Goal: Information Seeking & Learning: Check status

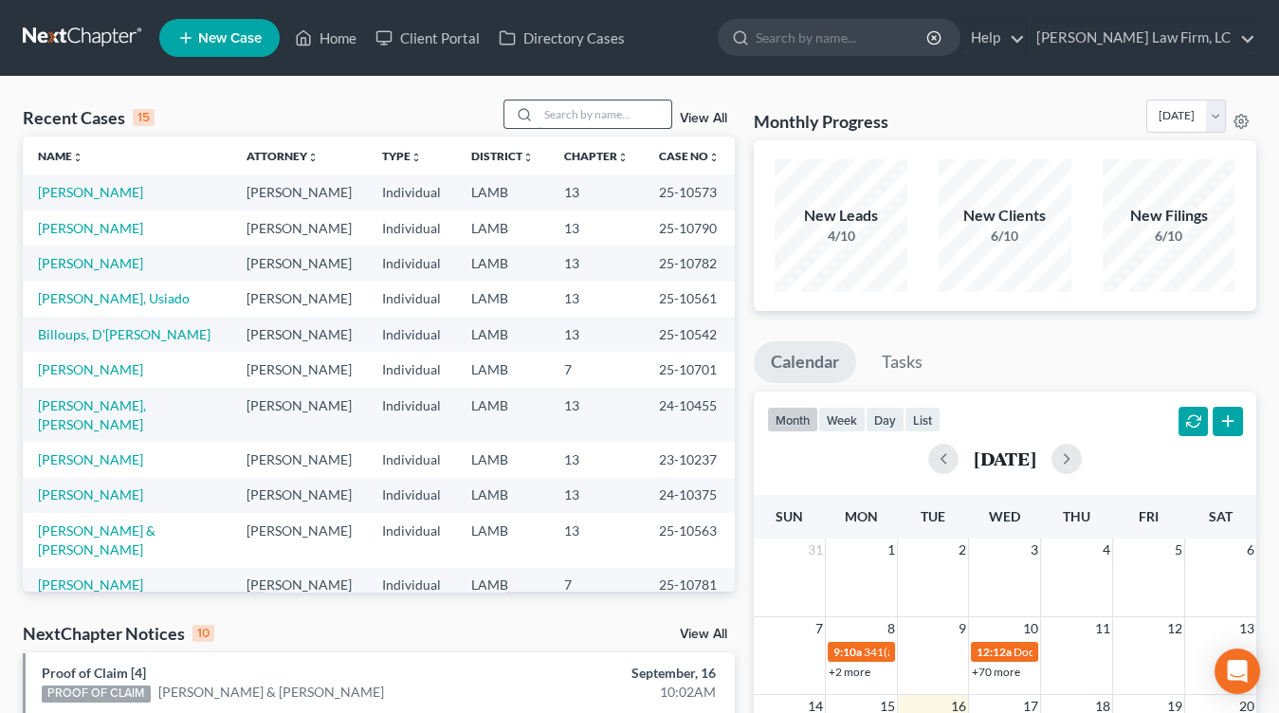
click at [615, 127] on input "search" at bounding box center [604, 113] width 133 height 27
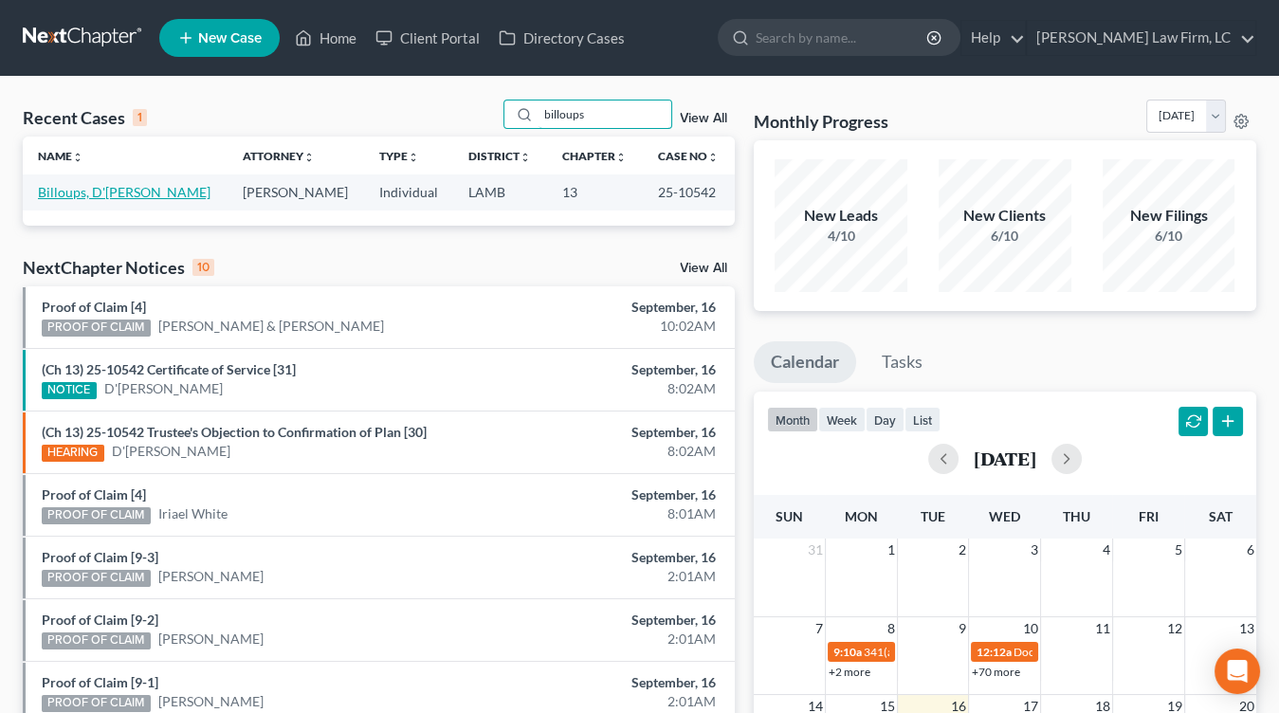
type input "billoups"
click at [100, 191] on link "Billoups, D'[PERSON_NAME]" at bounding box center [124, 192] width 173 height 16
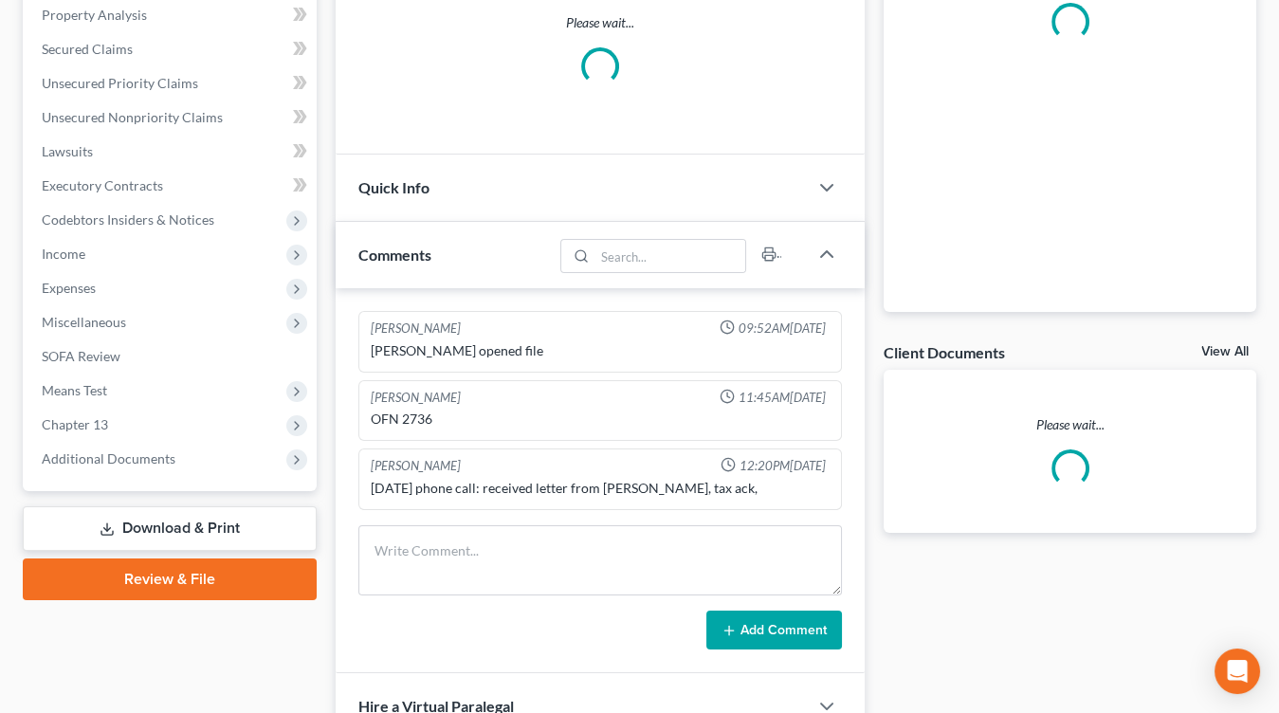
scroll to position [379, 0]
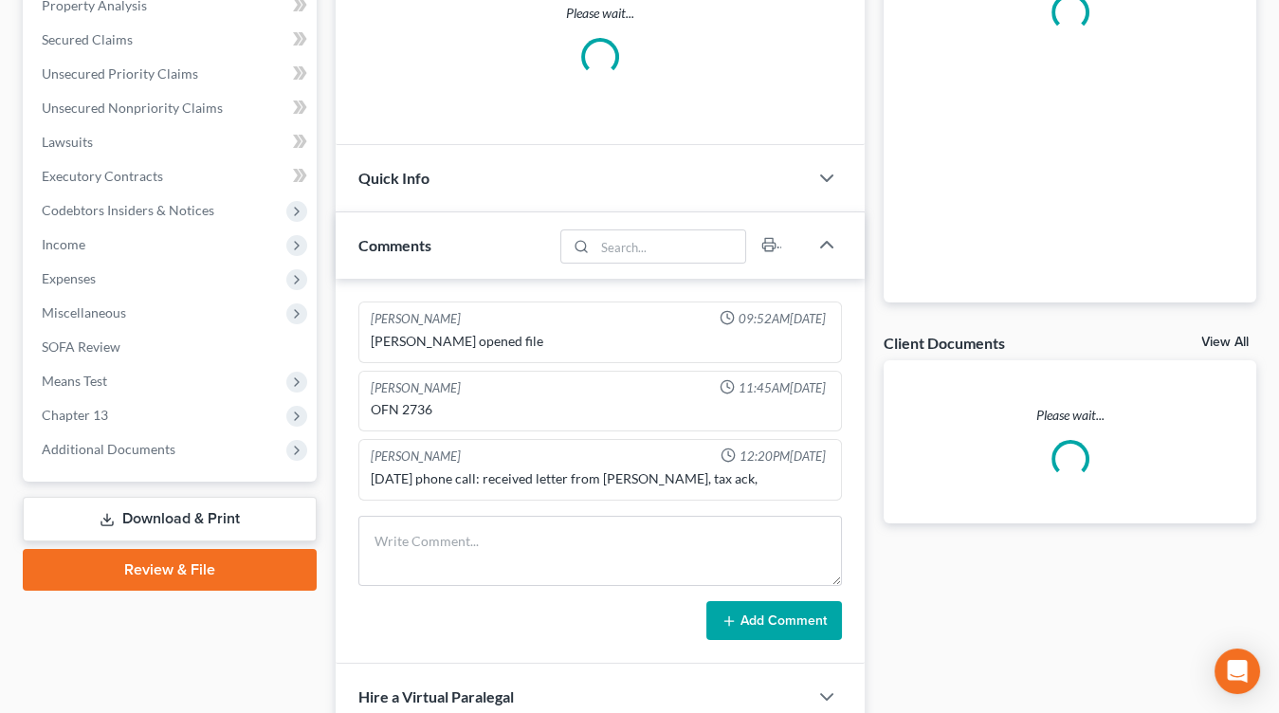
click at [188, 472] on div "Case Dashboard Payments Invoices Payments Payments Credit Report Client Profile…" at bounding box center [170, 142] width 294 height 679
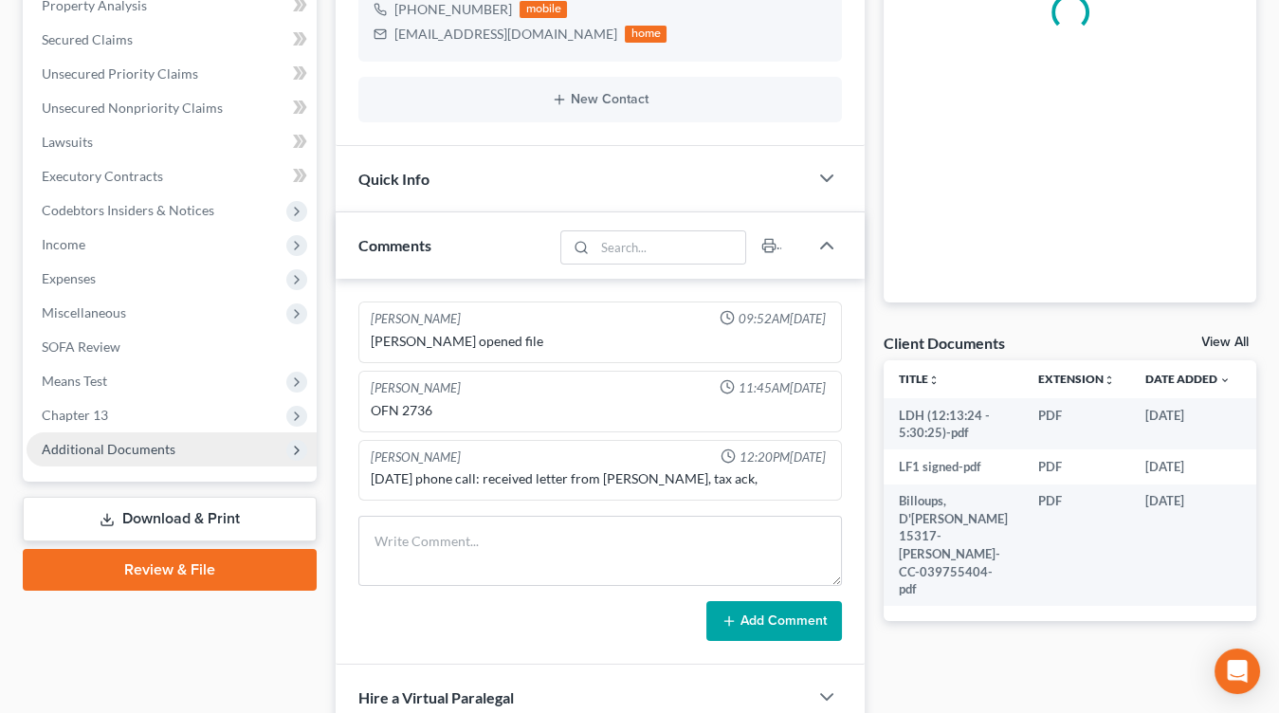
click at [191, 461] on span "Additional Documents" at bounding box center [172, 449] width 290 height 34
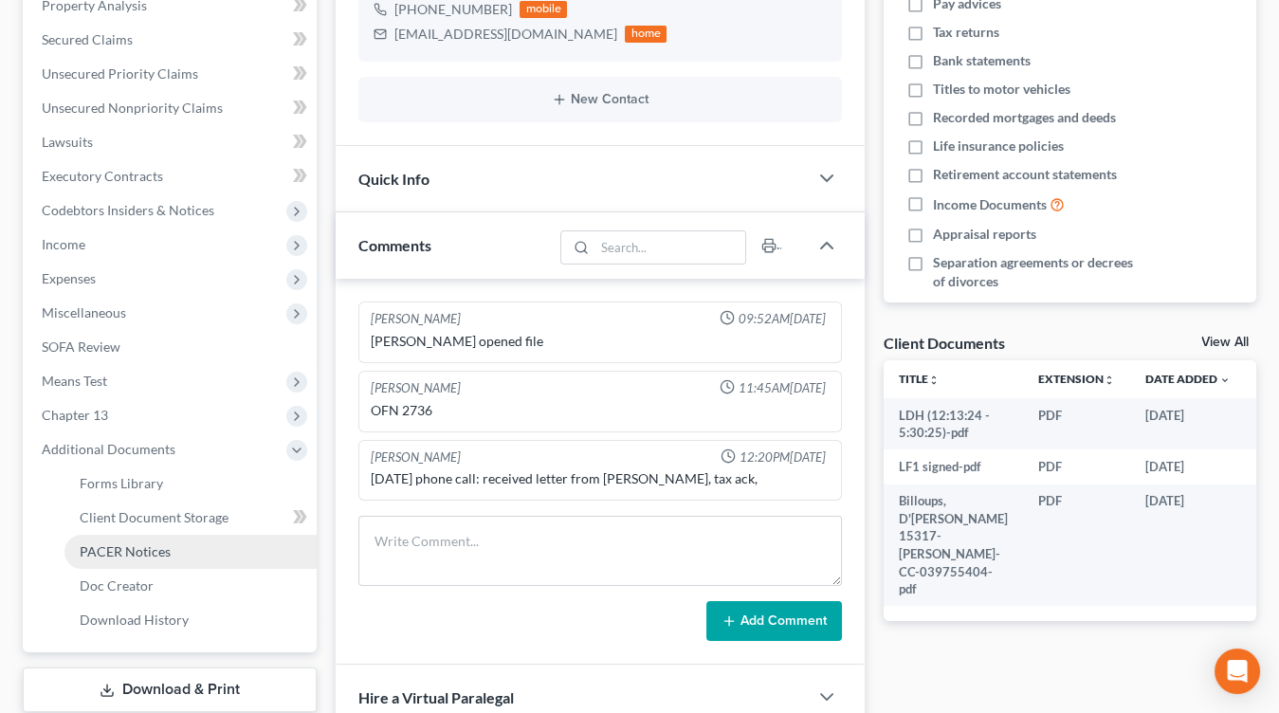
click at [189, 556] on link "PACER Notices" at bounding box center [190, 552] width 252 height 34
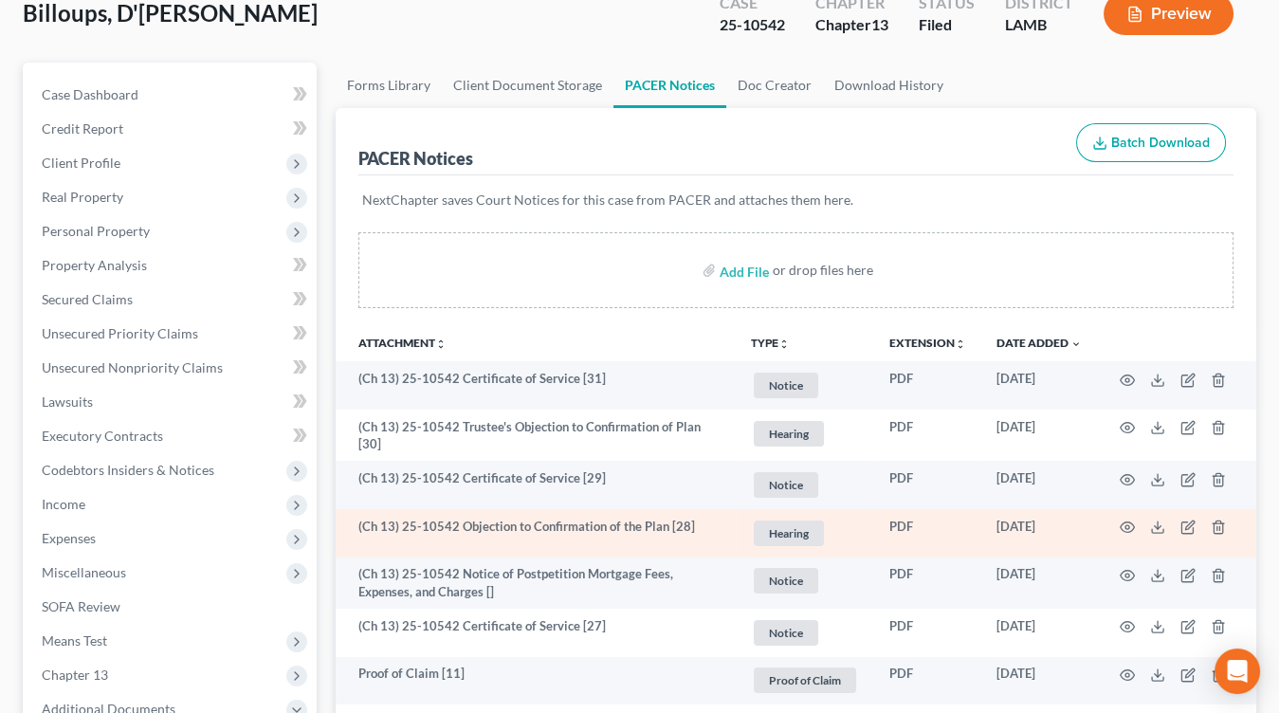
scroll to position [120, 0]
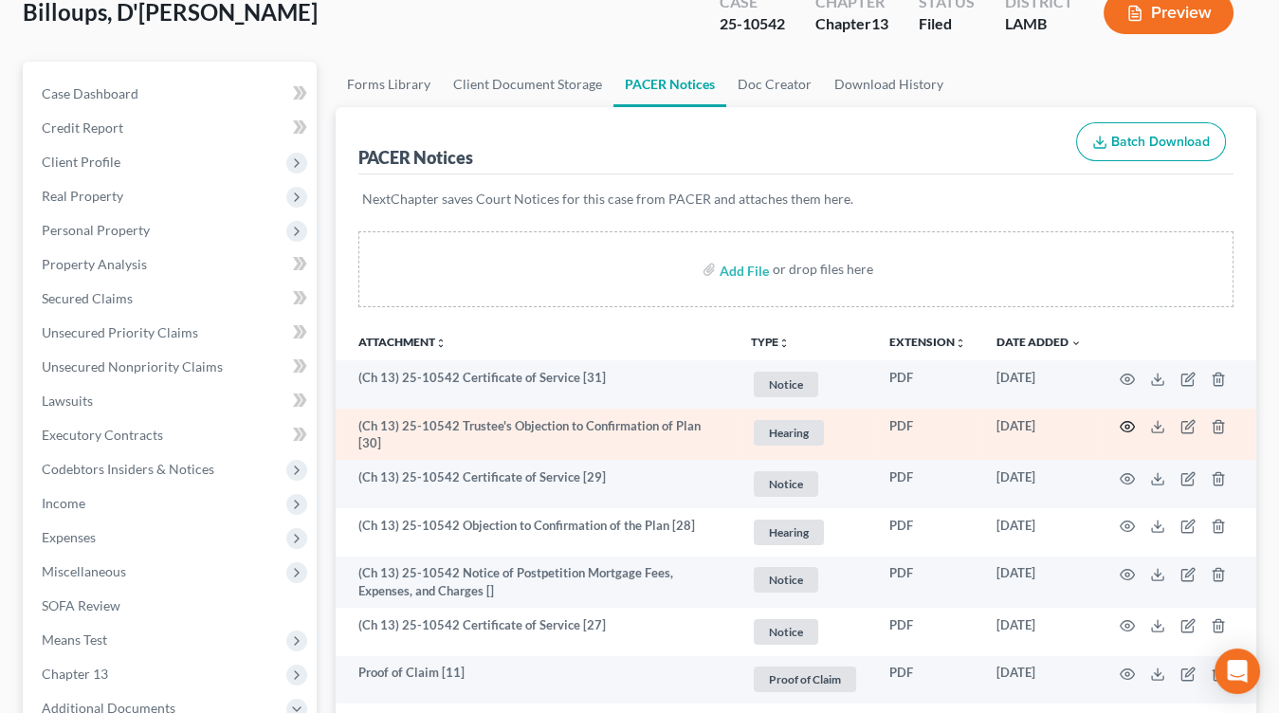
click at [1131, 419] on icon "button" at bounding box center [1126, 426] width 15 height 15
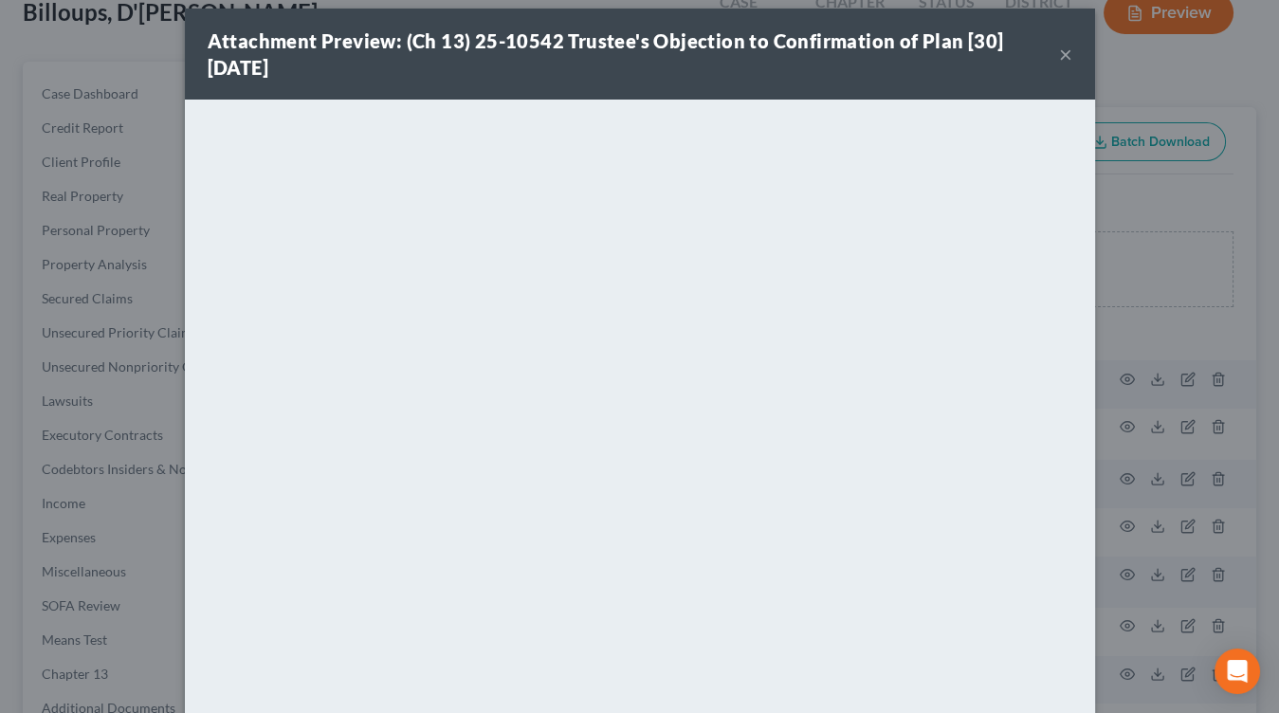
scroll to position [23, 0]
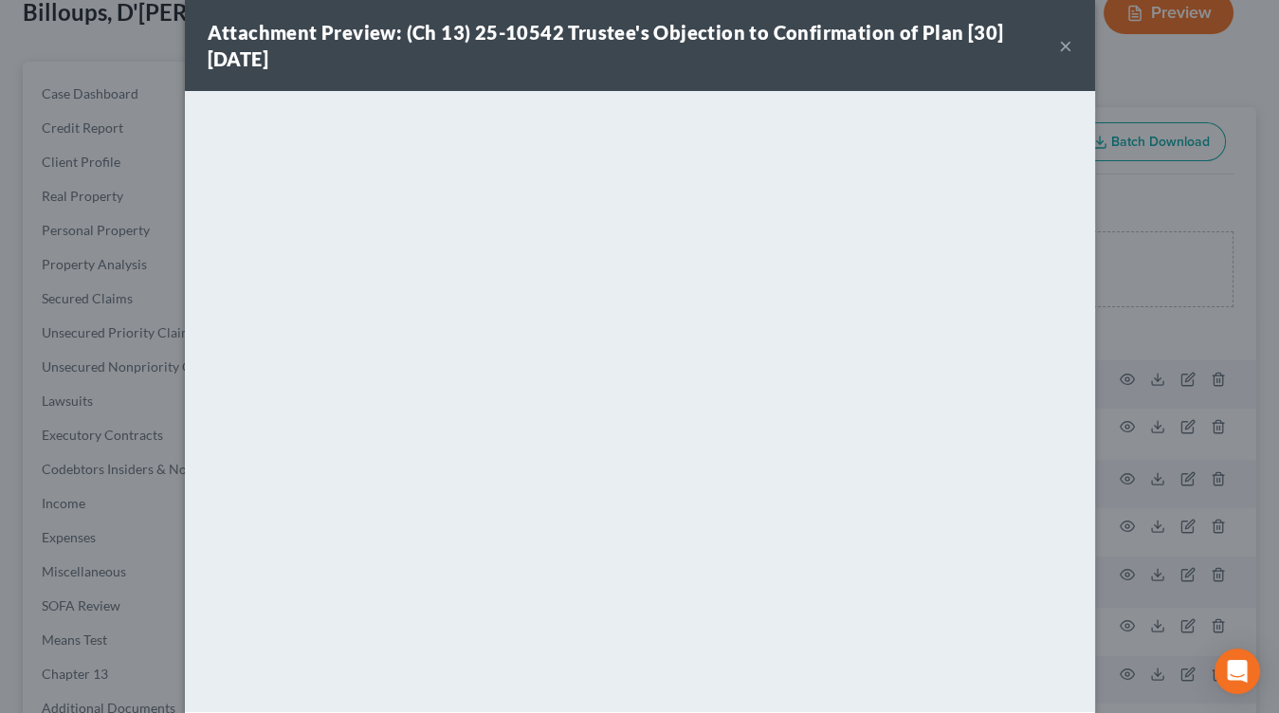
click at [53, 356] on div "Attachment Preview: (Ch 13) 25-10542 Trustee's Objection to Confirmation of Pla…" at bounding box center [639, 356] width 1279 height 713
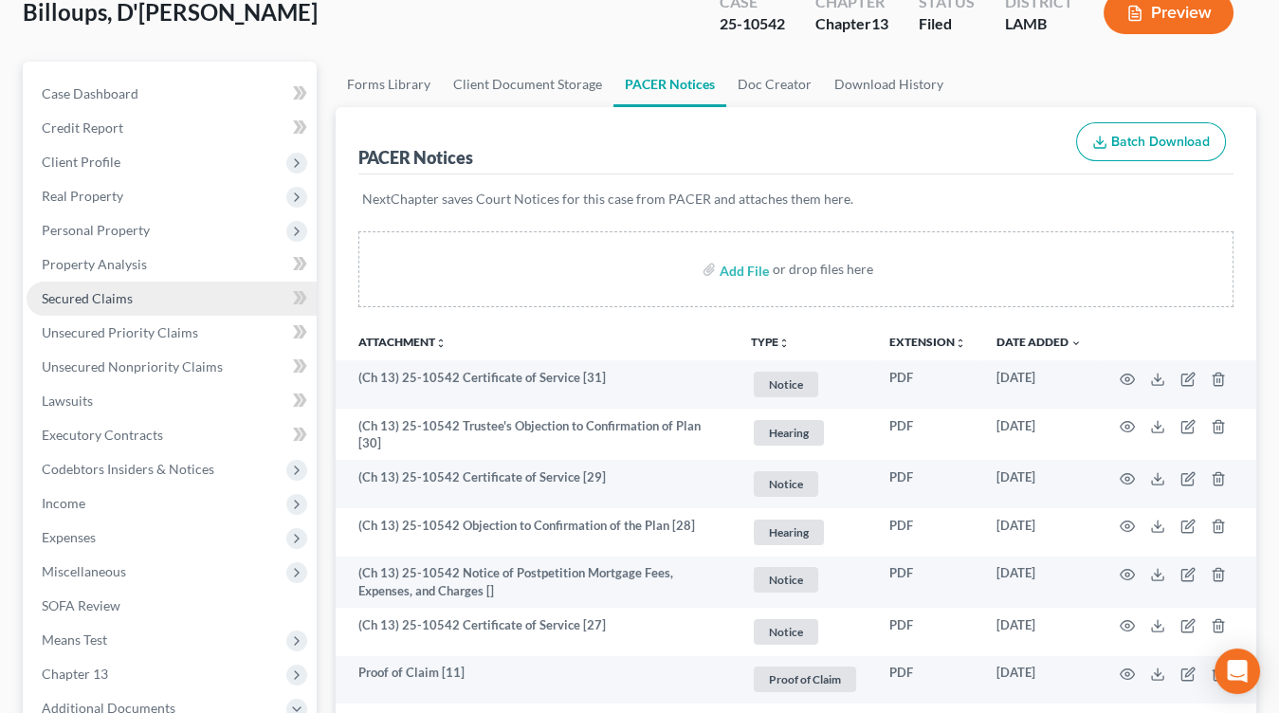
click at [93, 299] on span "Secured Claims" at bounding box center [87, 298] width 91 height 16
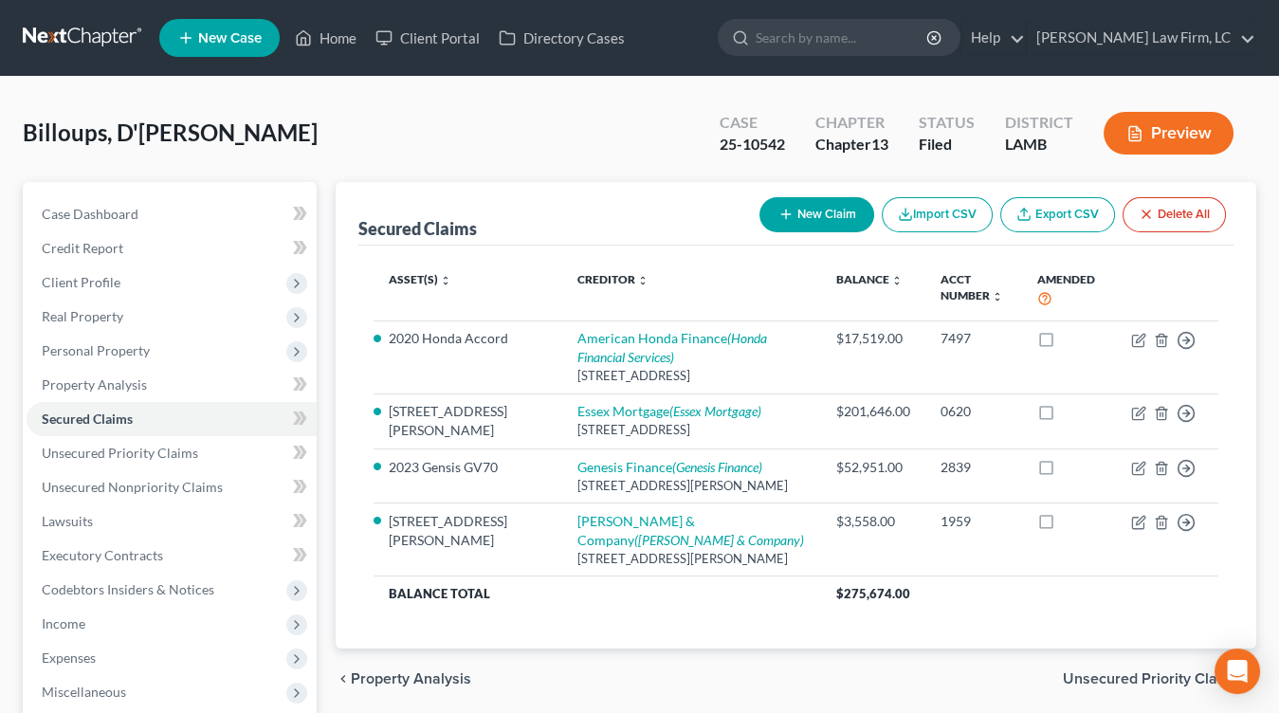
click at [82, 51] on link at bounding box center [83, 38] width 121 height 34
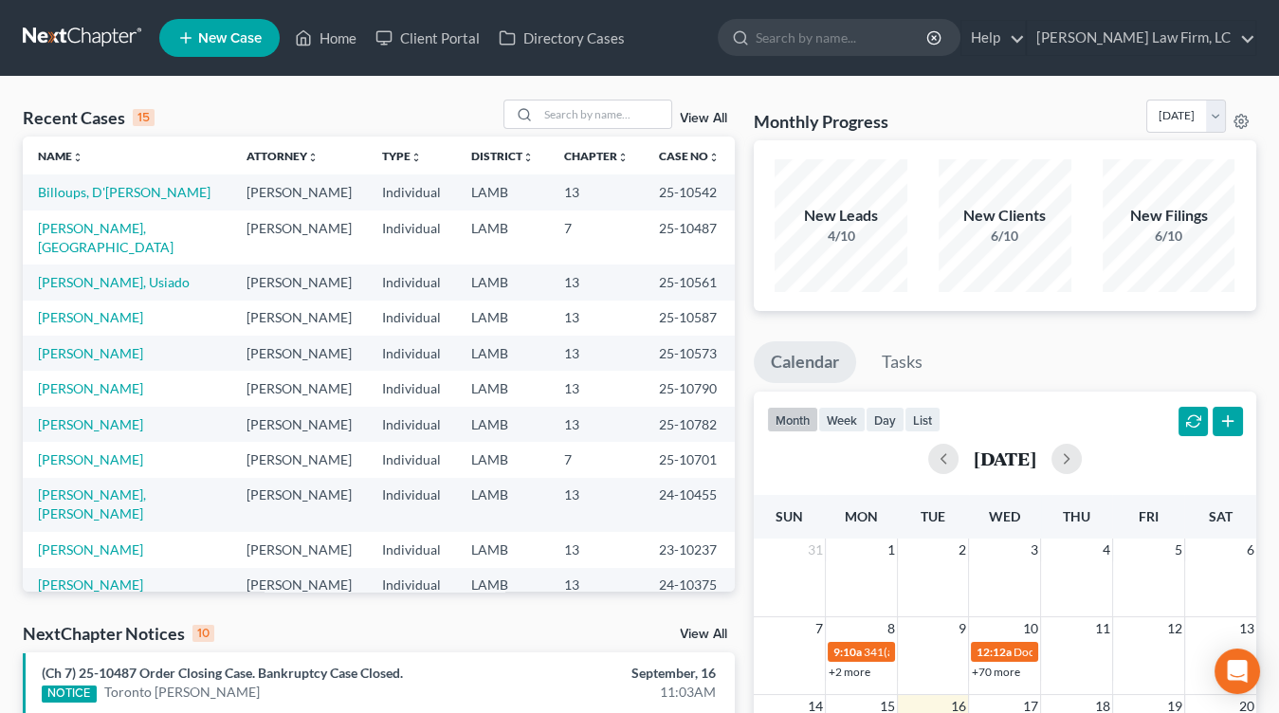
drag, startPoint x: 69, startPoint y: 208, endPoint x: 80, endPoint y: 192, distance: 18.4
click at [69, 208] on td "Billoups, D'[PERSON_NAME]" at bounding box center [127, 191] width 209 height 35
click at [80, 192] on link "Billoups, D'Nita" at bounding box center [124, 192] width 173 height 16
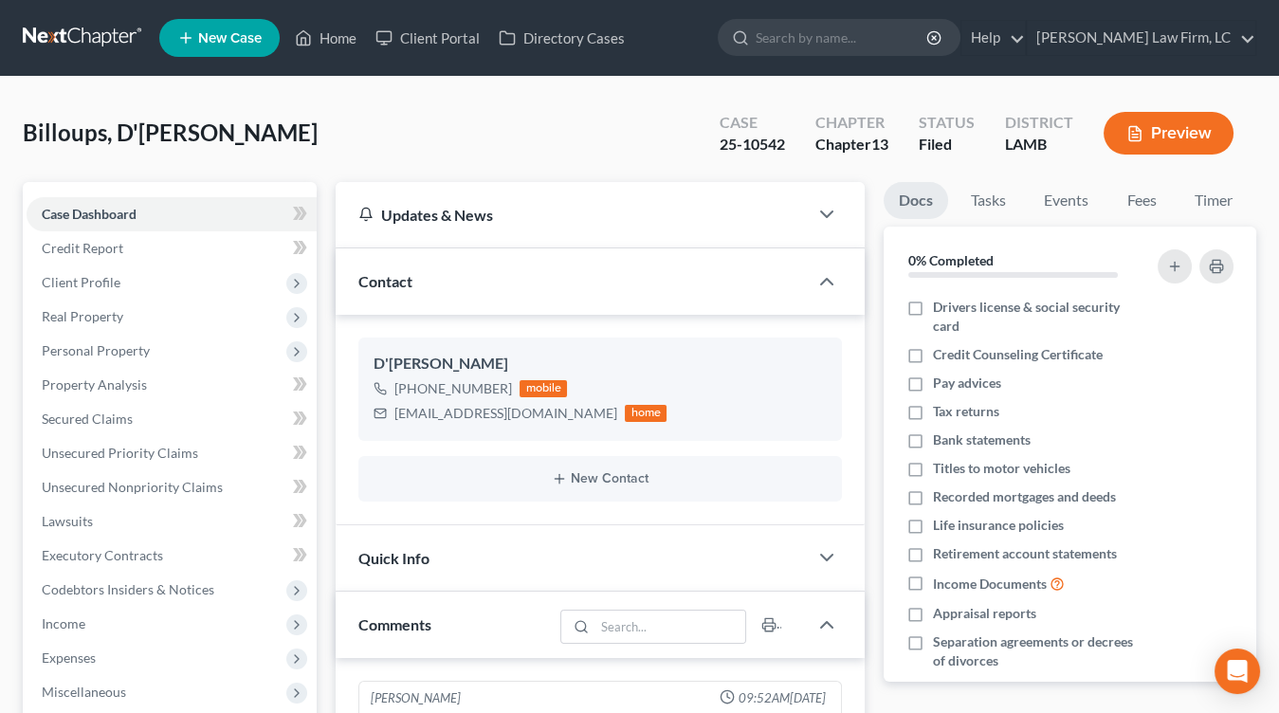
click at [80, 54] on link at bounding box center [83, 38] width 121 height 34
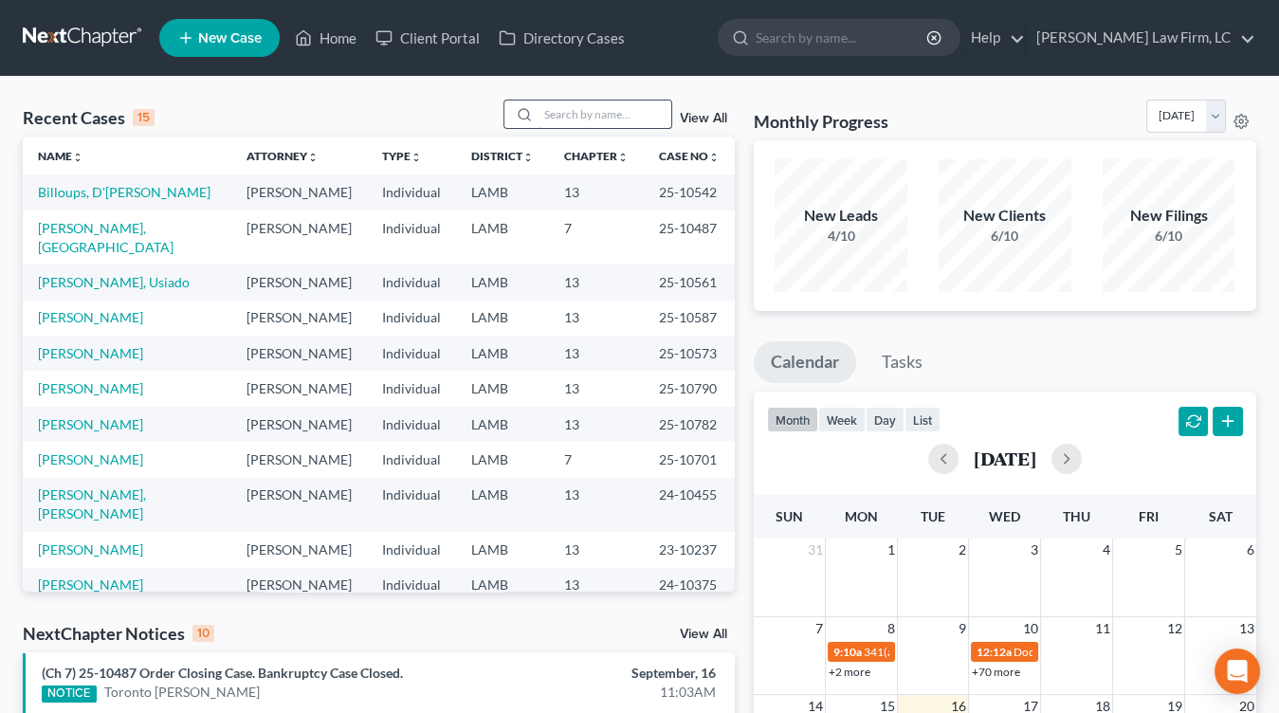
click at [615, 104] on input "search" at bounding box center [604, 113] width 133 height 27
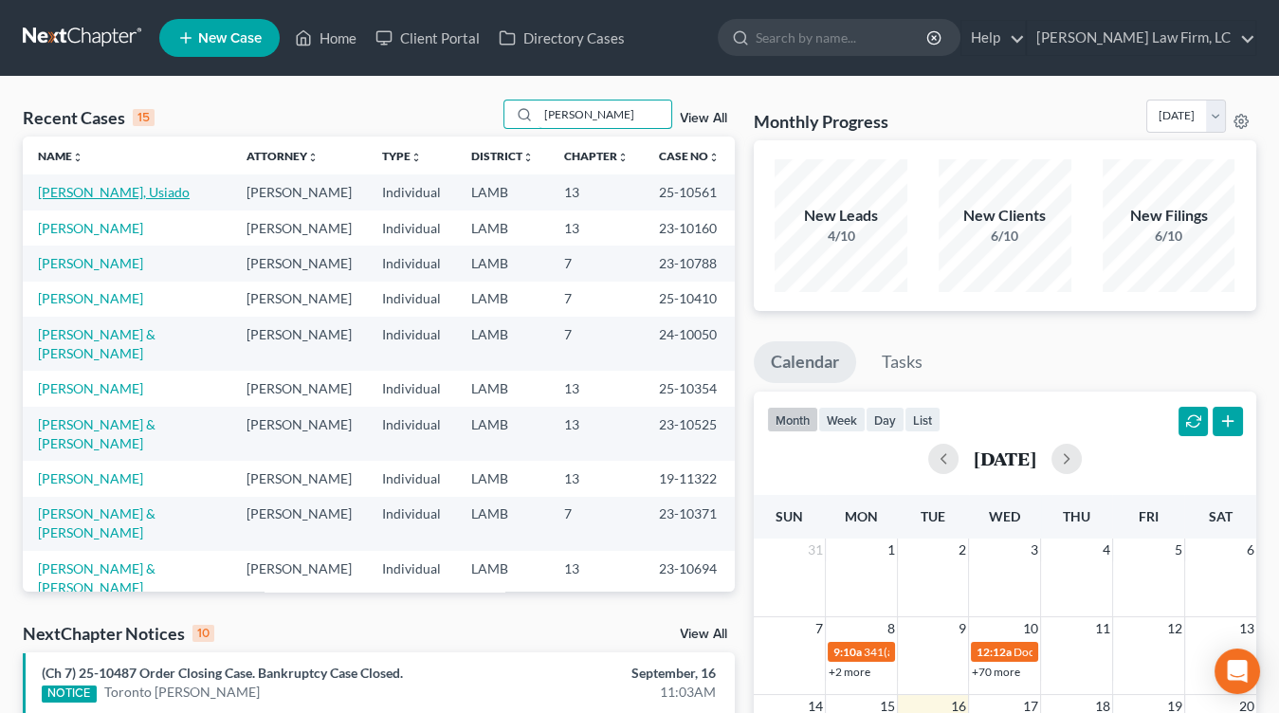
type input "james"
click at [106, 194] on link "[PERSON_NAME], Usiado" at bounding box center [114, 192] width 152 height 16
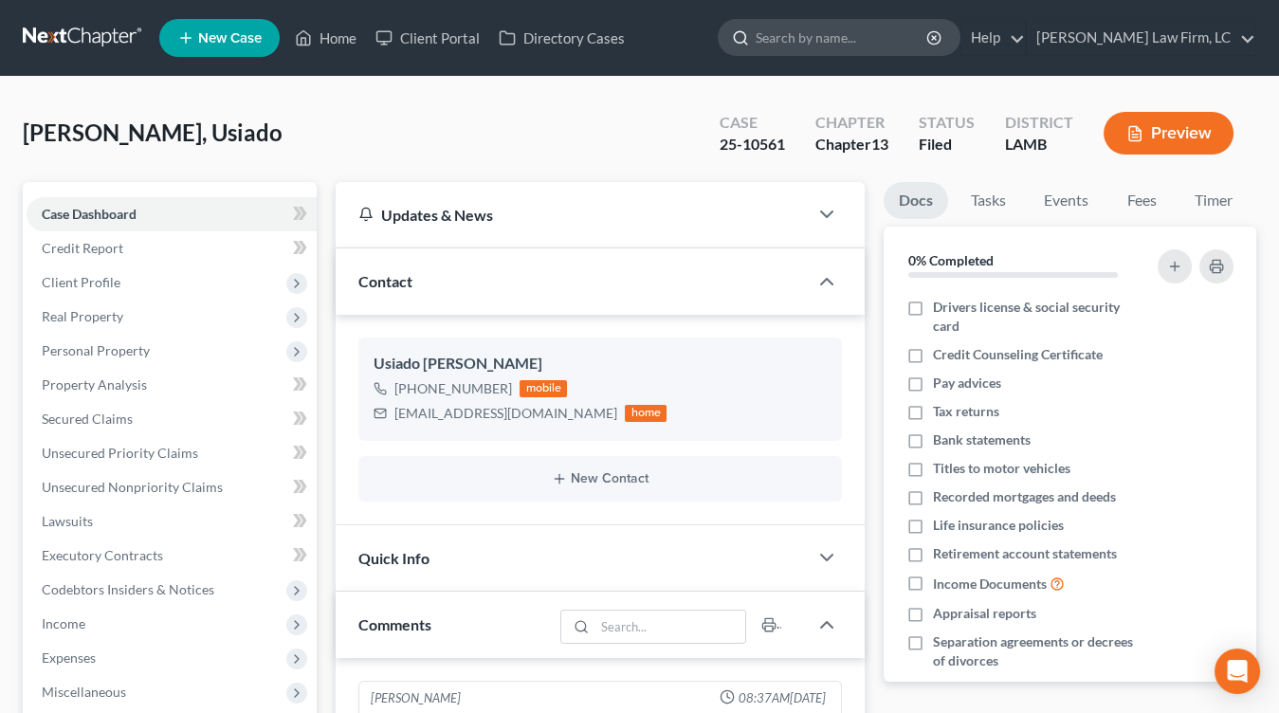
click at [915, 31] on input "search" at bounding box center [841, 37] width 173 height 35
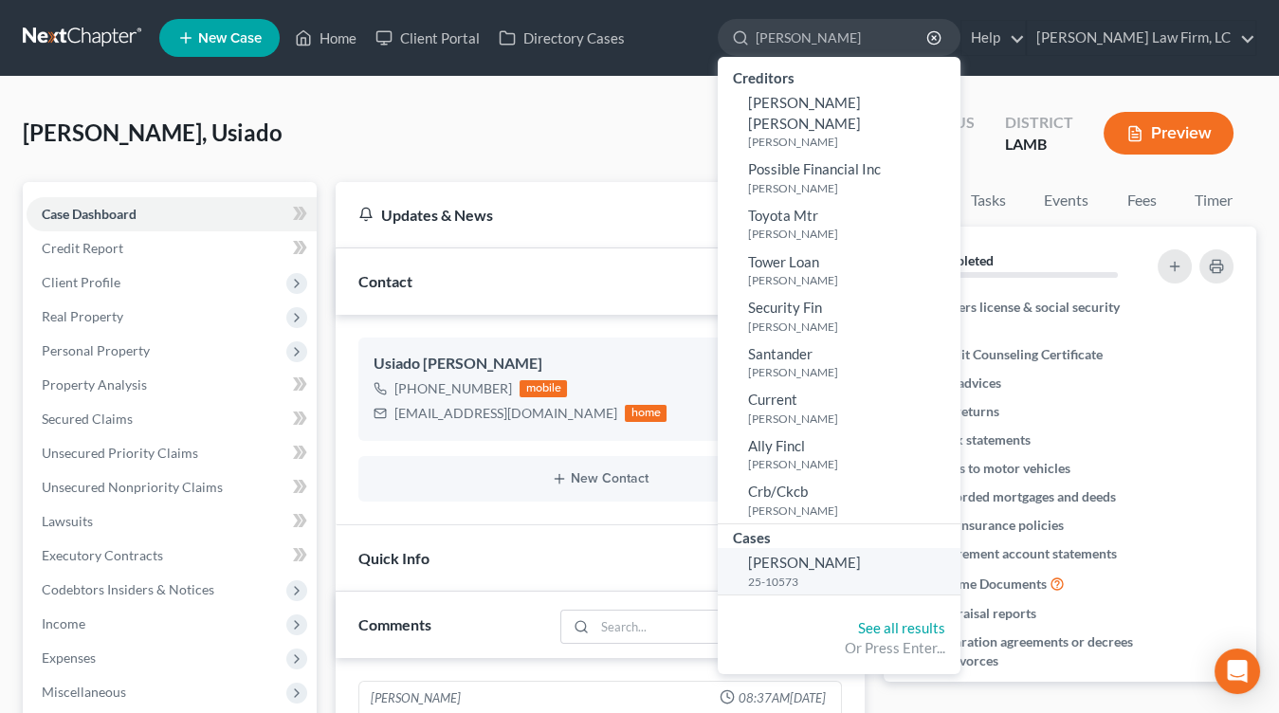
type input "pinkney"
click at [889, 573] on small "25-10573" at bounding box center [852, 581] width 208 height 16
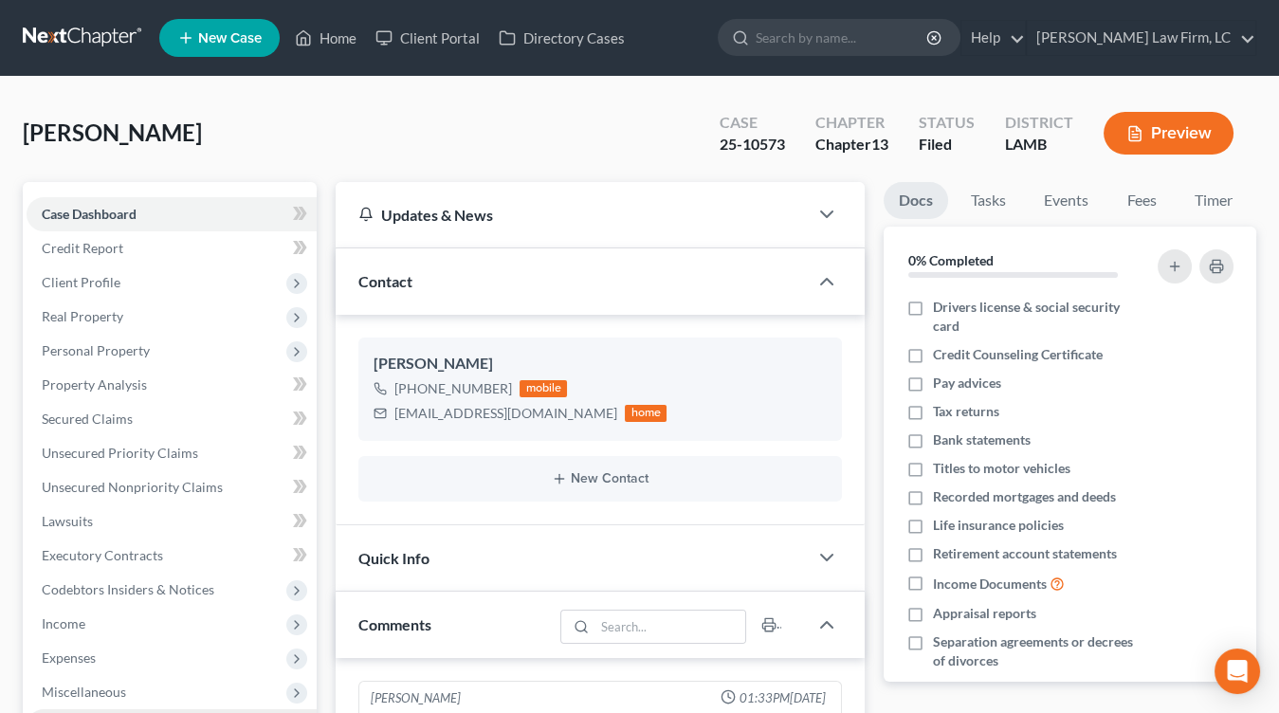
scroll to position [54, 0]
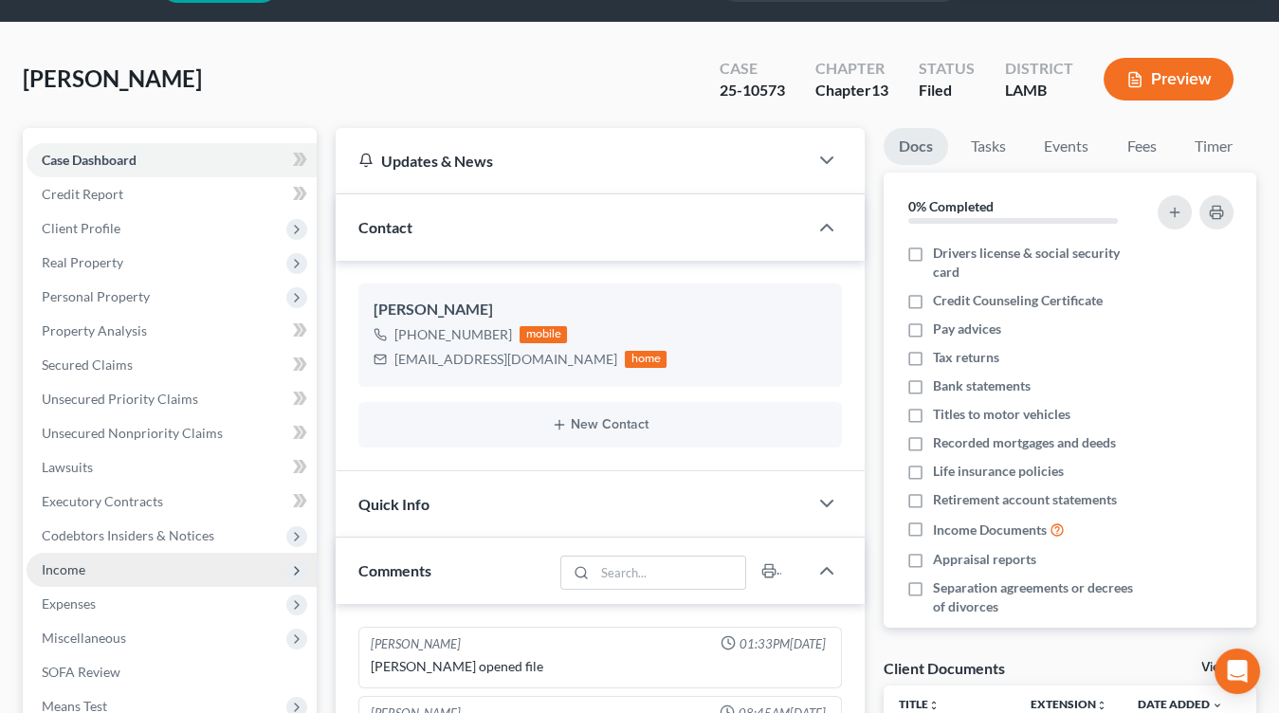
click at [94, 575] on span "Income" at bounding box center [172, 570] width 290 height 34
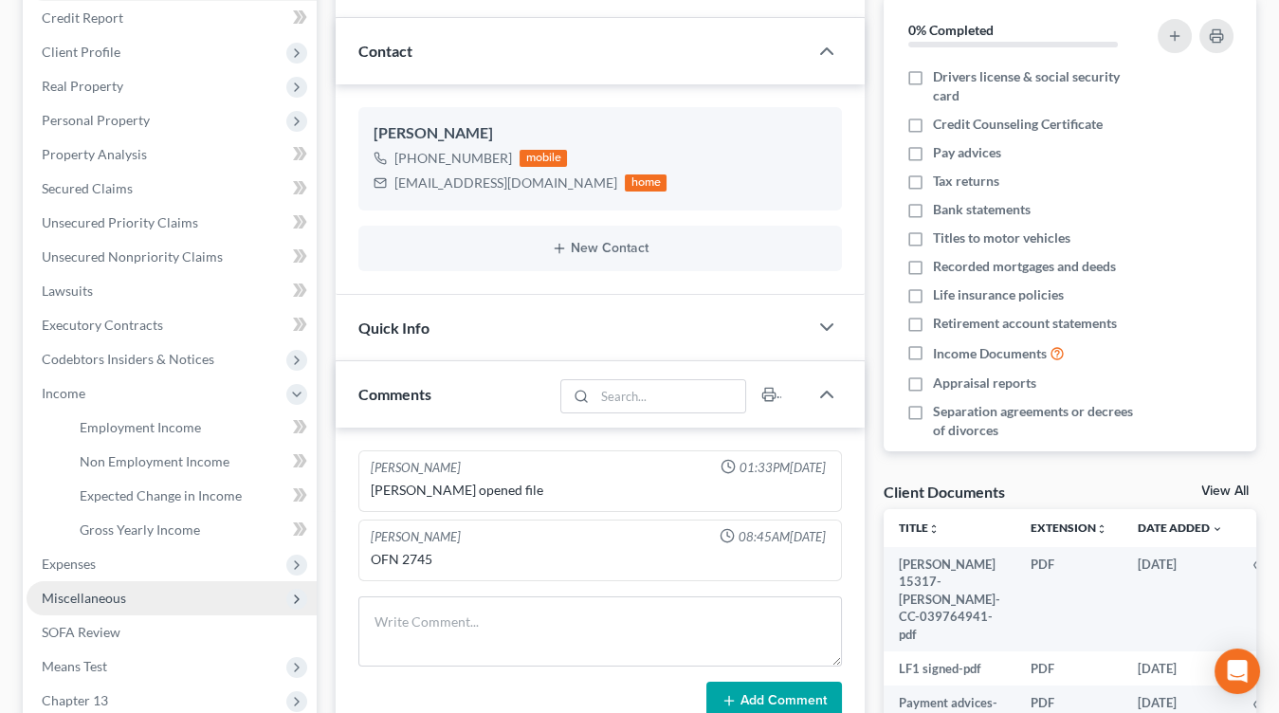
scroll to position [231, 0]
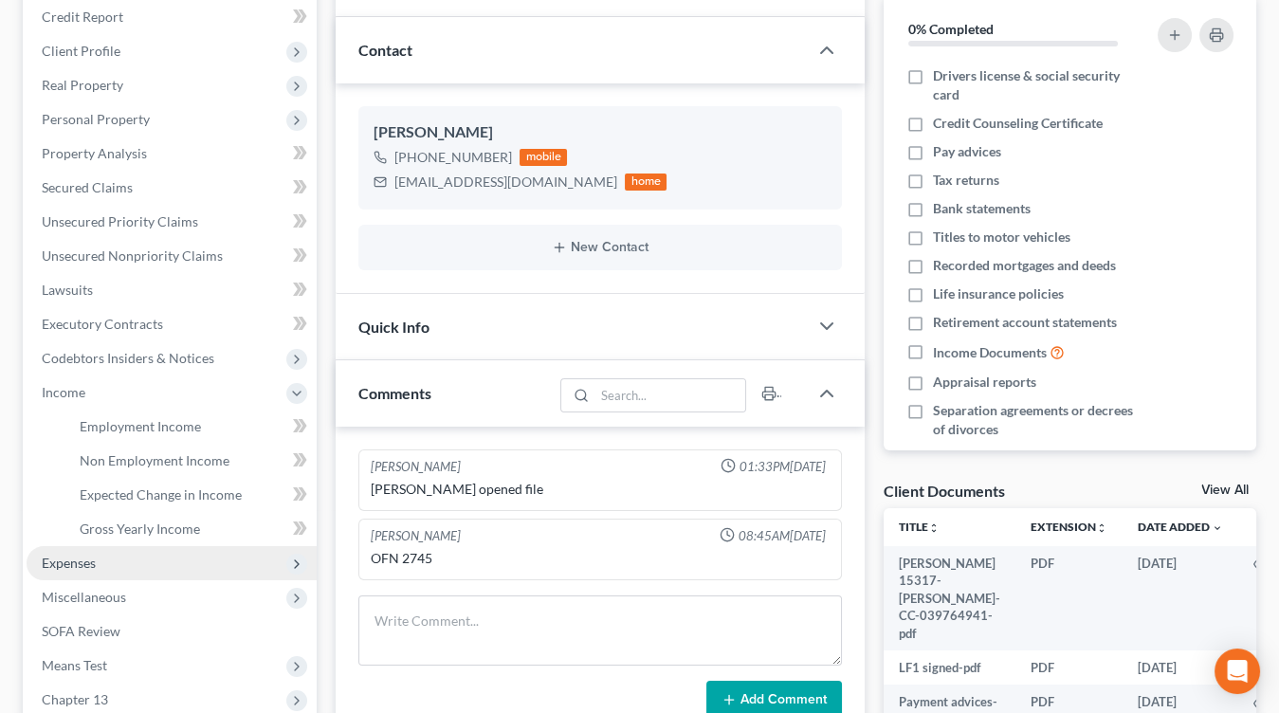
drag, startPoint x: 103, startPoint y: 550, endPoint x: 110, endPoint y: 584, distance: 34.8
click at [102, 550] on span "Expenses" at bounding box center [172, 563] width 290 height 34
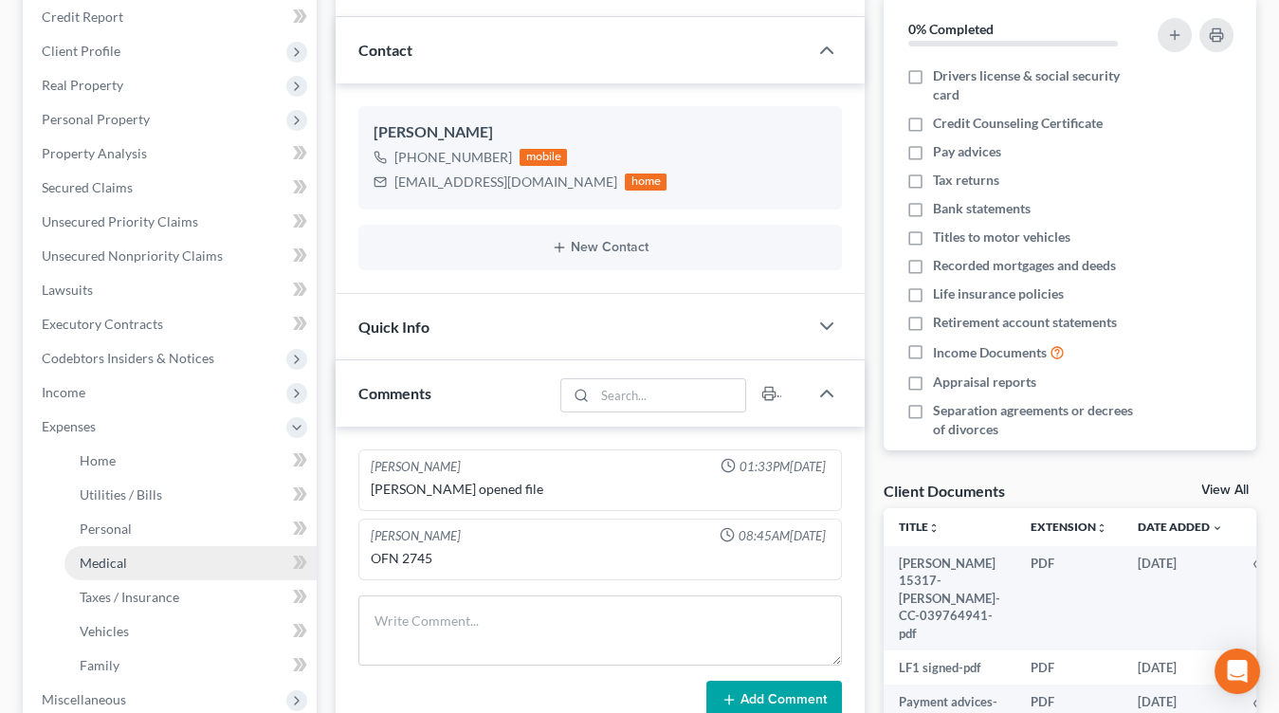
click at [184, 552] on link "Medical" at bounding box center [190, 563] width 252 height 34
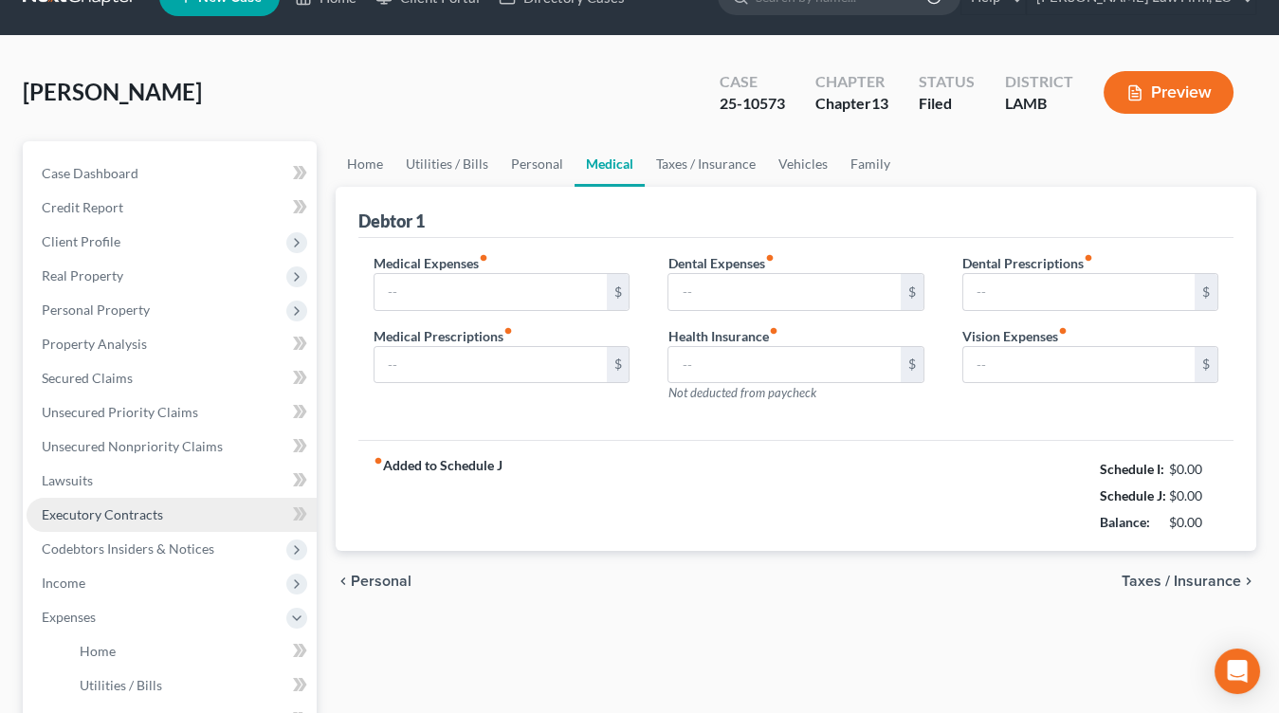
scroll to position [11, 0]
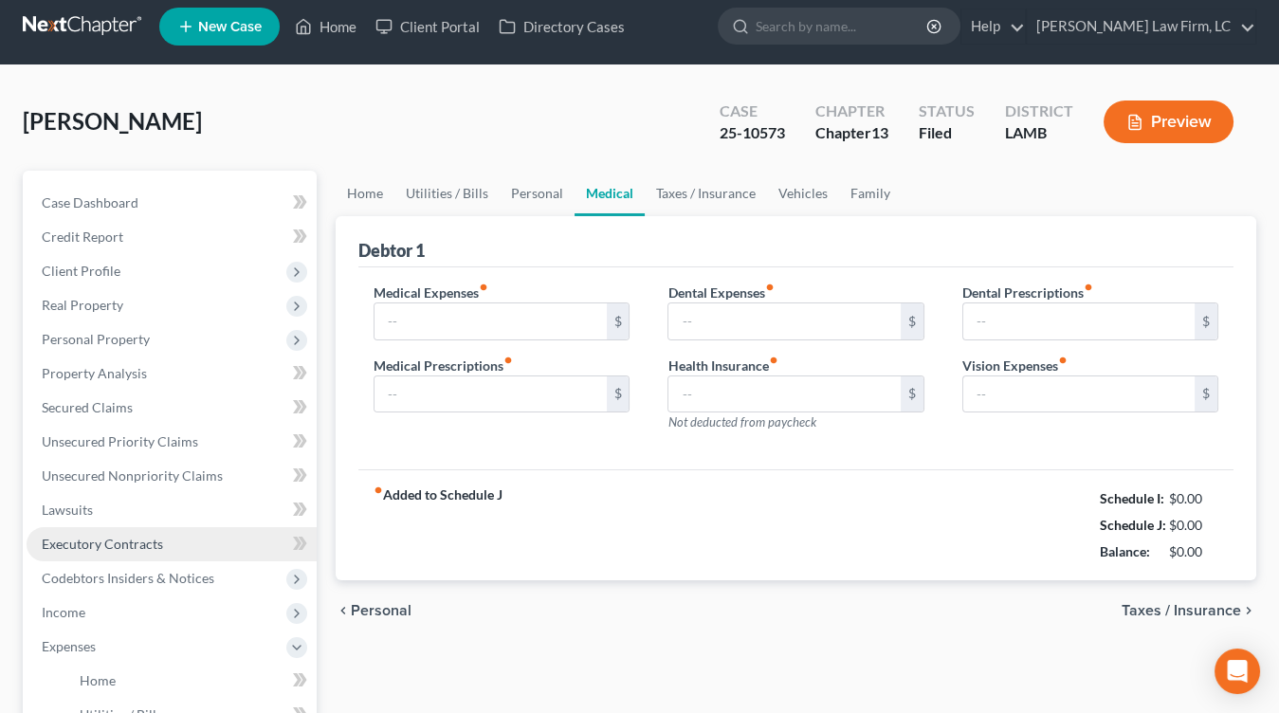
type input "0.00"
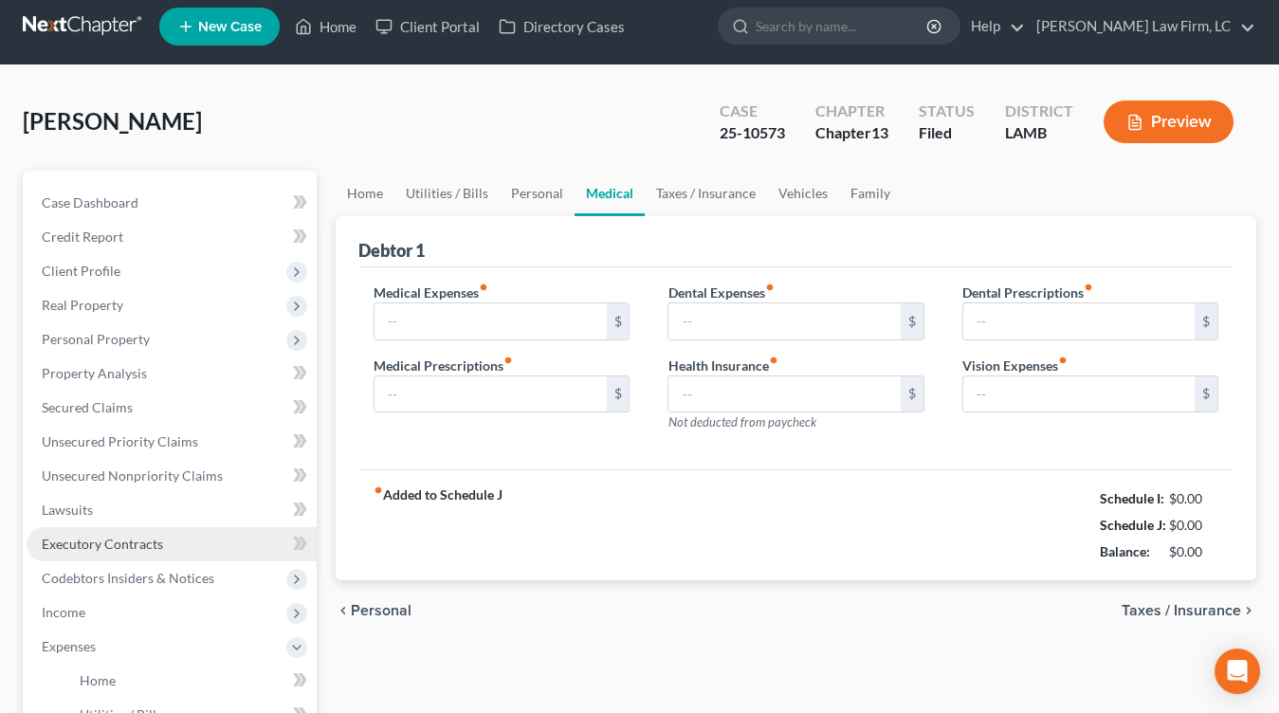
type input "0.00"
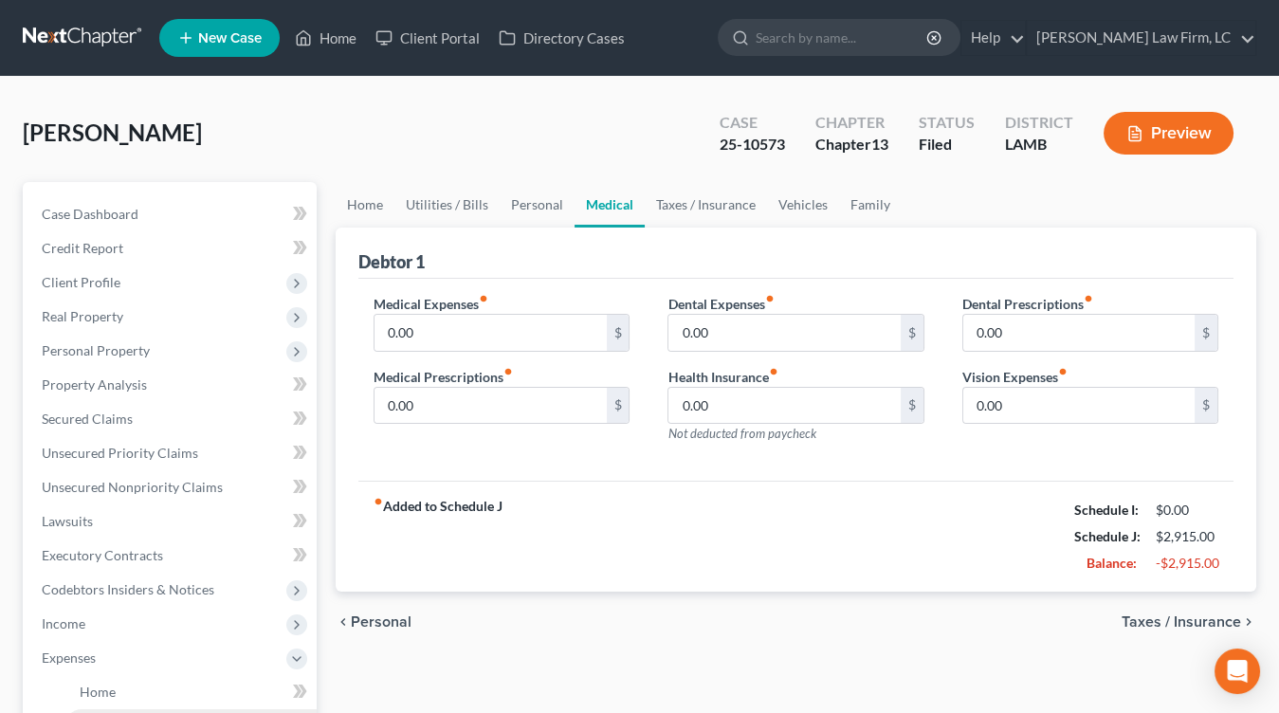
scroll to position [0, 0]
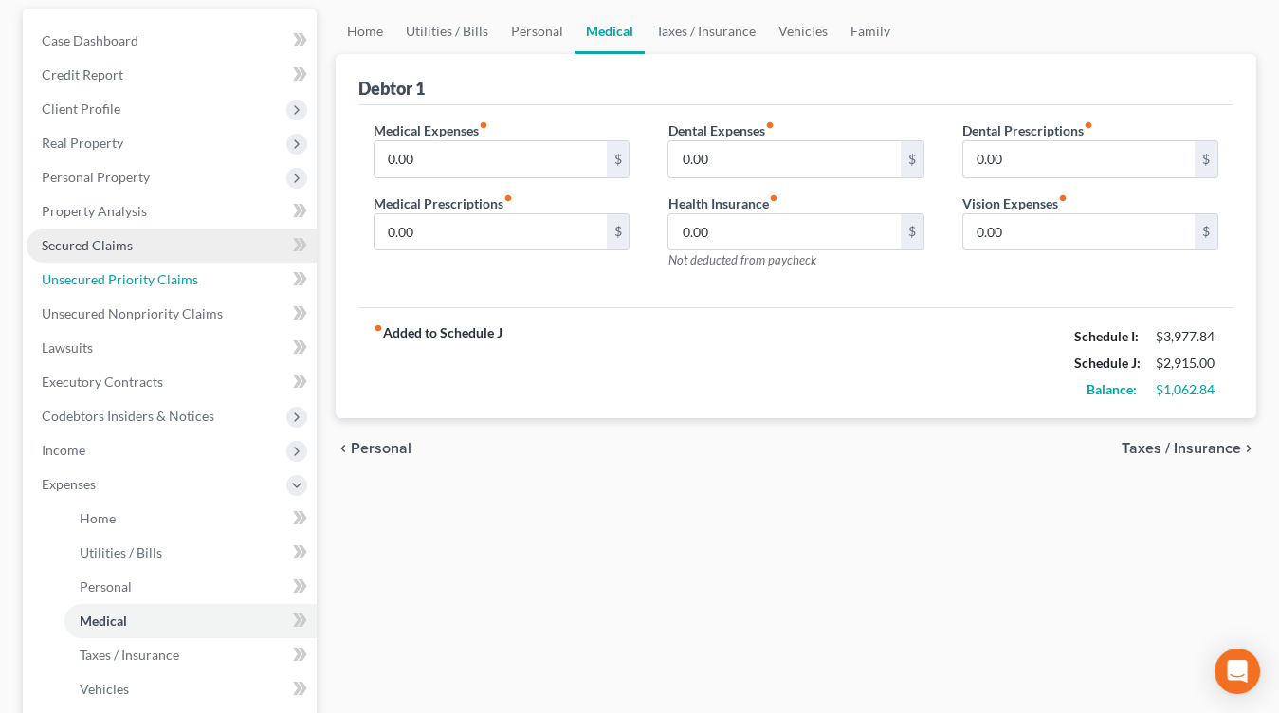
drag, startPoint x: 144, startPoint y: 271, endPoint x: 151, endPoint y: 257, distance: 15.7
click at [143, 271] on span "Unsecured Priority Claims" at bounding box center [120, 279] width 156 height 16
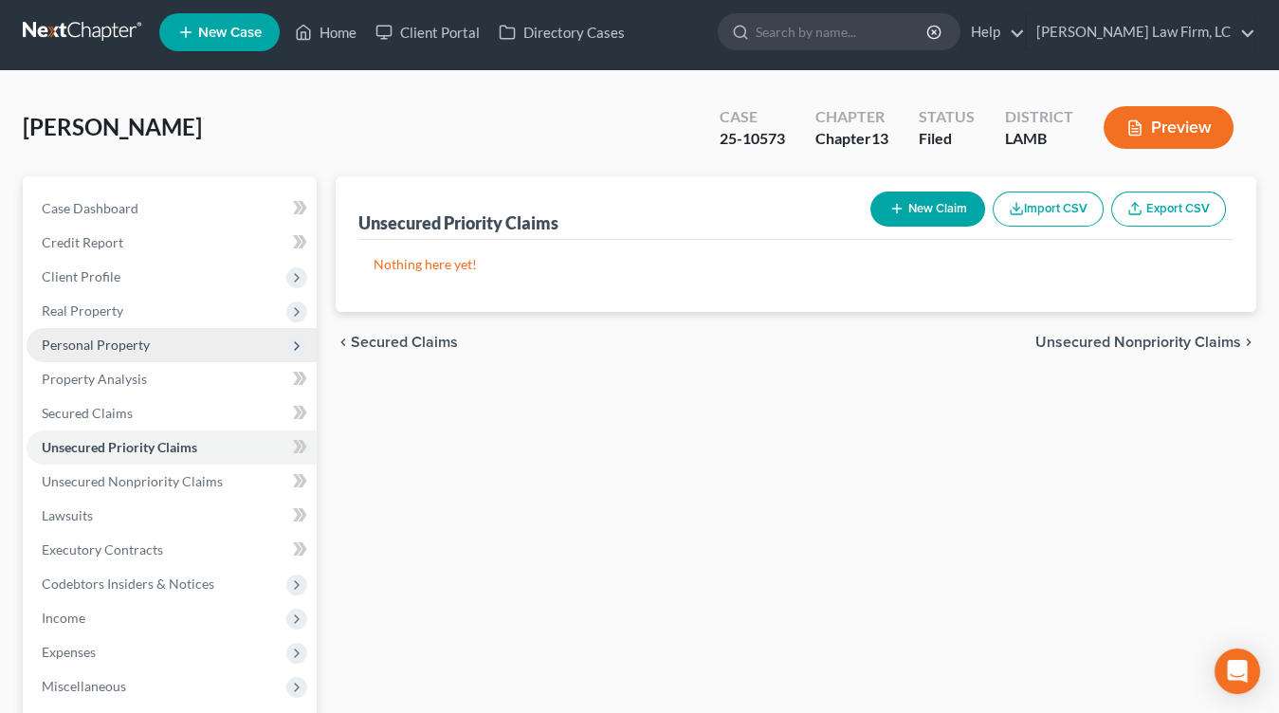
drag, startPoint x: 152, startPoint y: 256, endPoint x: 157, endPoint y: 355, distance: 99.7
click at [152, 257] on ul "Case Dashboard Payments Invoices Payments Payments Credit Report Client Profile" at bounding box center [172, 515] width 290 height 648
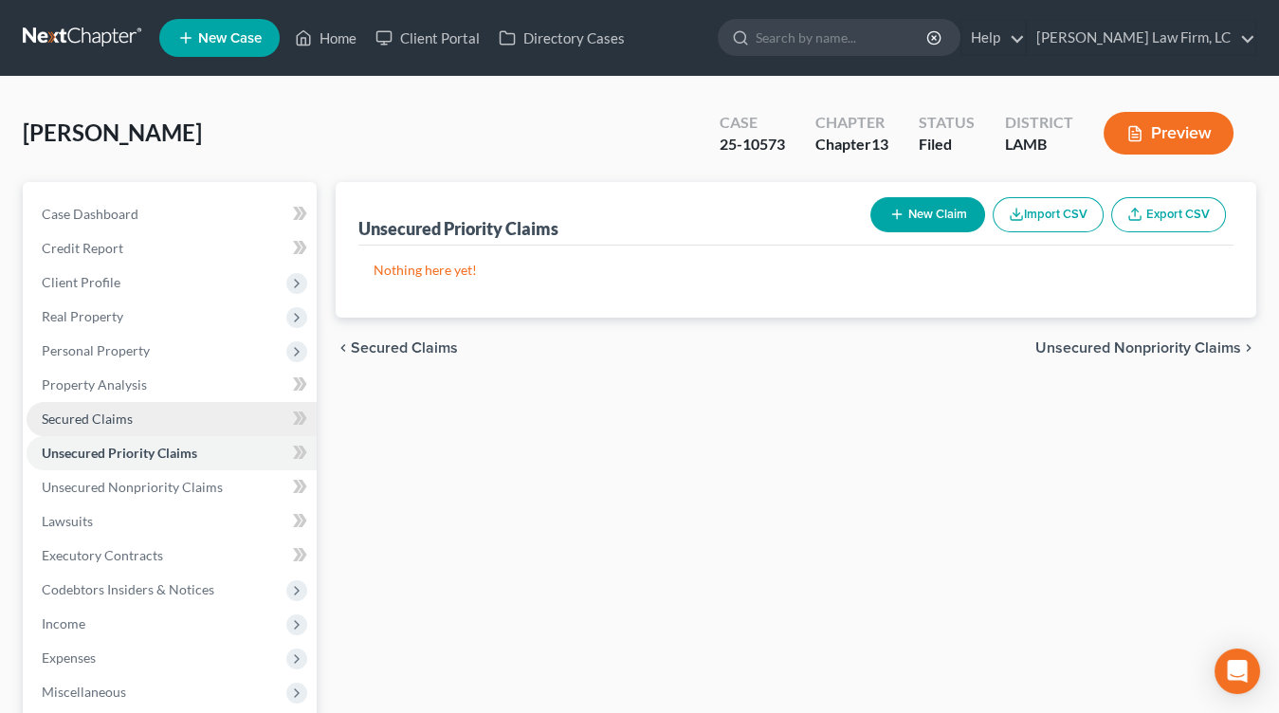
click at [172, 408] on link "Secured Claims" at bounding box center [172, 419] width 290 height 34
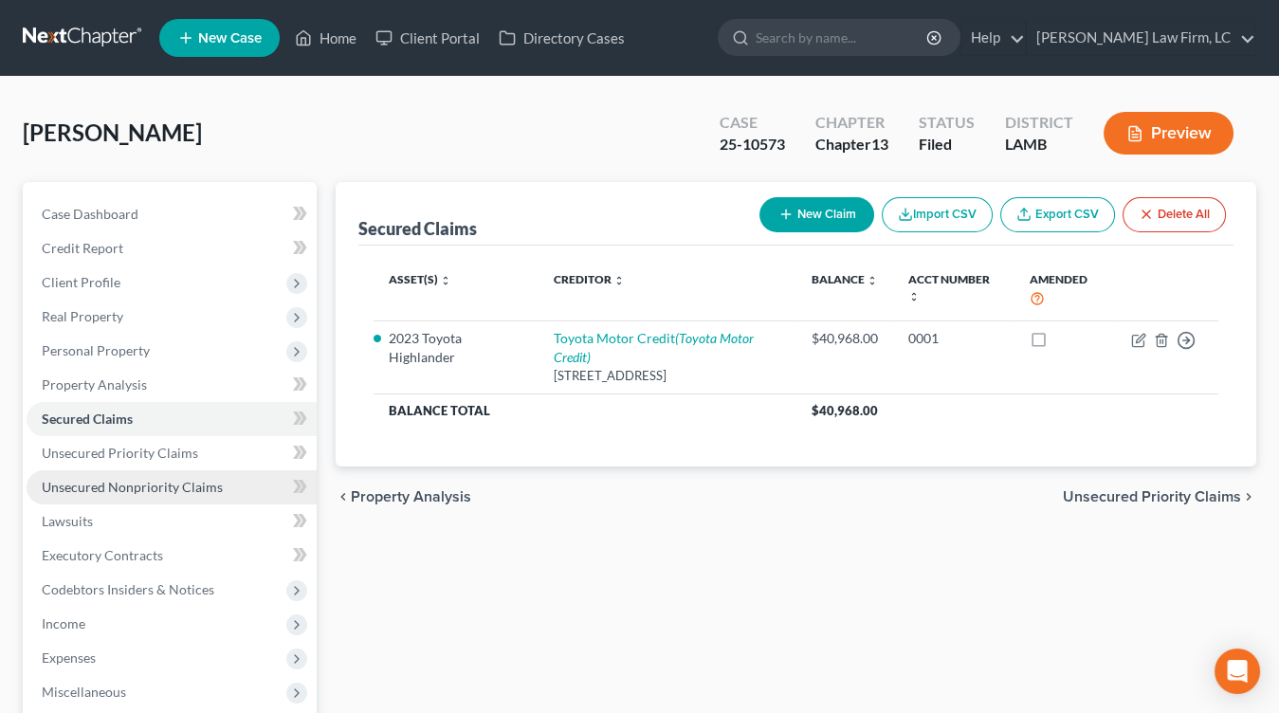
click at [179, 482] on span "Unsecured Nonpriority Claims" at bounding box center [132, 487] width 181 height 16
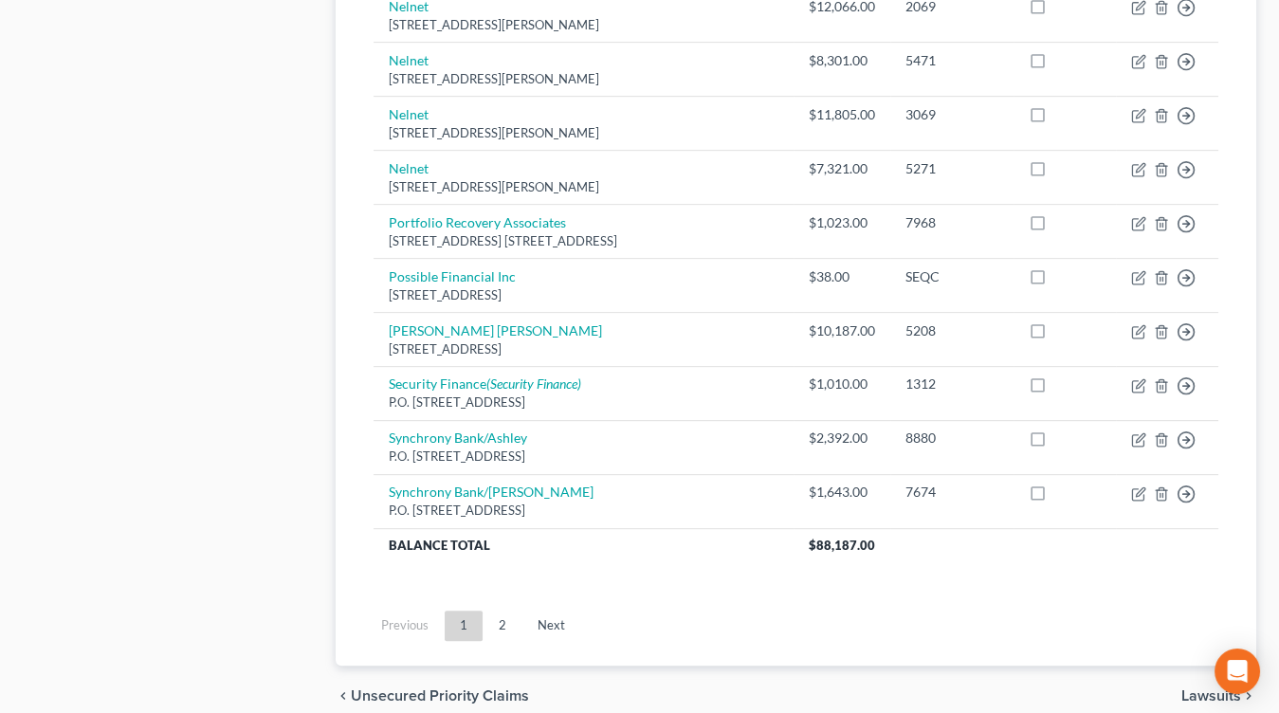
scroll to position [1502, 0]
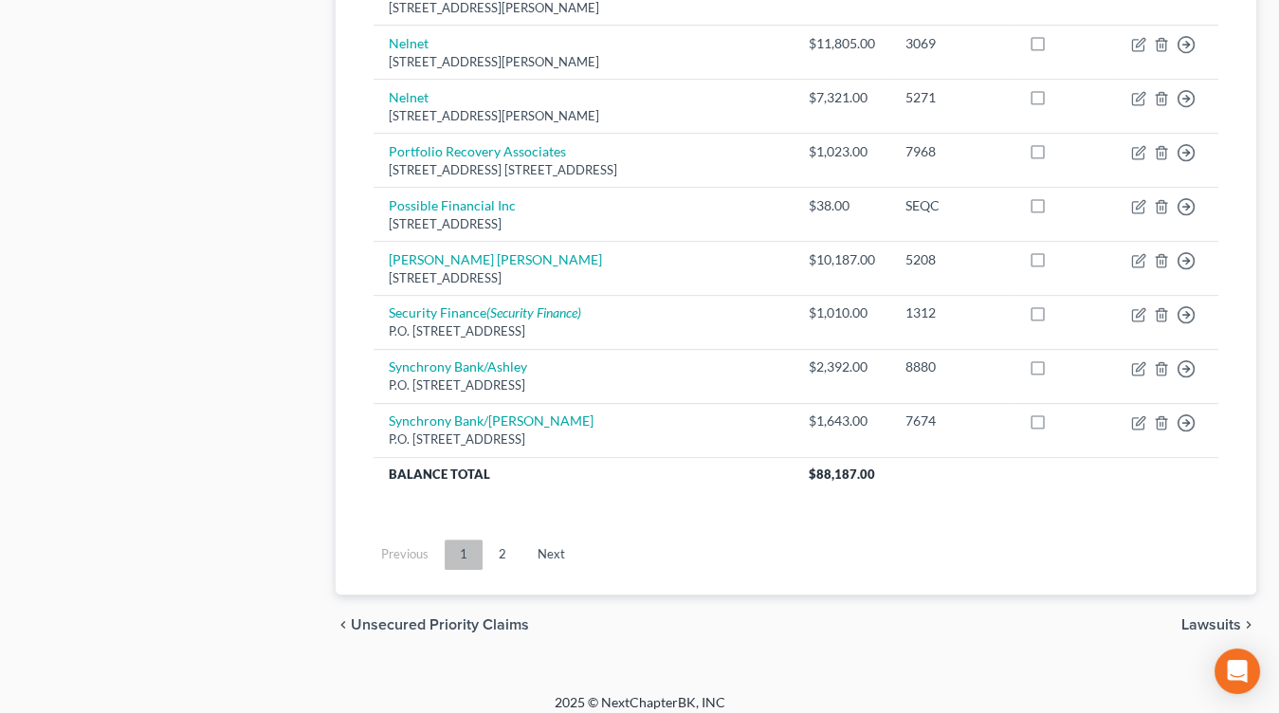
drag, startPoint x: 492, startPoint y: 562, endPoint x: 481, endPoint y: 541, distance: 23.8
click at [489, 560] on ul "Previous 1 2 Next" at bounding box center [795, 554] width 875 height 49
click at [482, 539] on link "1" at bounding box center [464, 554] width 38 height 30
click at [501, 539] on link "2" at bounding box center [502, 554] width 38 height 30
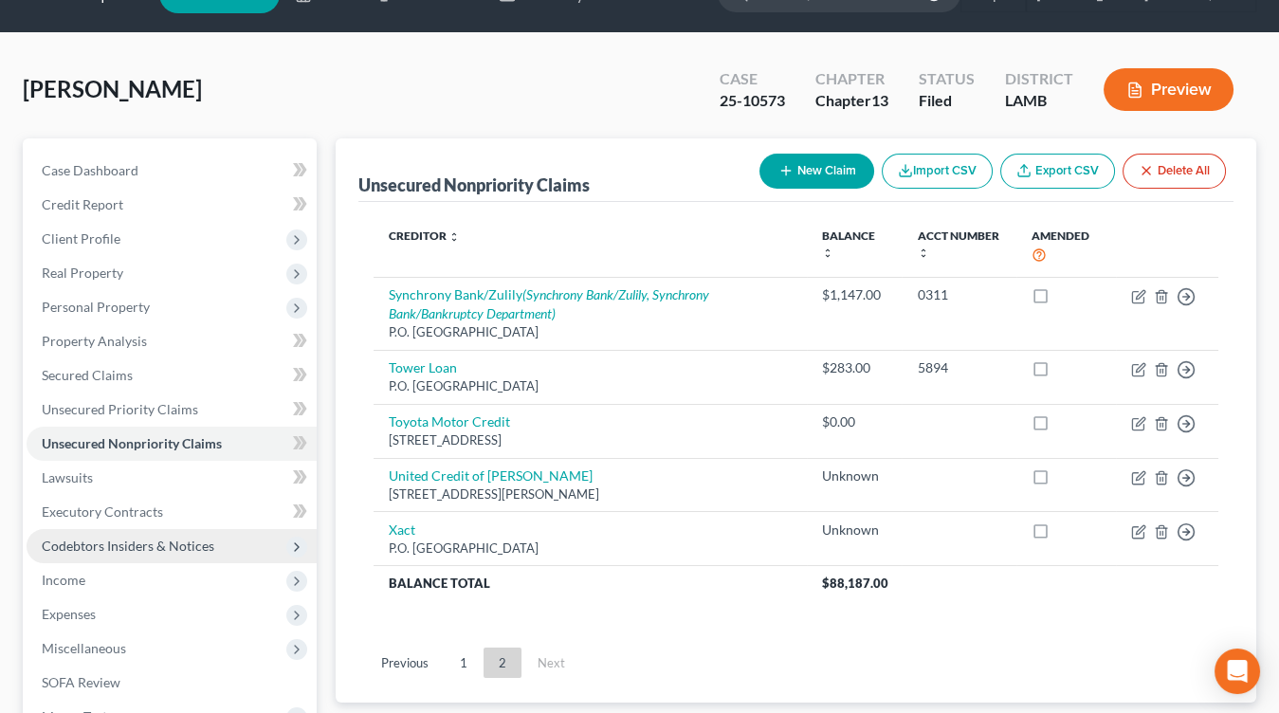
scroll to position [45, 0]
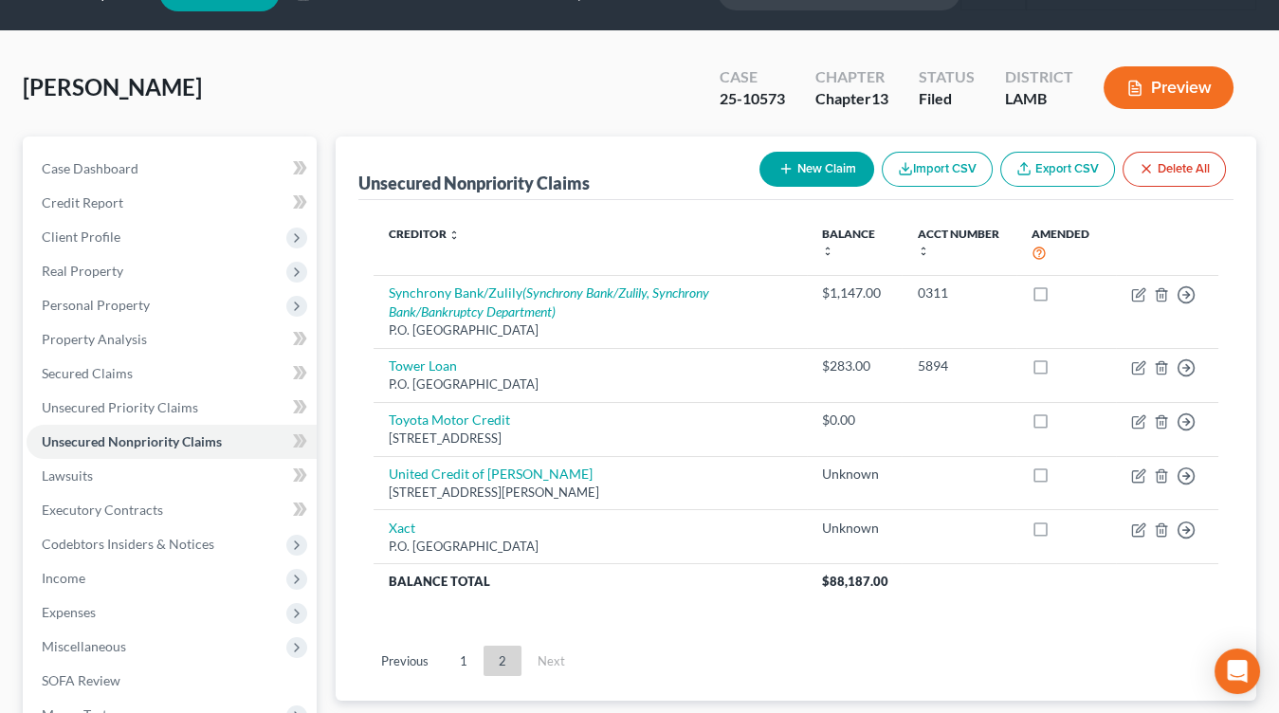
drag, startPoint x: 126, startPoint y: 585, endPoint x: 126, endPoint y: 601, distance: 16.1
click at [126, 585] on span "Income" at bounding box center [172, 578] width 290 height 34
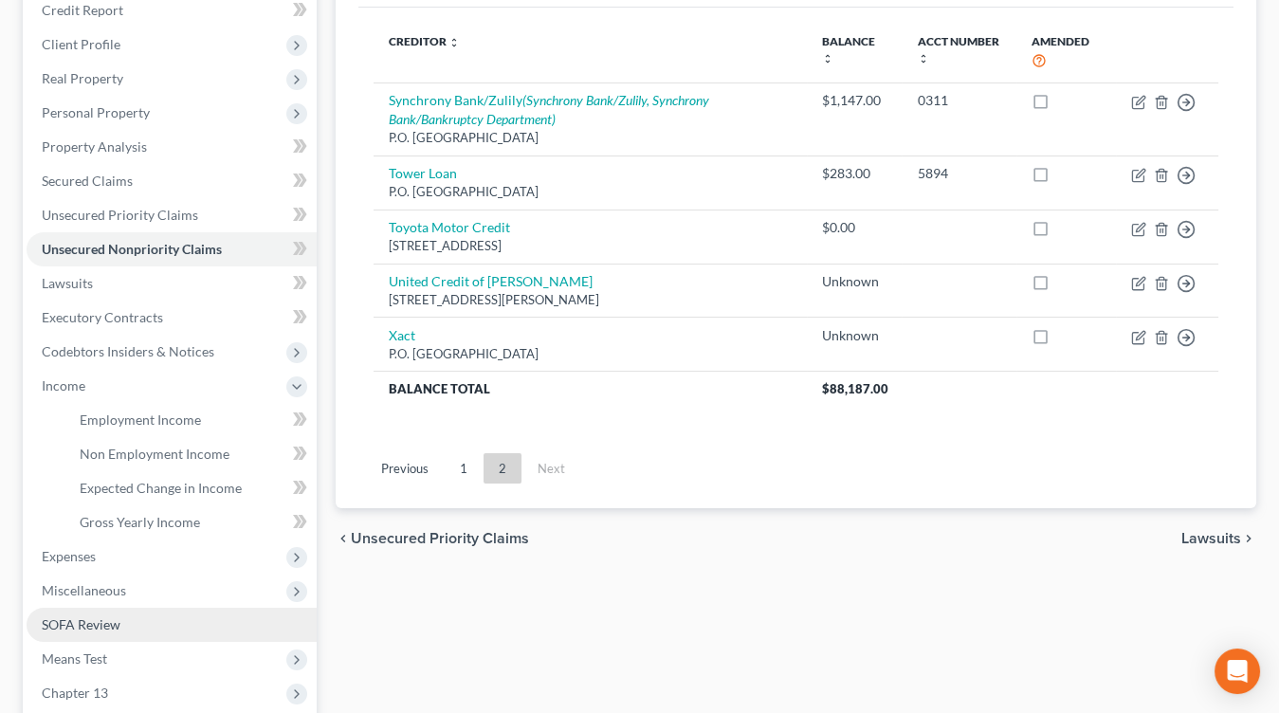
scroll to position [252, 0]
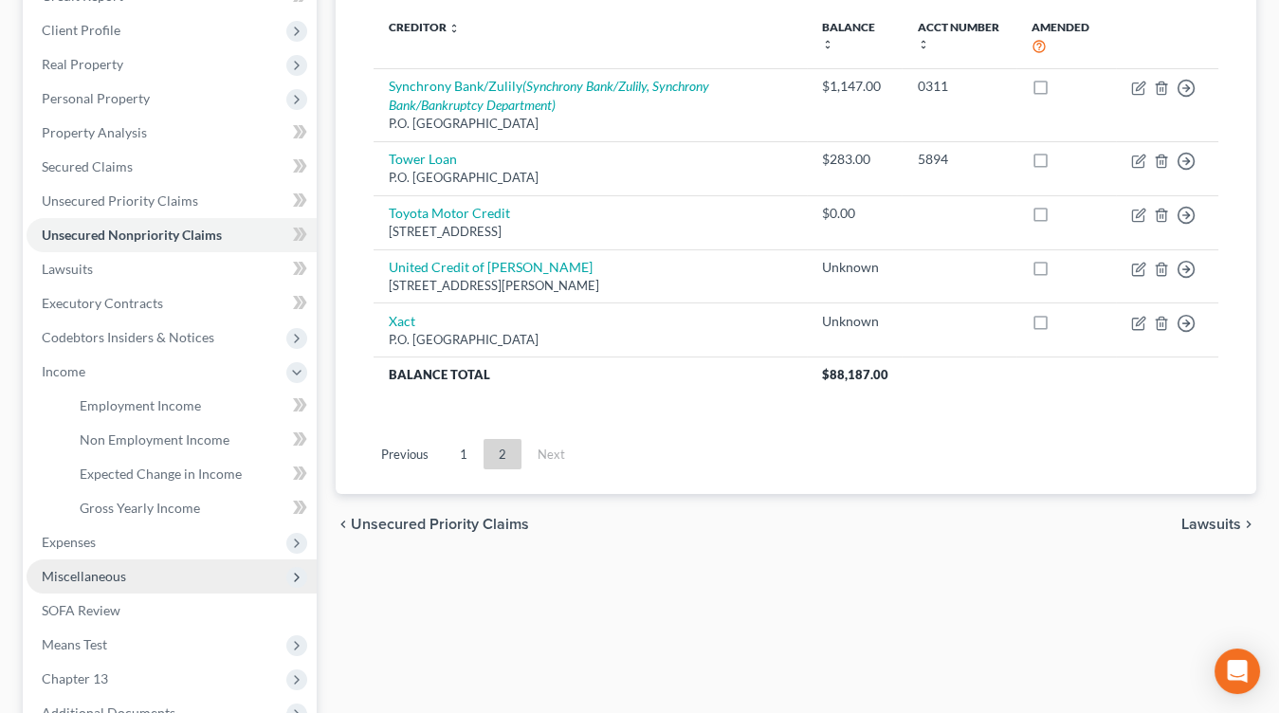
click at [120, 576] on span "Miscellaneous" at bounding box center [84, 576] width 84 height 16
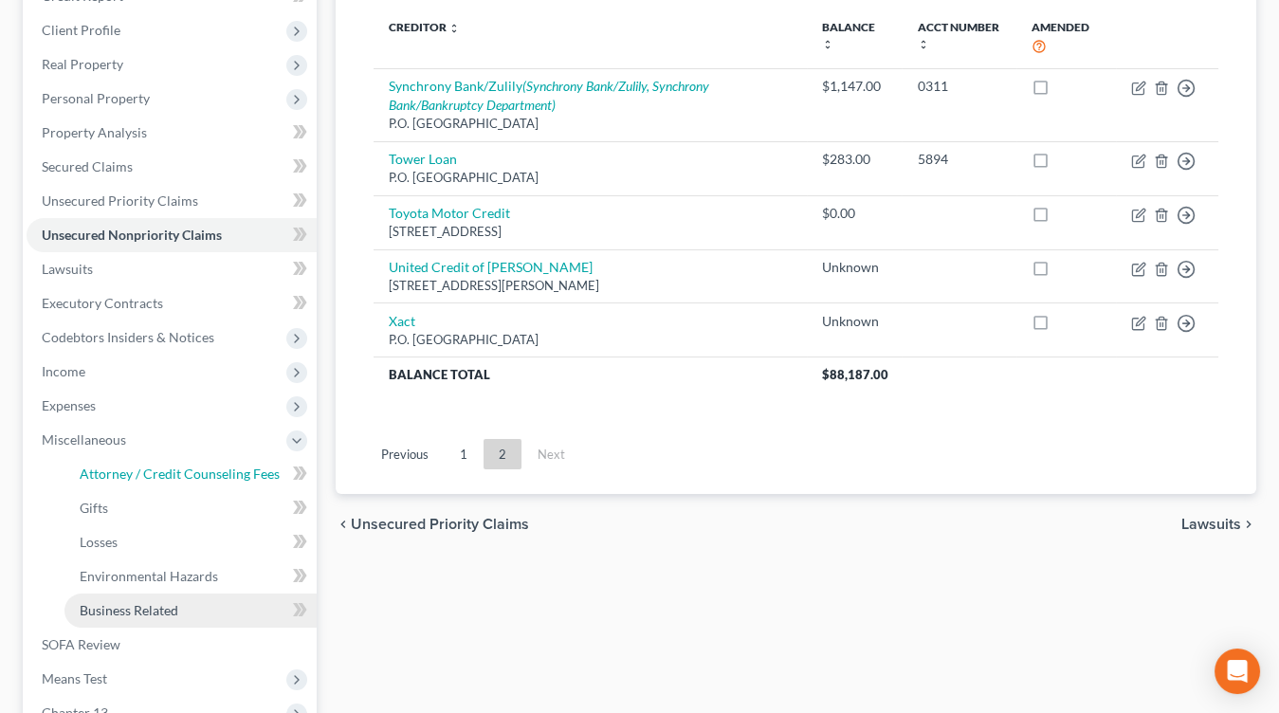
click at [122, 609] on ul "Attorney / Credit Counseling Fees Attorney / Bankruptcy Fees Gifts Losses" at bounding box center [172, 542] width 290 height 171
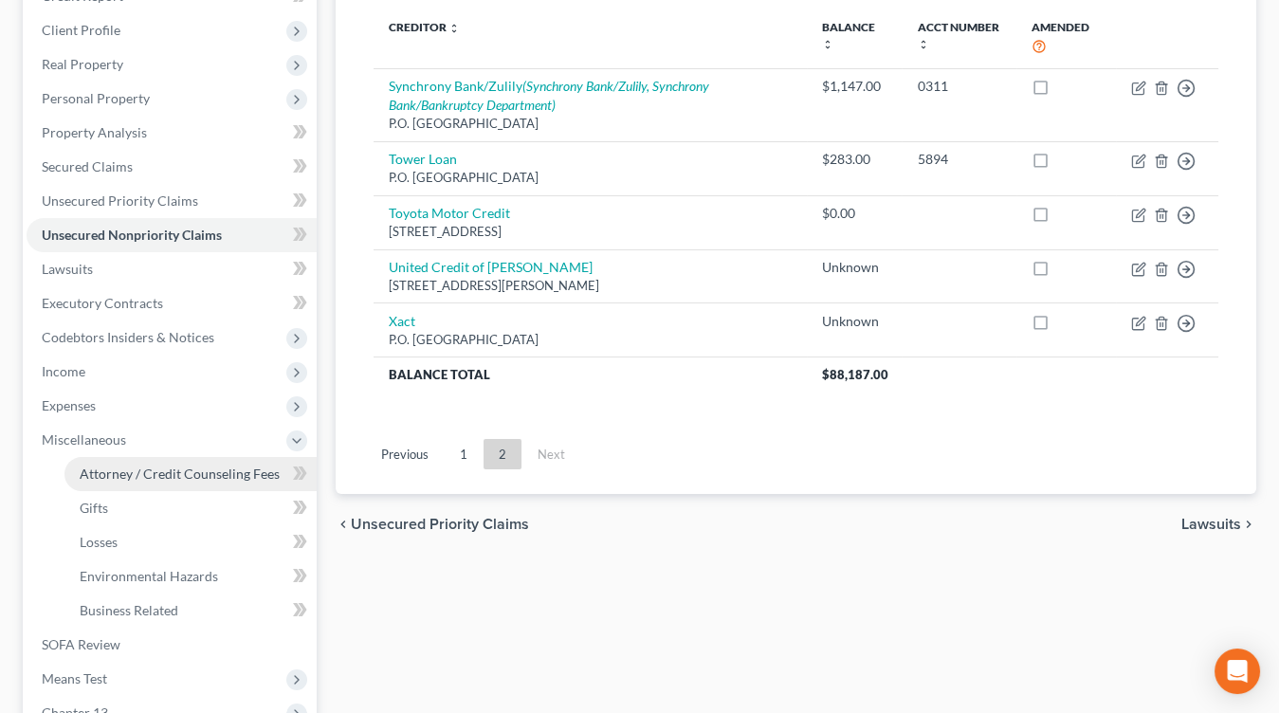
click at [194, 483] on link "Attorney / Credit Counseling Fees" at bounding box center [190, 474] width 252 height 34
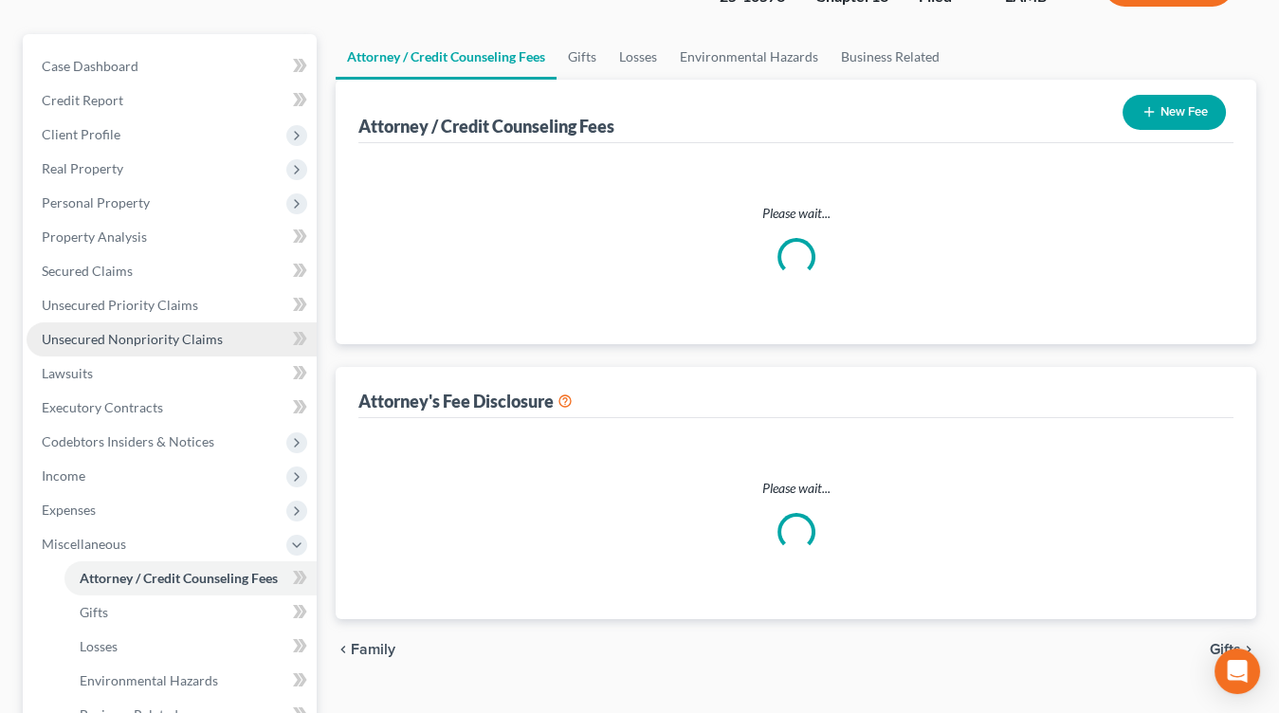
scroll to position [9, 0]
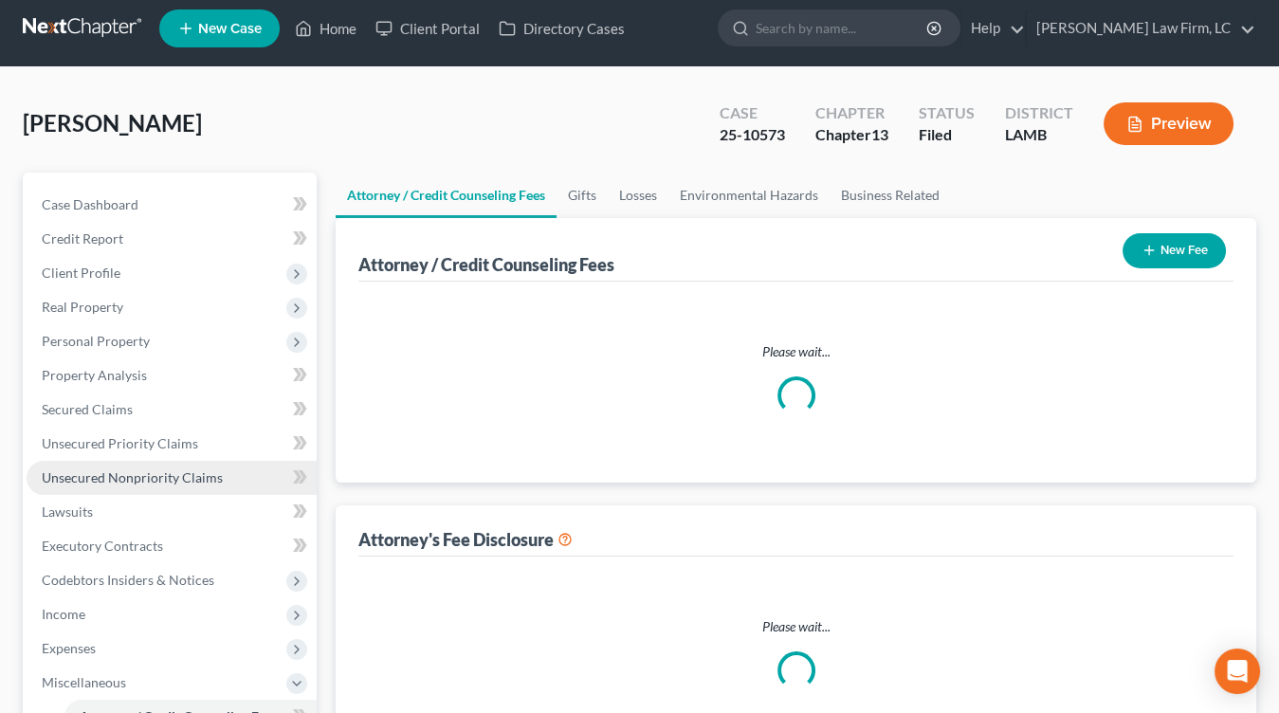
select select "1"
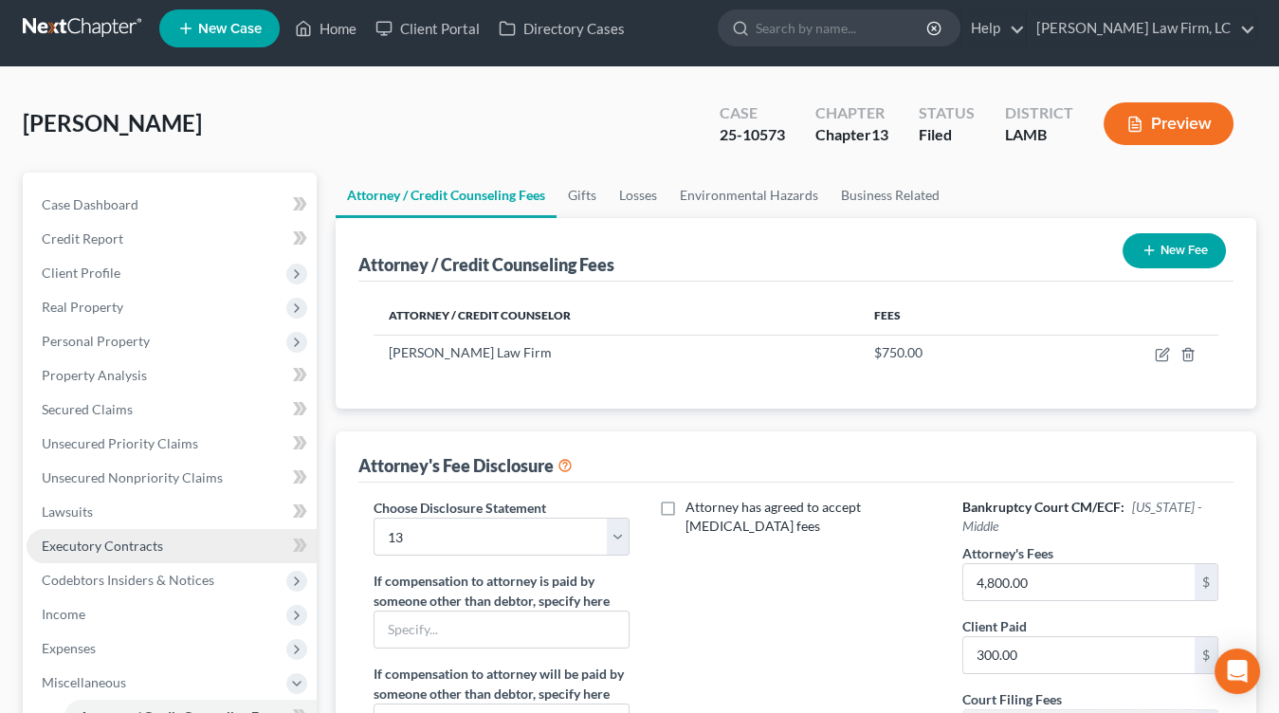
scroll to position [0, 0]
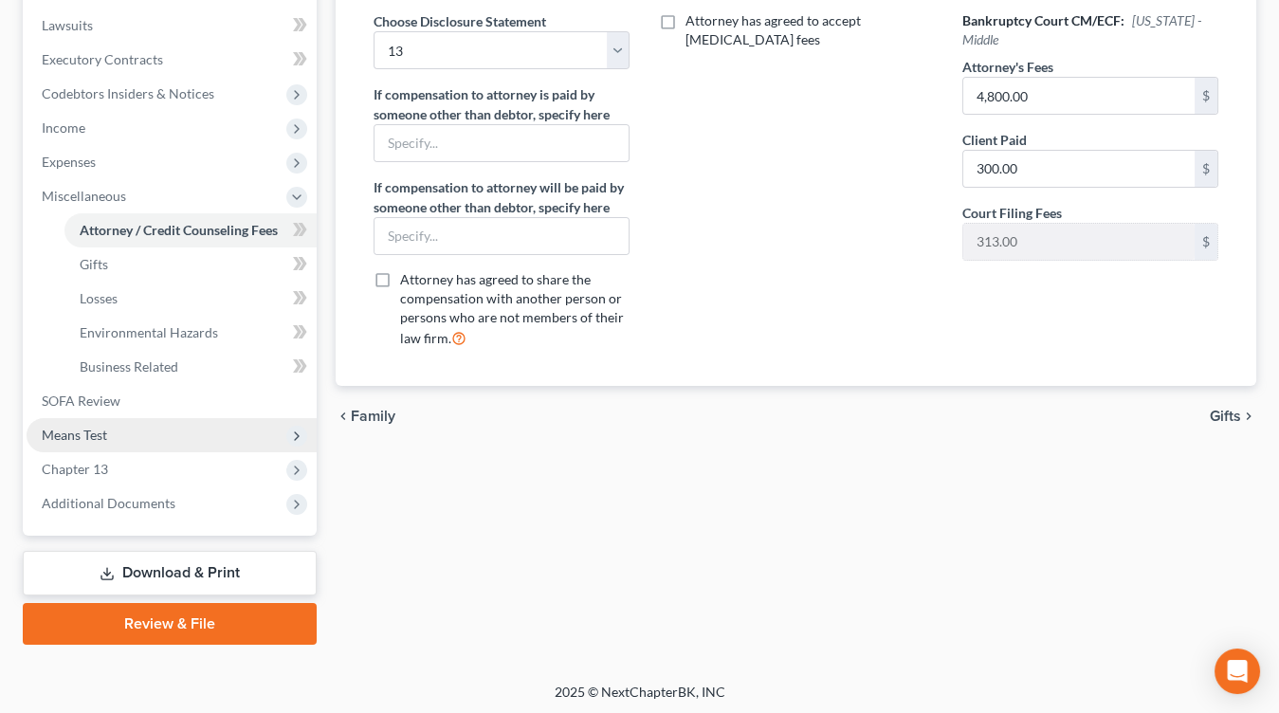
click at [150, 439] on span "Means Test" at bounding box center [172, 435] width 290 height 34
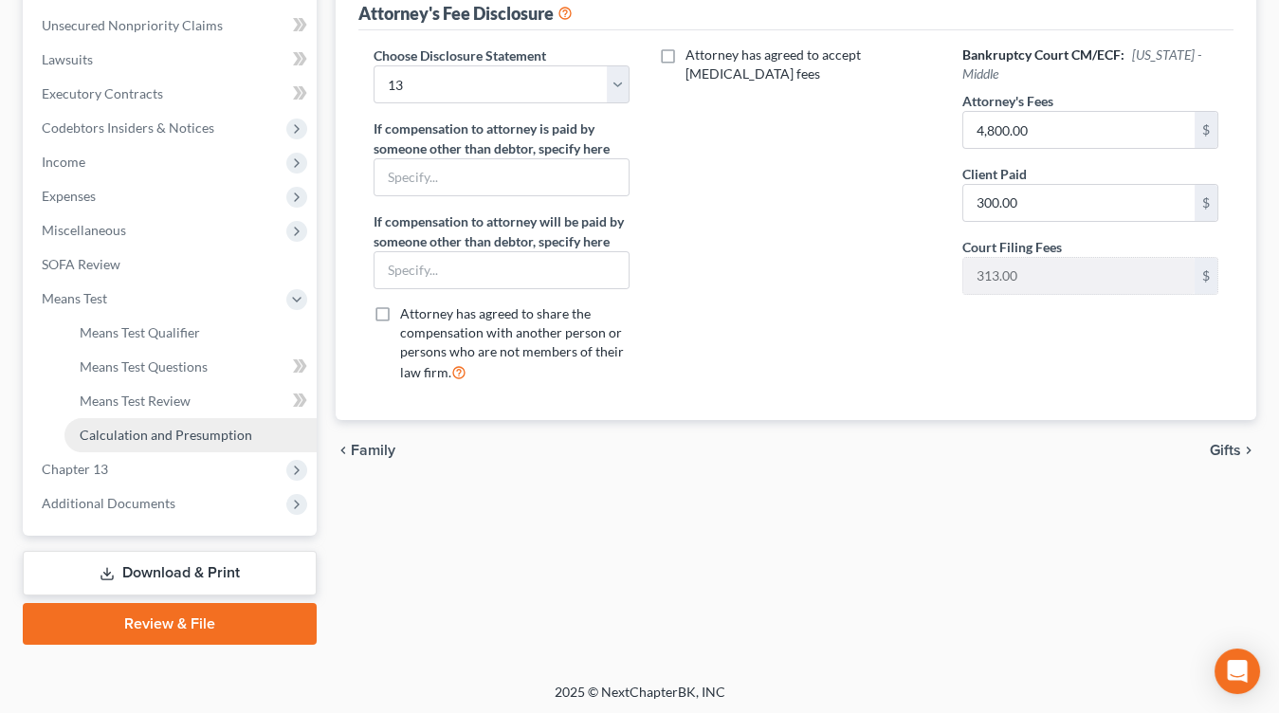
click at [147, 456] on span "Chapter 13" at bounding box center [172, 469] width 290 height 34
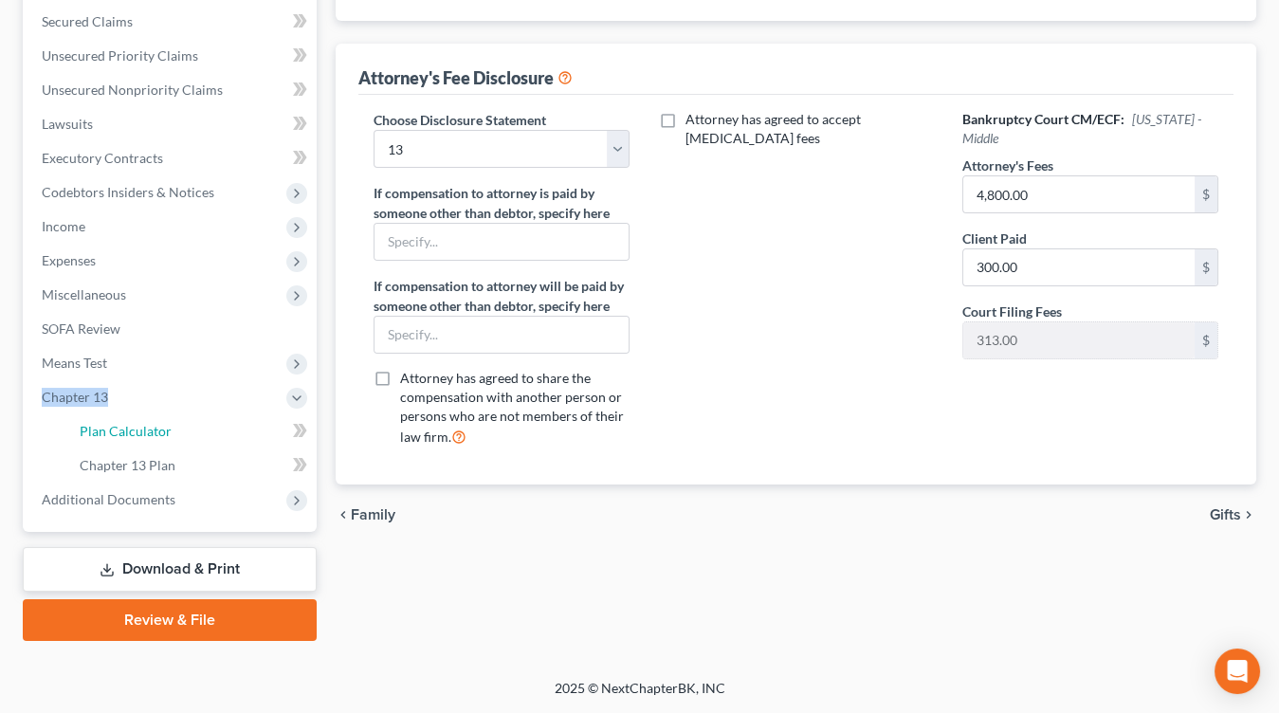
click at [147, 431] on span "Plan Calculator" at bounding box center [126, 431] width 92 height 16
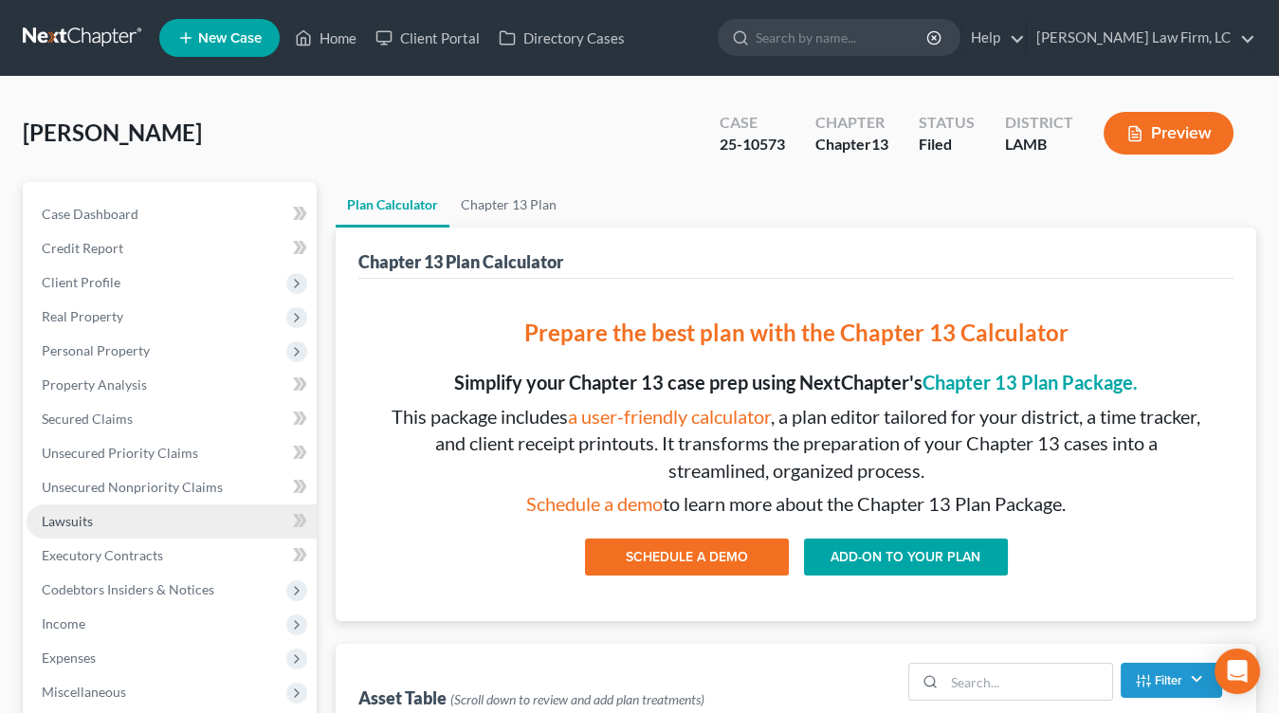
click at [116, 519] on link "Lawsuits" at bounding box center [172, 521] width 290 height 34
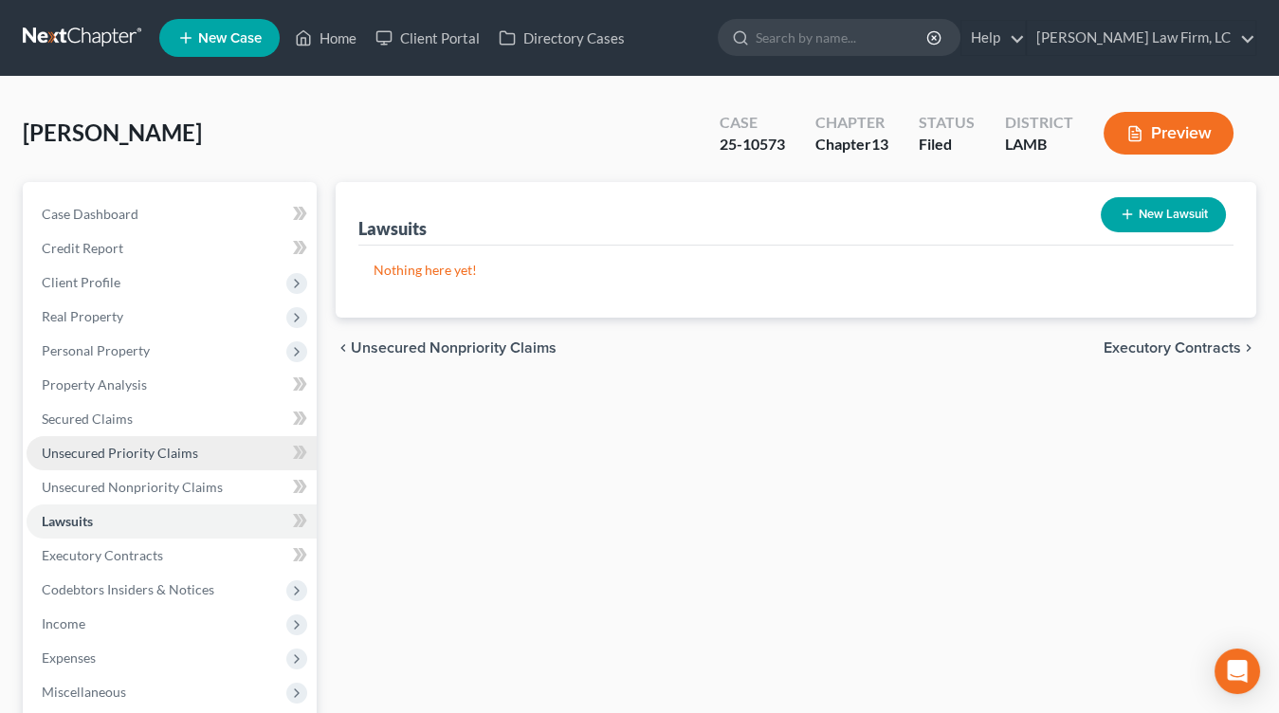
drag, startPoint x: 155, startPoint y: 451, endPoint x: 148, endPoint y: 441, distance: 12.4
click at [154, 451] on span "Unsecured Priority Claims" at bounding box center [120, 453] width 156 height 16
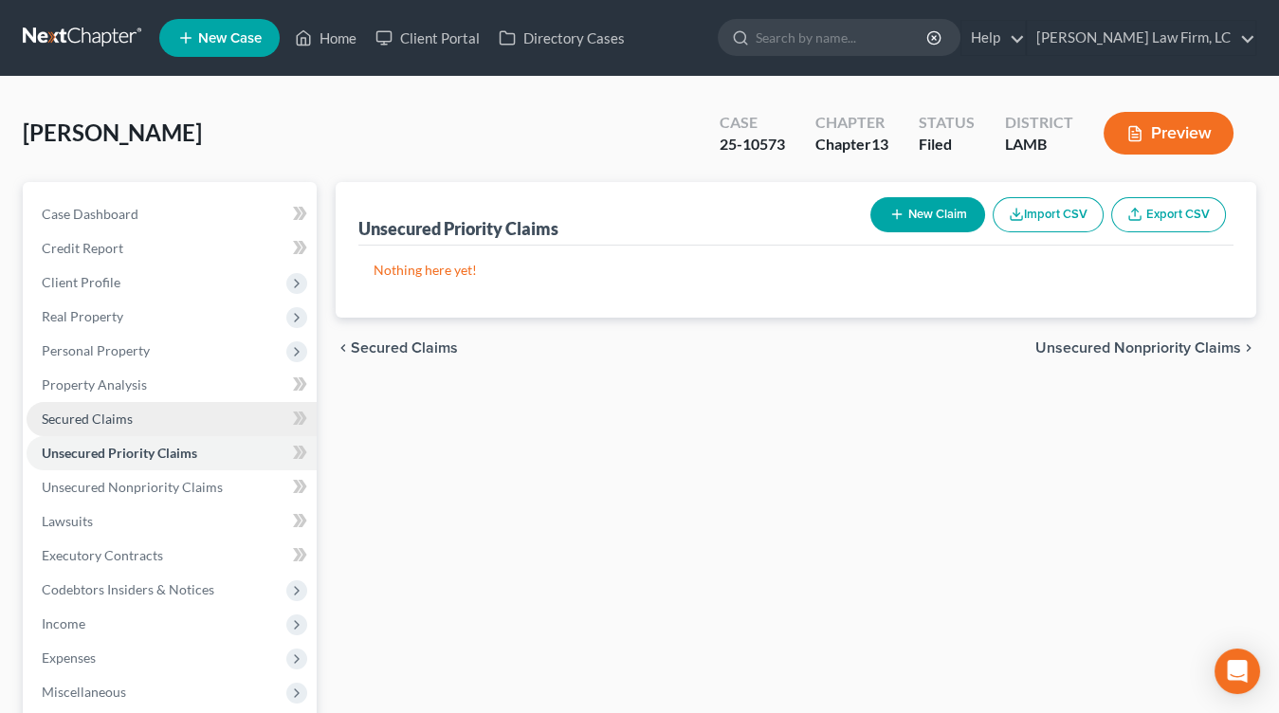
click at [128, 416] on span "Secured Claims" at bounding box center [87, 418] width 91 height 16
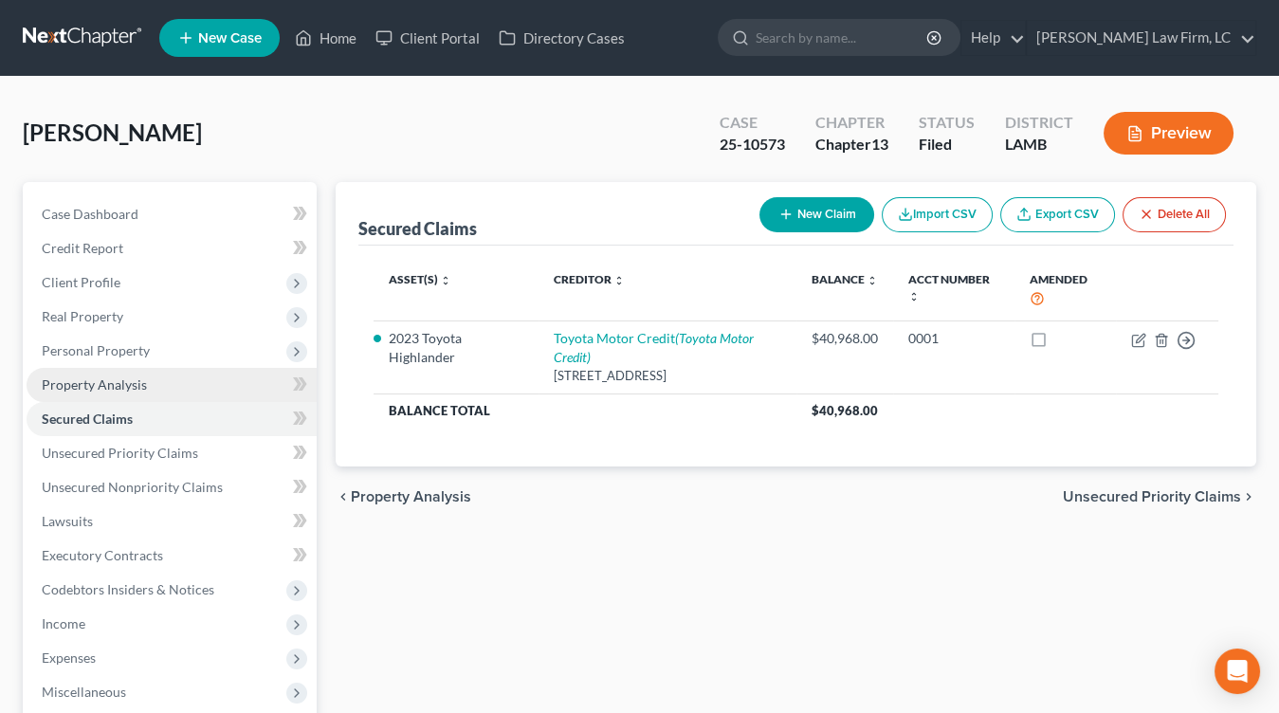
click at [132, 381] on span "Property Analysis" at bounding box center [94, 384] width 105 height 16
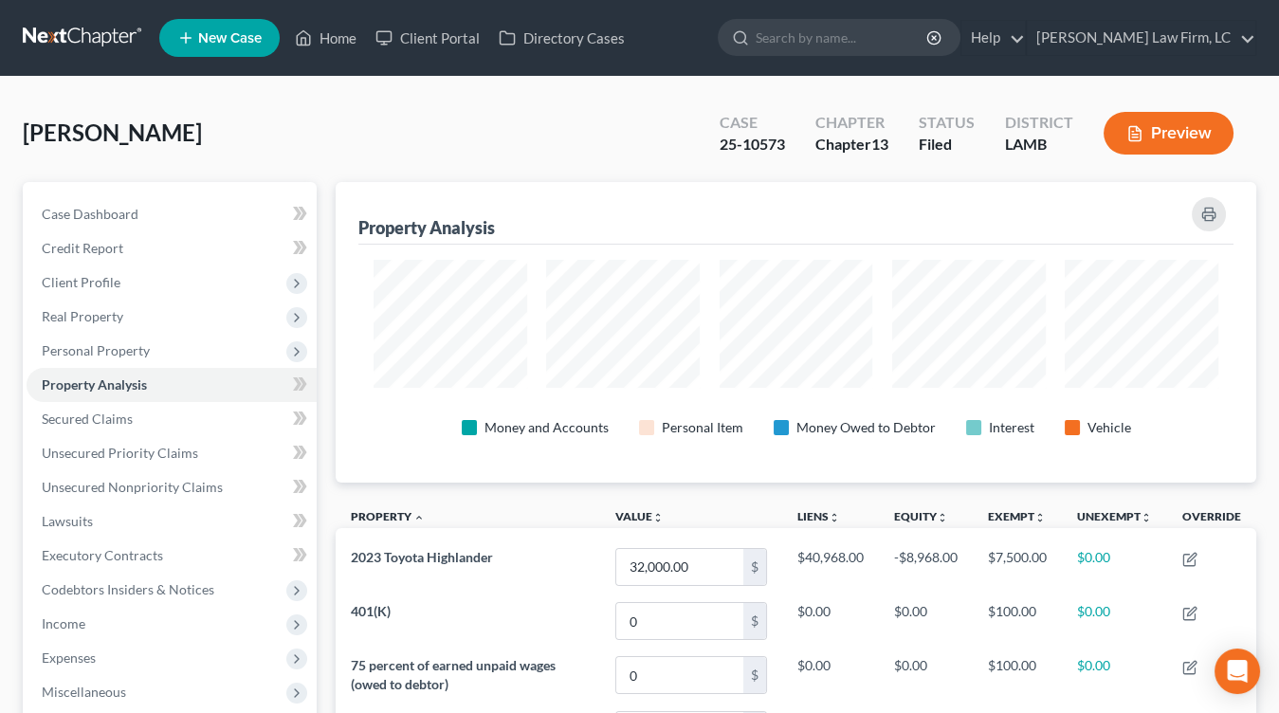
drag, startPoint x: 161, startPoint y: 352, endPoint x: 156, endPoint y: 381, distance: 29.8
click at [161, 353] on span "Personal Property" at bounding box center [172, 351] width 290 height 34
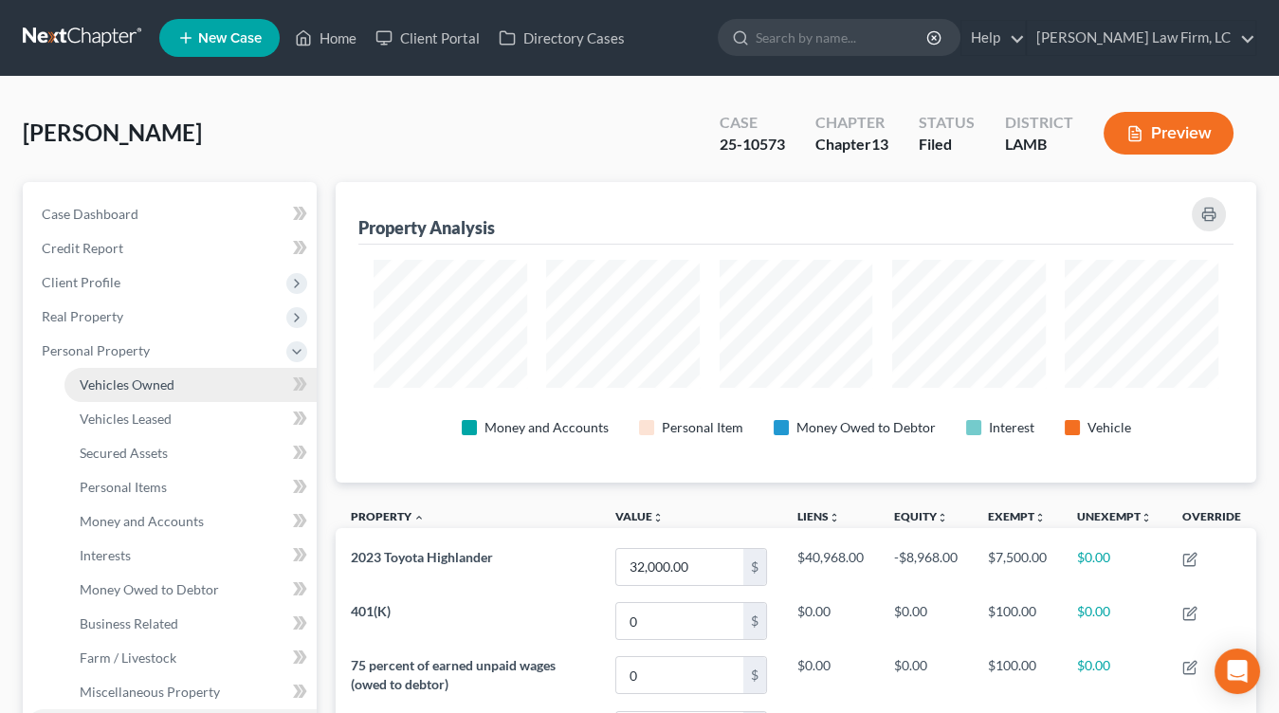
click at [156, 381] on span "Vehicles Owned" at bounding box center [127, 384] width 95 height 16
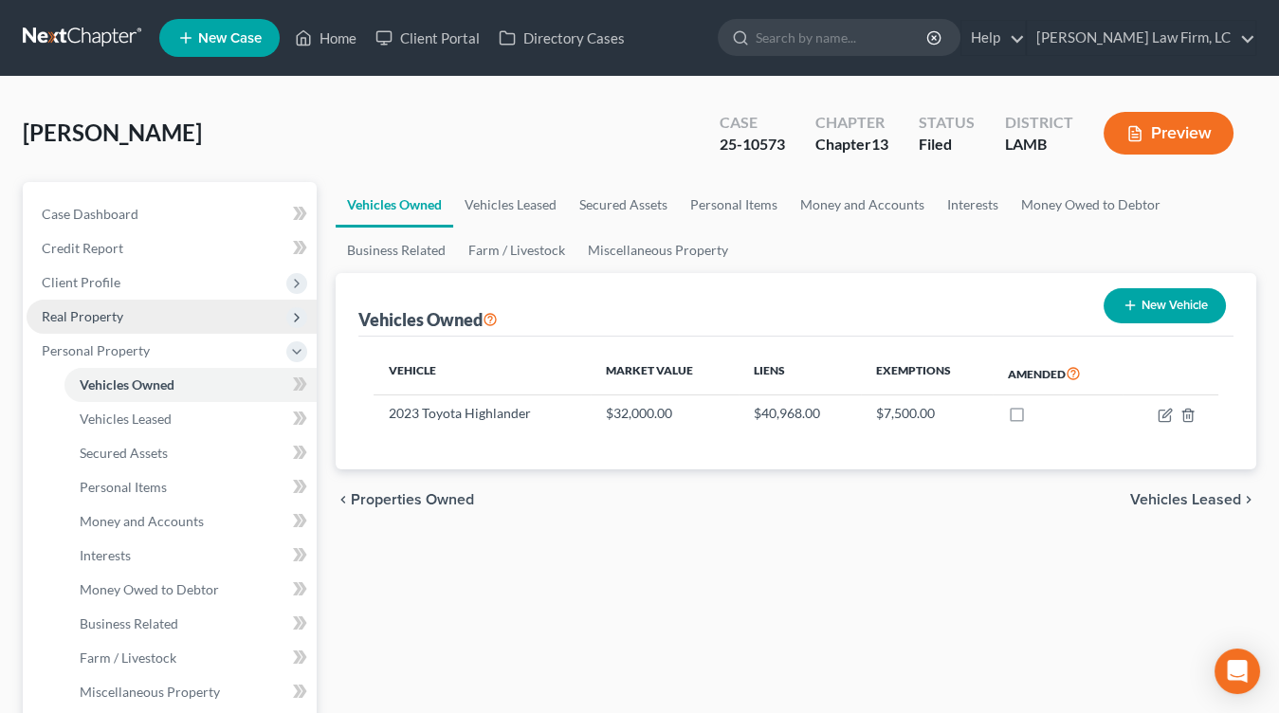
click at [166, 316] on span "Real Property" at bounding box center [172, 317] width 290 height 34
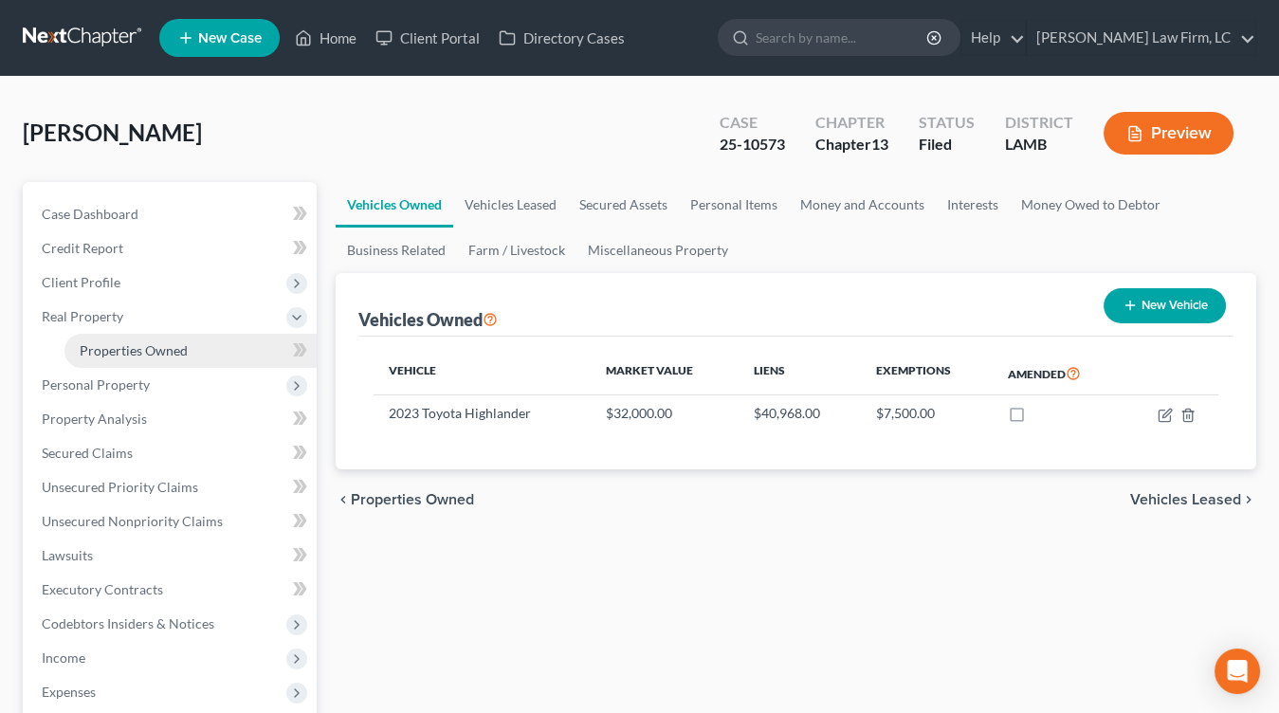
click at [155, 342] on span "Properties Owned" at bounding box center [134, 350] width 108 height 16
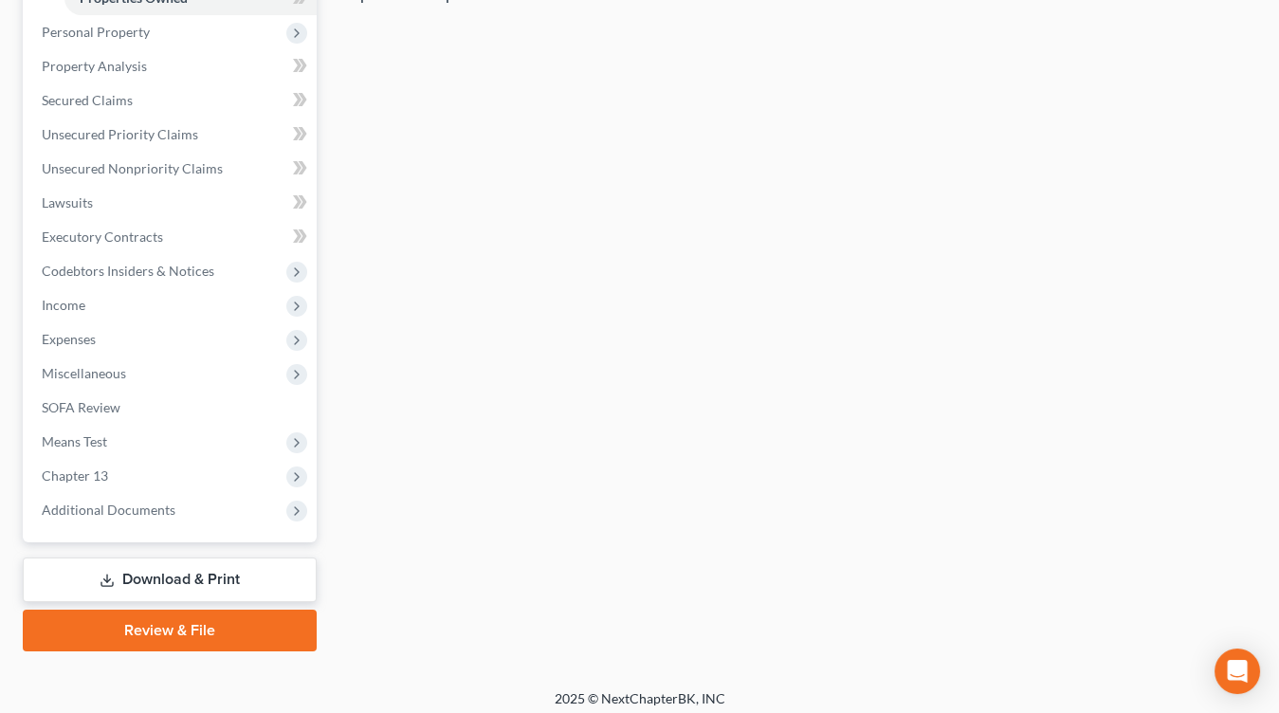
click at [159, 318] on span "Income" at bounding box center [172, 305] width 290 height 34
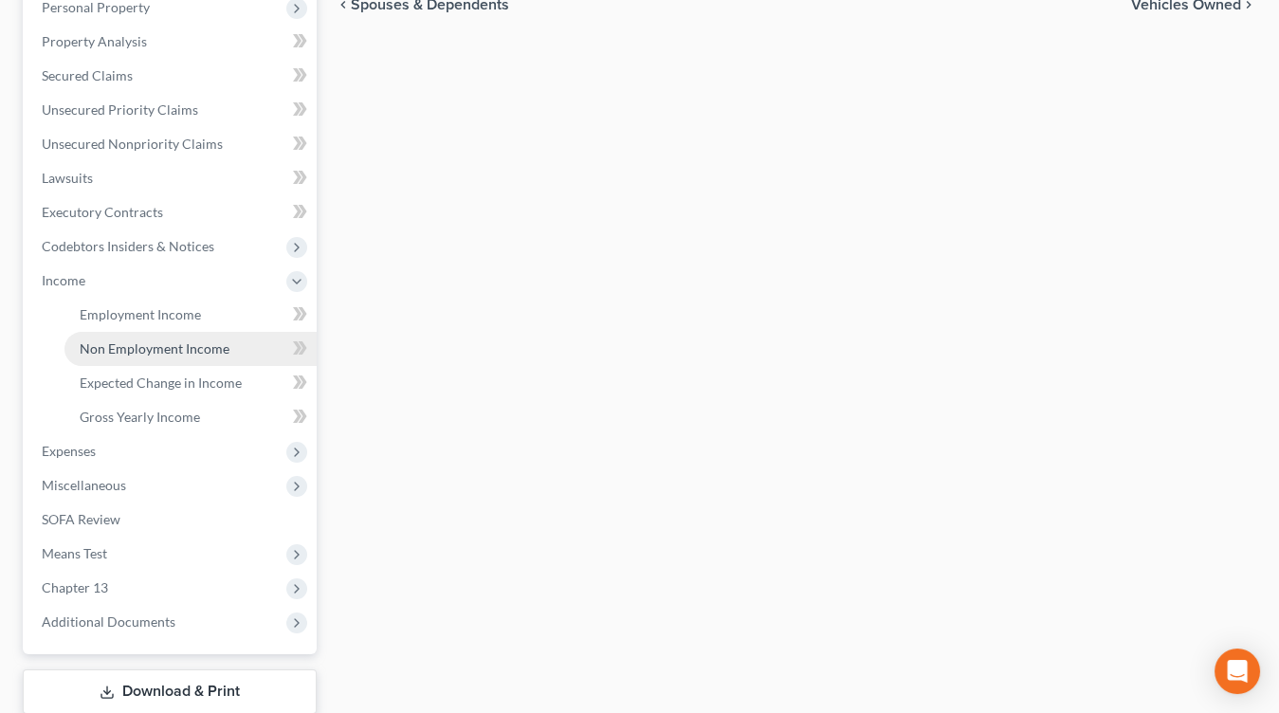
click at [167, 344] on span "Non Employment Income" at bounding box center [155, 348] width 150 height 16
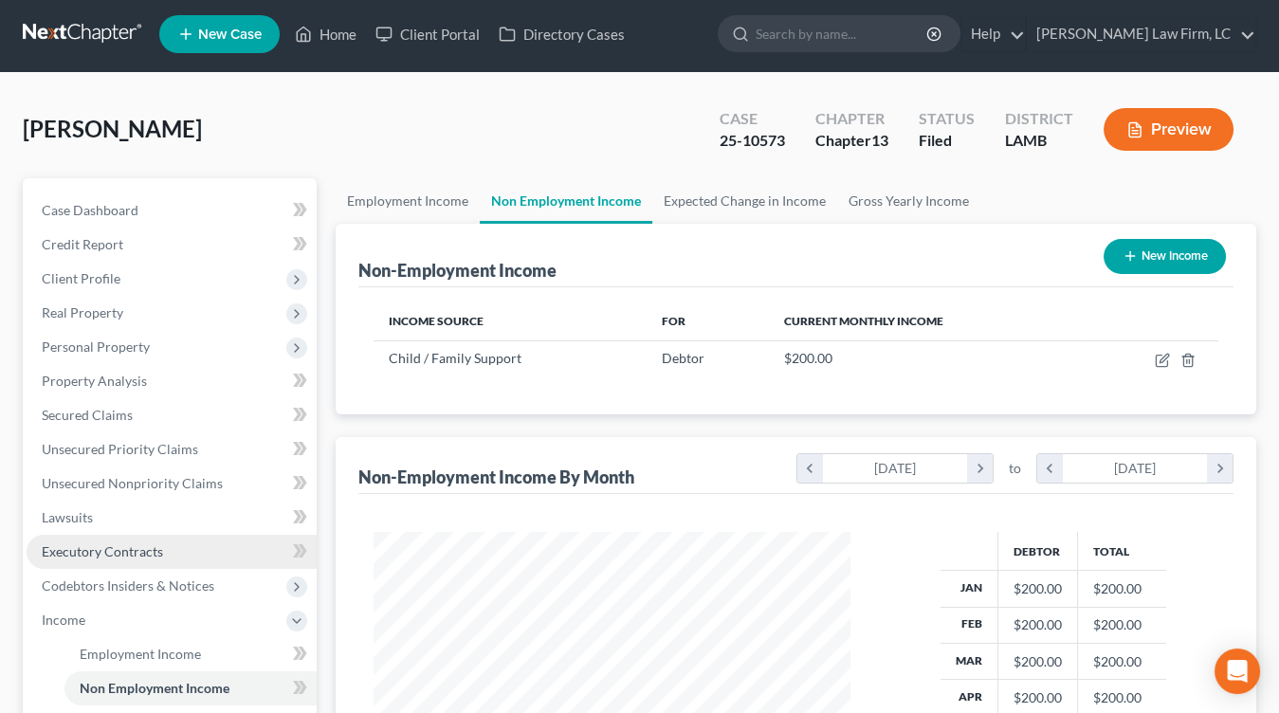
scroll to position [337, 514]
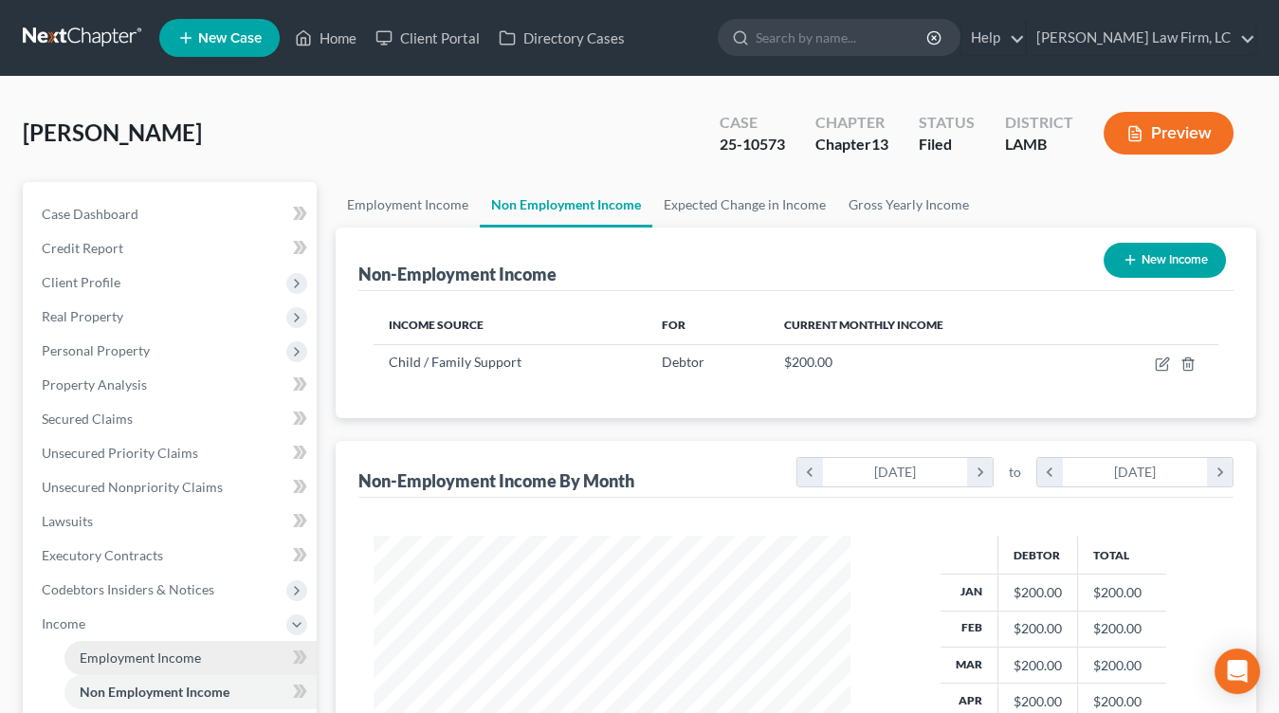
click at [155, 650] on span "Employment Income" at bounding box center [140, 657] width 121 height 16
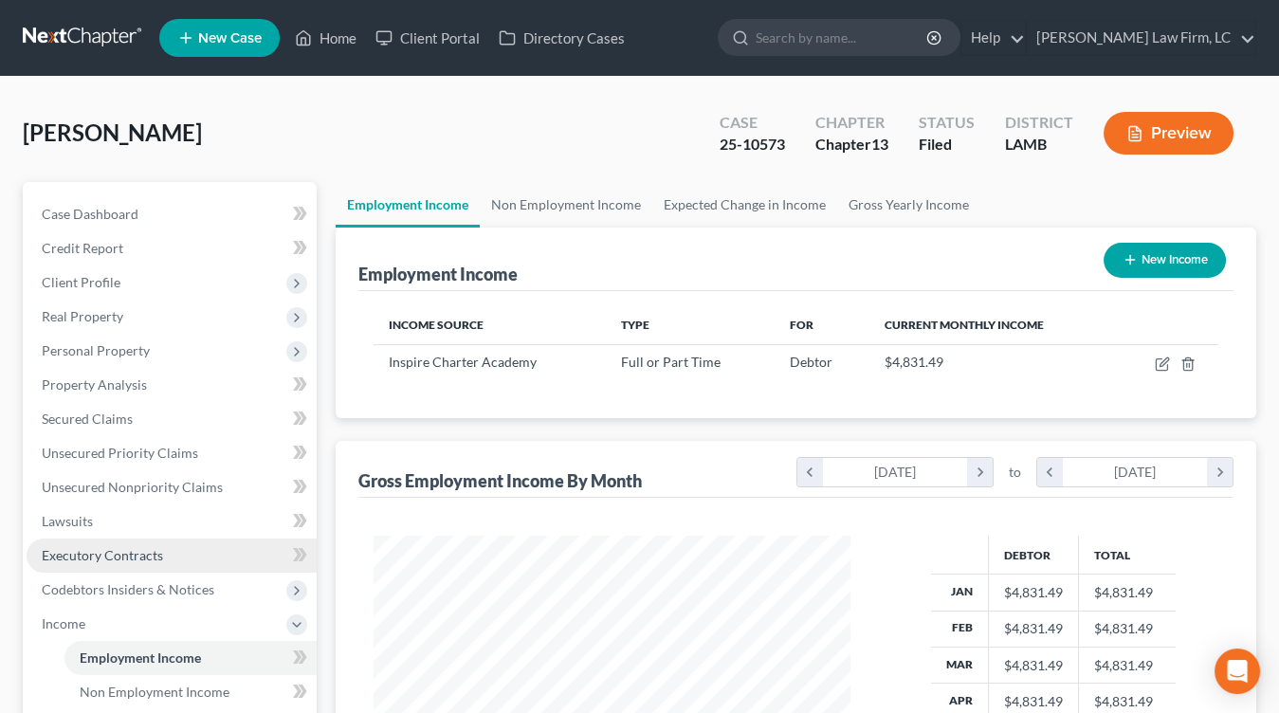
drag, startPoint x: 182, startPoint y: 560, endPoint x: 183, endPoint y: 538, distance: 21.8
click at [181, 560] on link "Executory Contracts" at bounding box center [172, 555] width 290 height 34
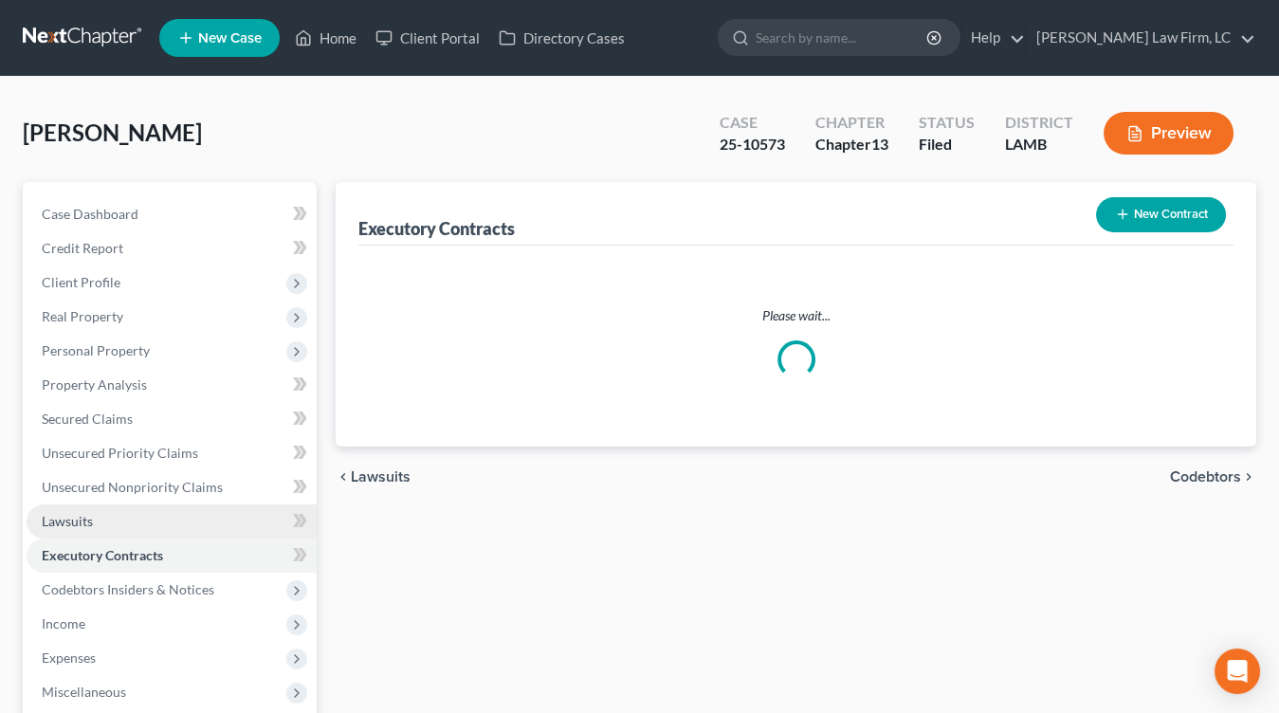
click at [185, 511] on link "Lawsuits" at bounding box center [172, 521] width 290 height 34
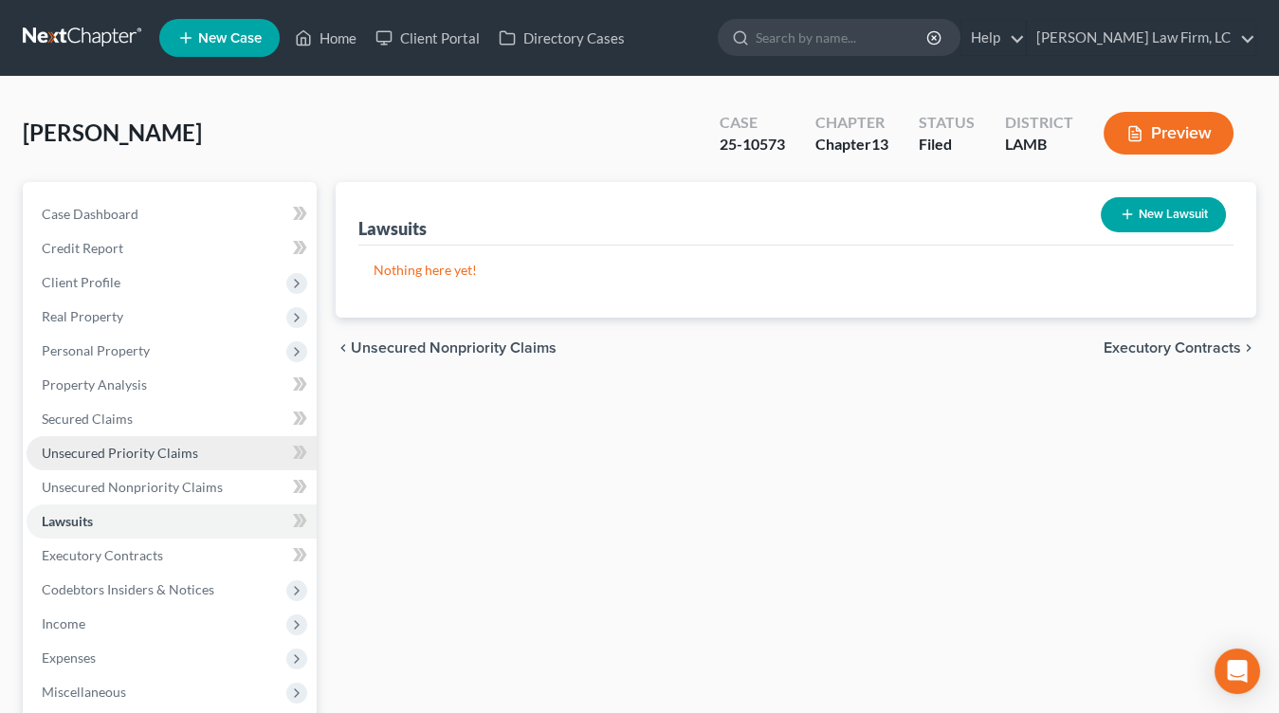
click at [193, 447] on span "Unsecured Priority Claims" at bounding box center [120, 453] width 156 height 16
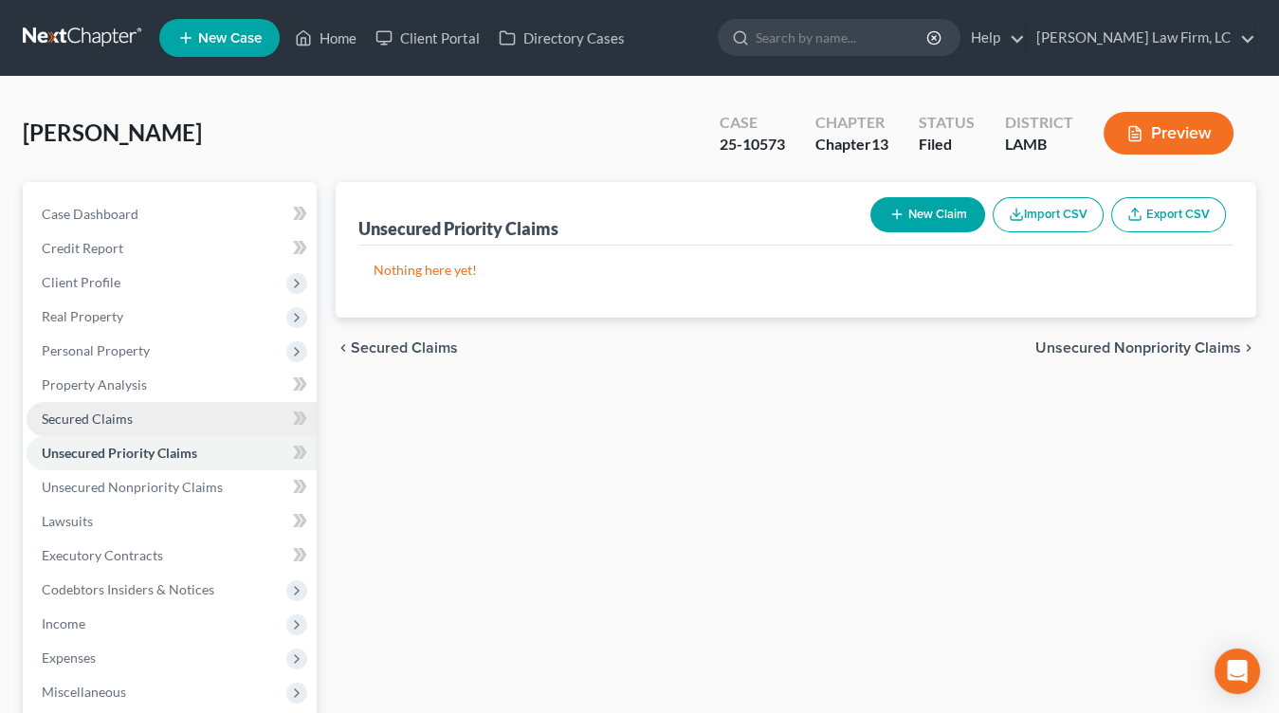
click at [183, 428] on link "Secured Claims" at bounding box center [172, 419] width 290 height 34
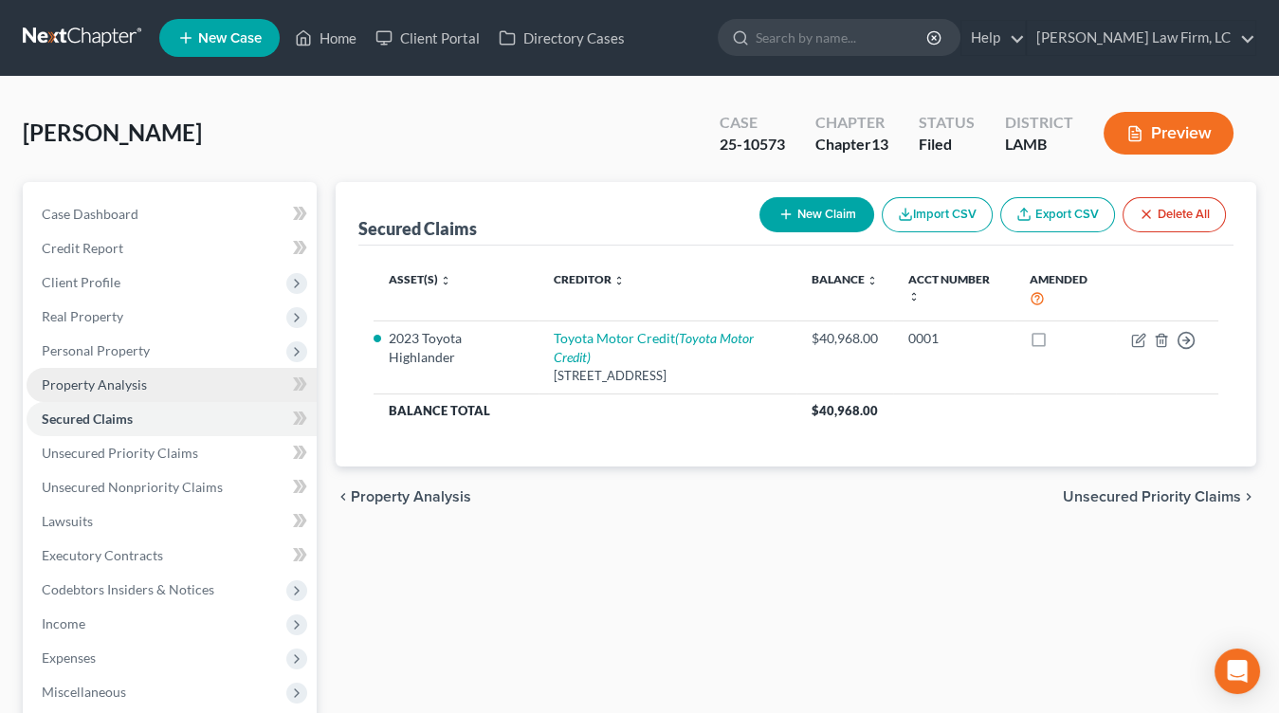
click at [173, 375] on link "Property Analysis" at bounding box center [172, 385] width 290 height 34
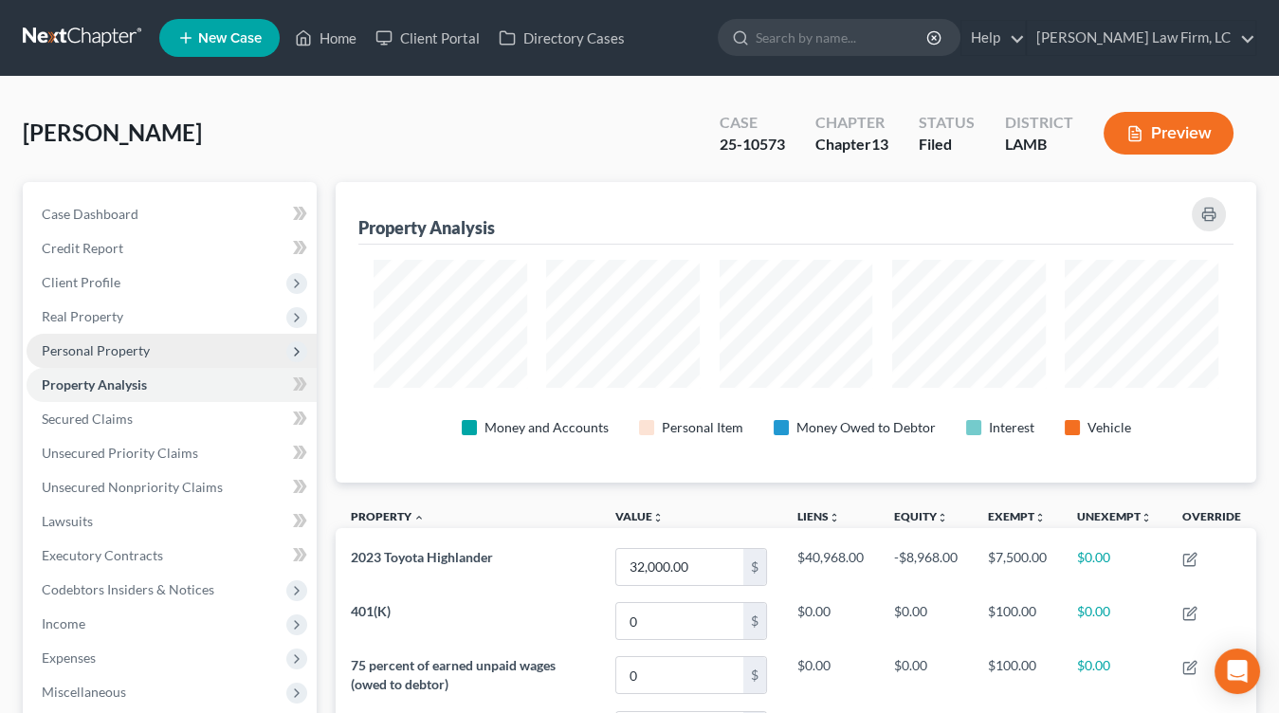
drag, startPoint x: 170, startPoint y: 347, endPoint x: 169, endPoint y: 365, distance: 18.0
click at [169, 348] on span "Personal Property" at bounding box center [172, 351] width 290 height 34
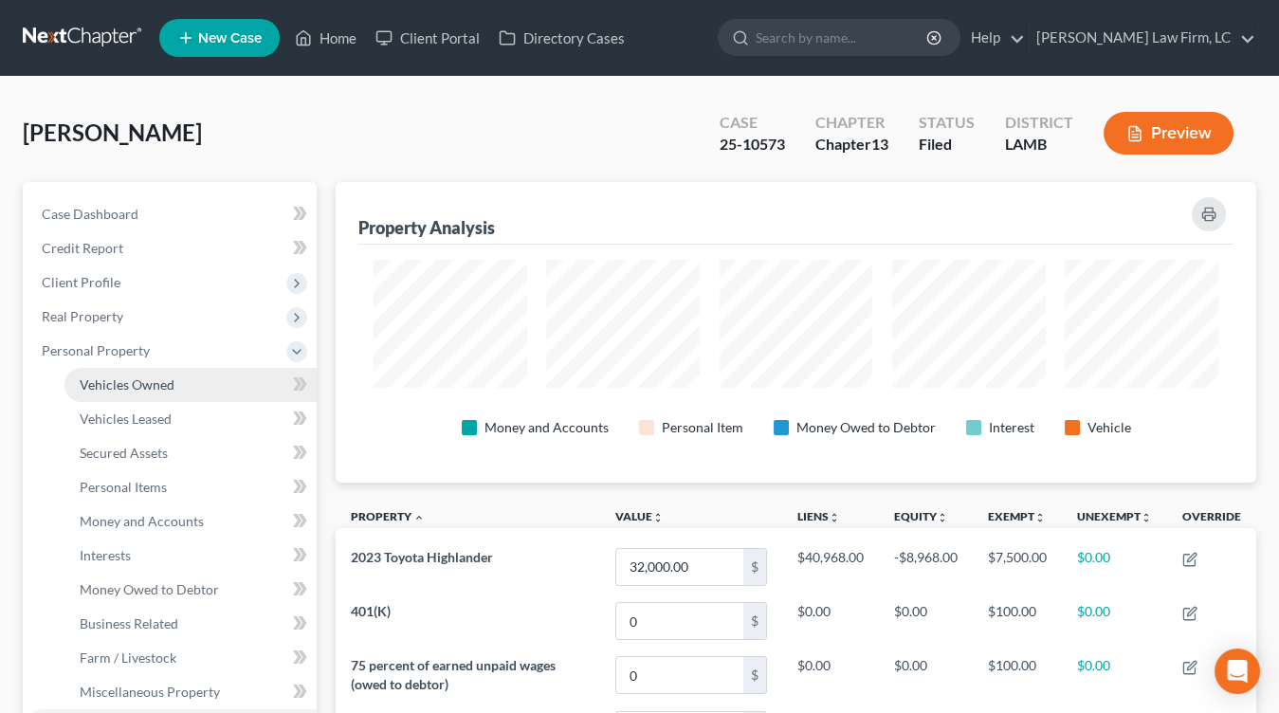
click at [165, 391] on link "Vehicles Owned" at bounding box center [190, 385] width 252 height 34
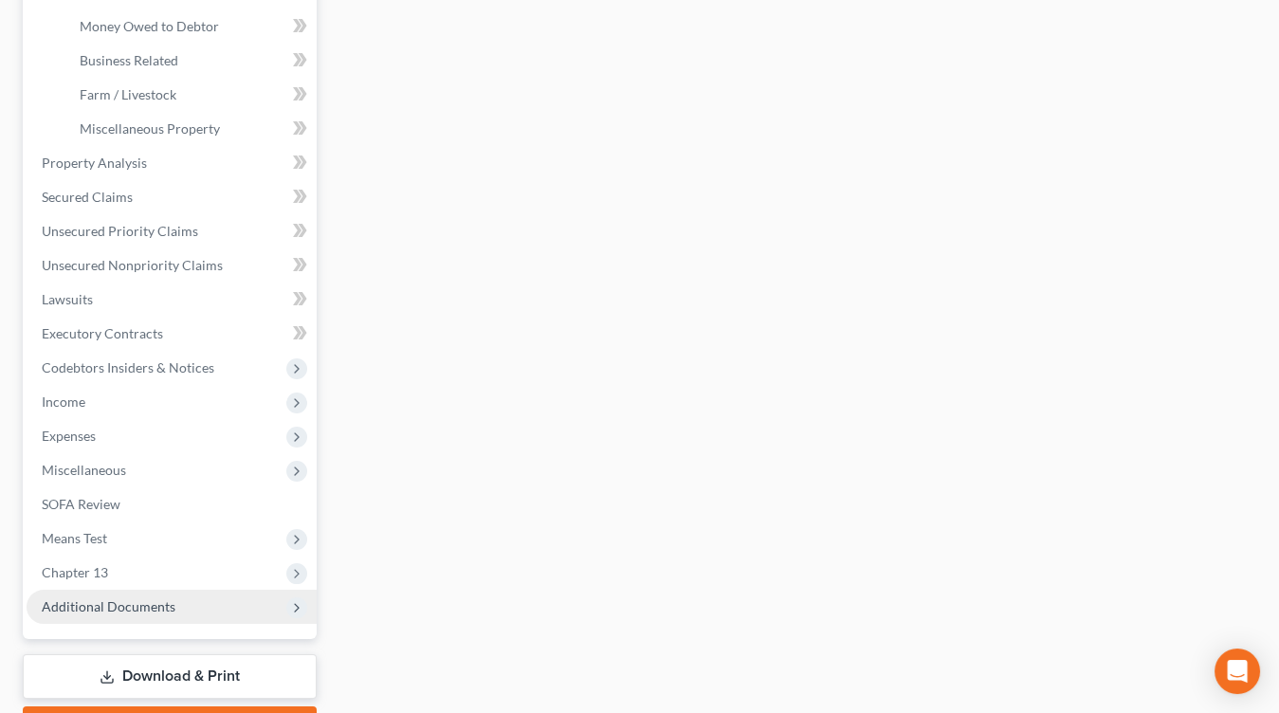
click at [155, 598] on span "Additional Documents" at bounding box center [109, 606] width 134 height 16
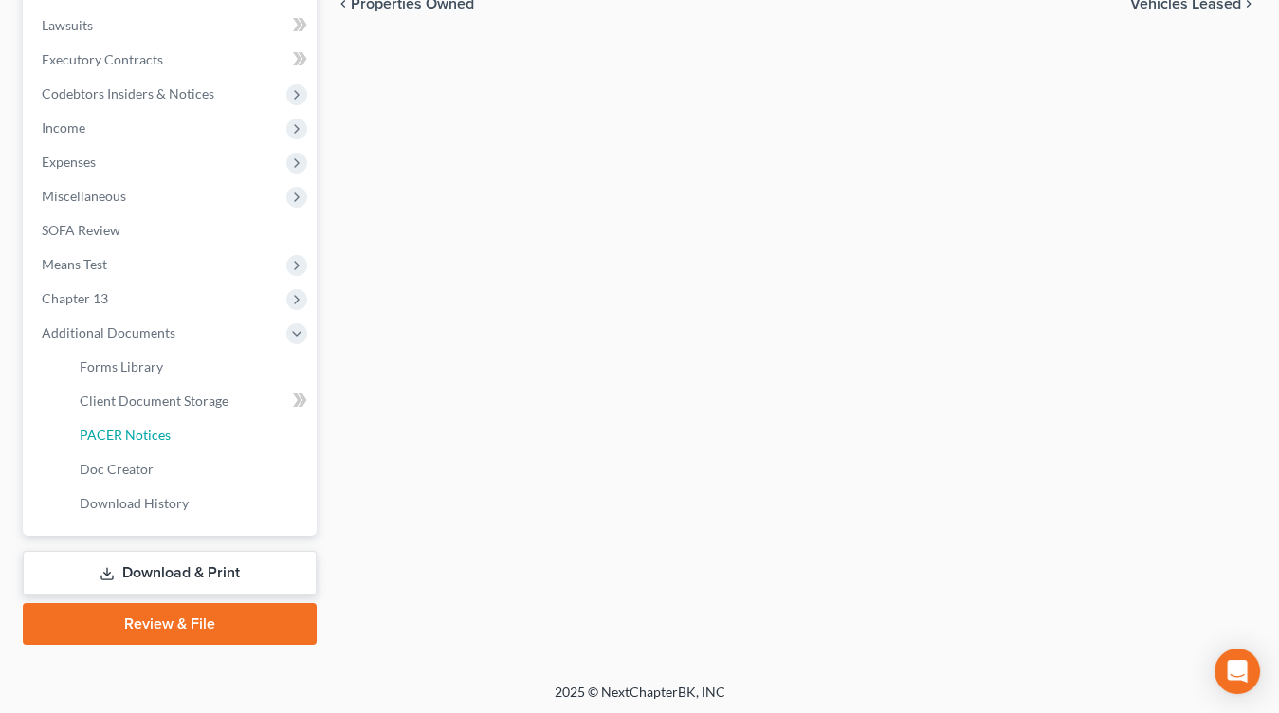
click at [194, 424] on link "PACER Notices" at bounding box center [190, 435] width 252 height 34
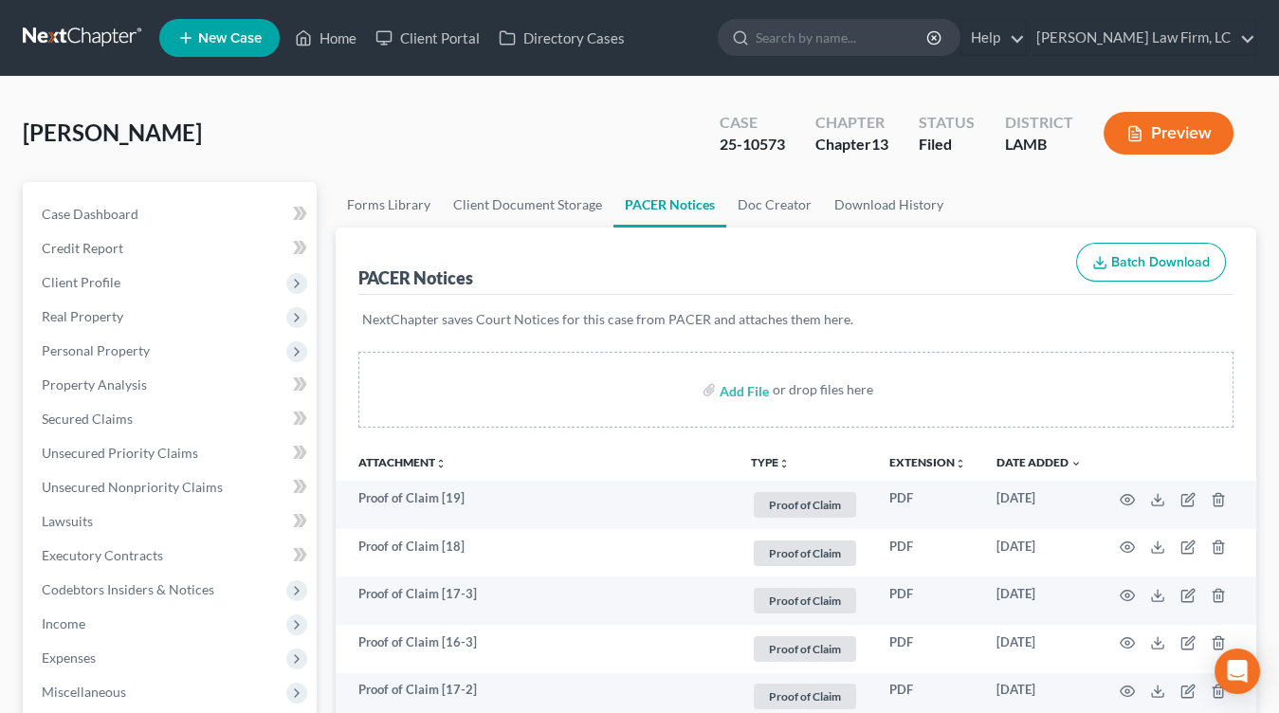
click at [105, 49] on link at bounding box center [83, 38] width 121 height 34
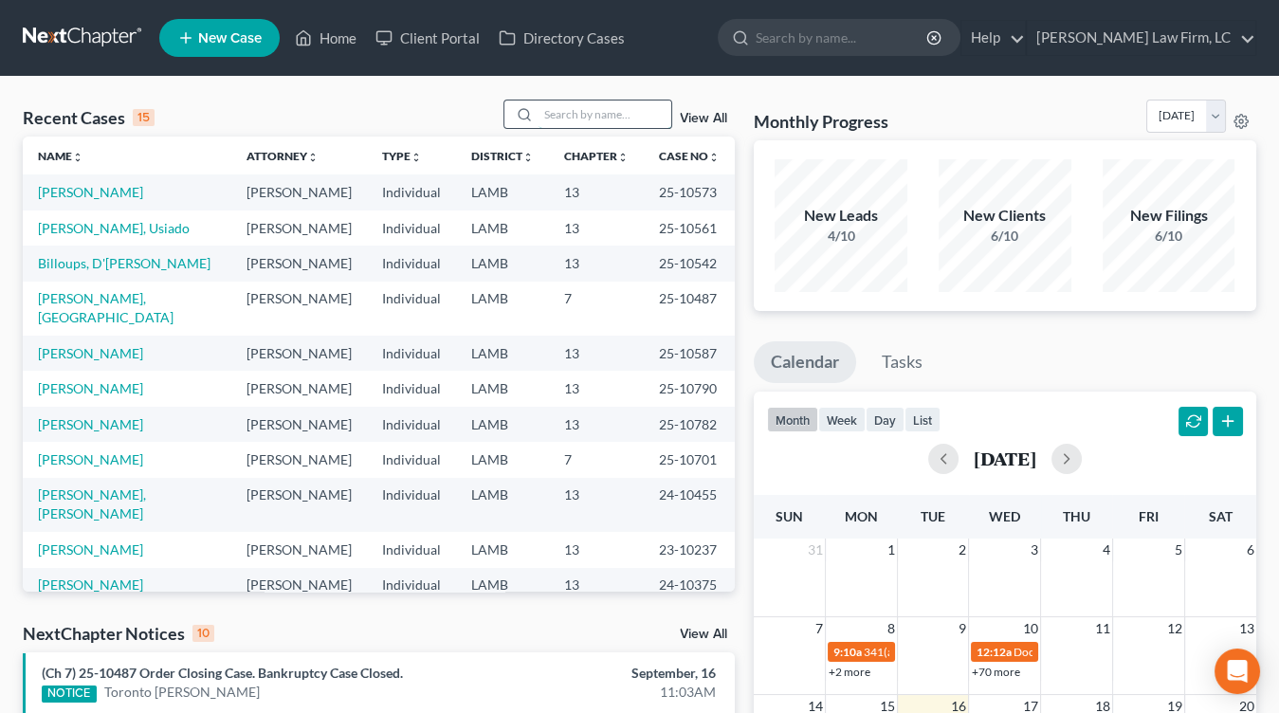
click at [611, 113] on input "search" at bounding box center [604, 113] width 133 height 27
click at [608, 113] on input "search" at bounding box center [604, 113] width 133 height 27
type input "e"
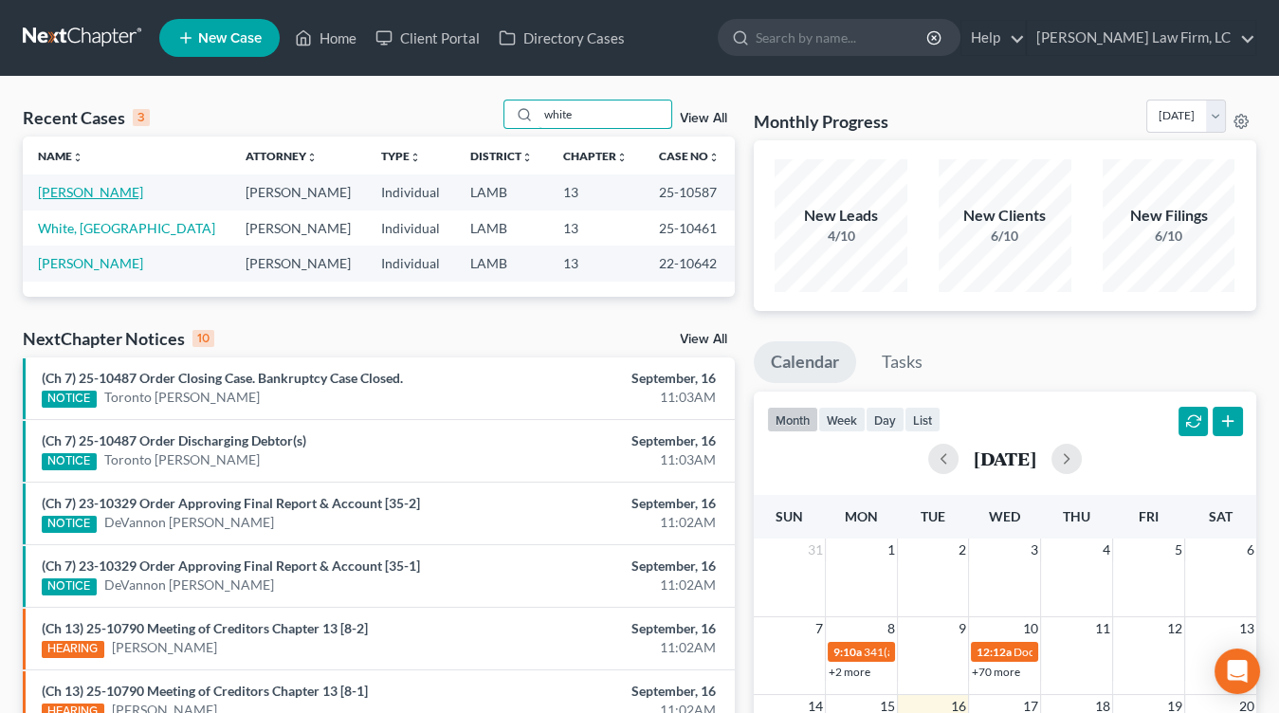
type input "white"
click at [87, 191] on link "White, Emily" at bounding box center [90, 192] width 105 height 16
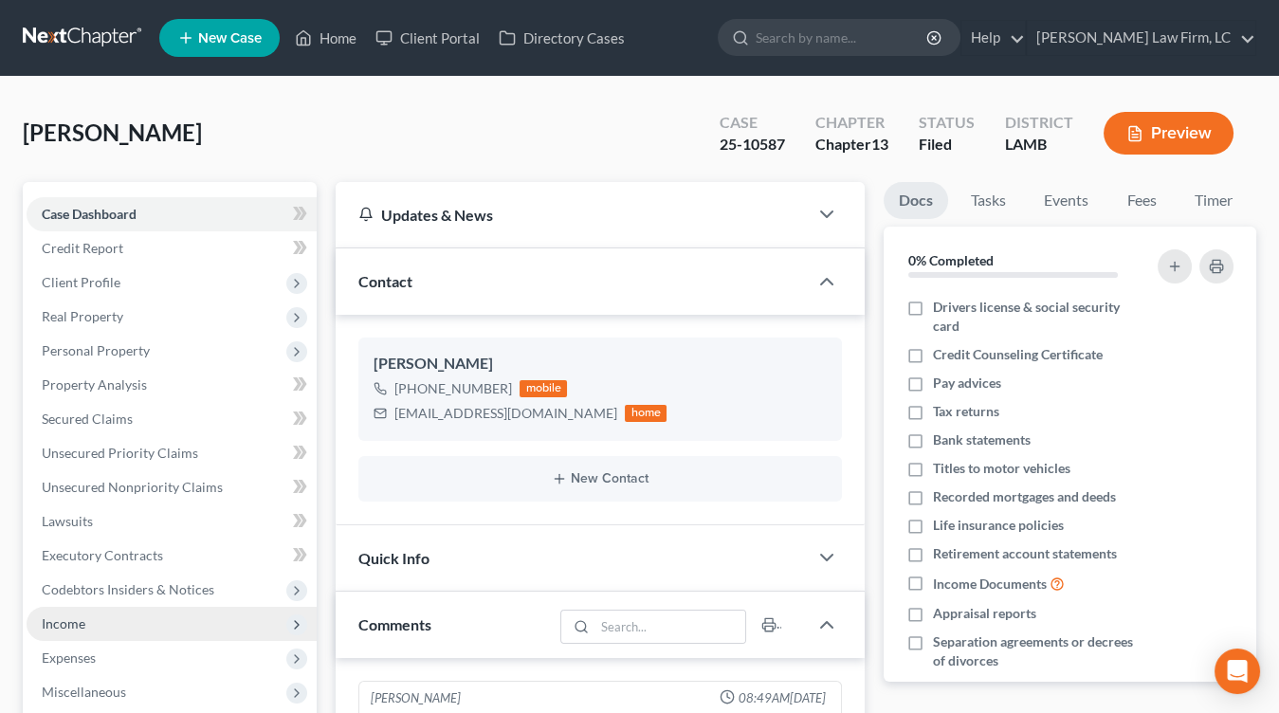
click at [115, 620] on span "Income" at bounding box center [172, 624] width 290 height 34
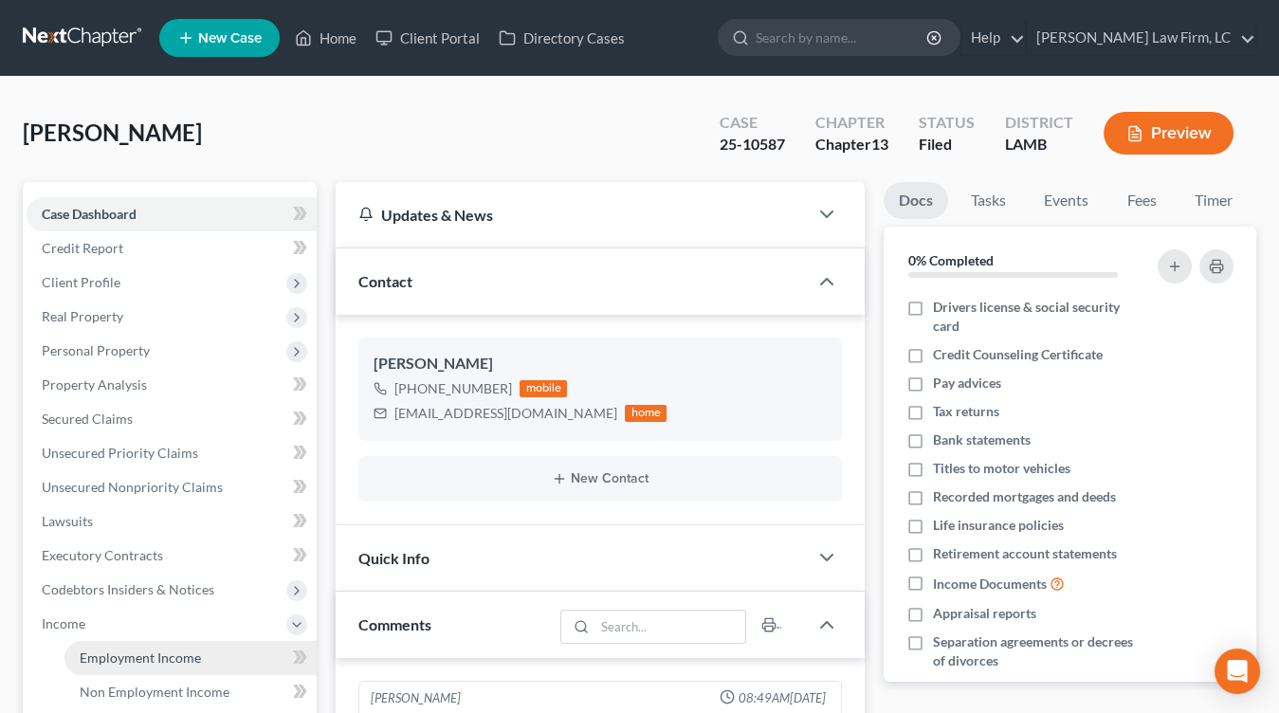
click at [123, 641] on link "Employment Income" at bounding box center [190, 658] width 252 height 34
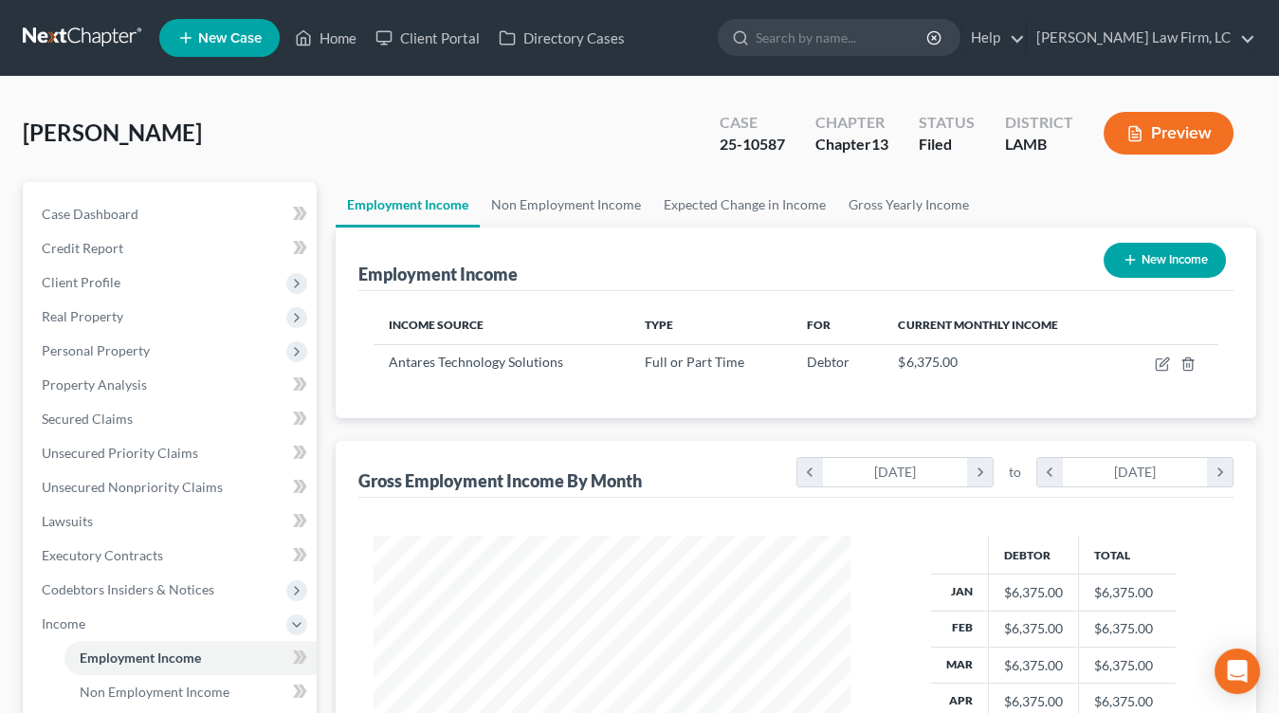
scroll to position [337, 514]
click at [1172, 364] on td at bounding box center [1168, 362] width 99 height 36
click at [1169, 363] on icon "button" at bounding box center [1162, 363] width 15 height 15
select select "0"
select select "19"
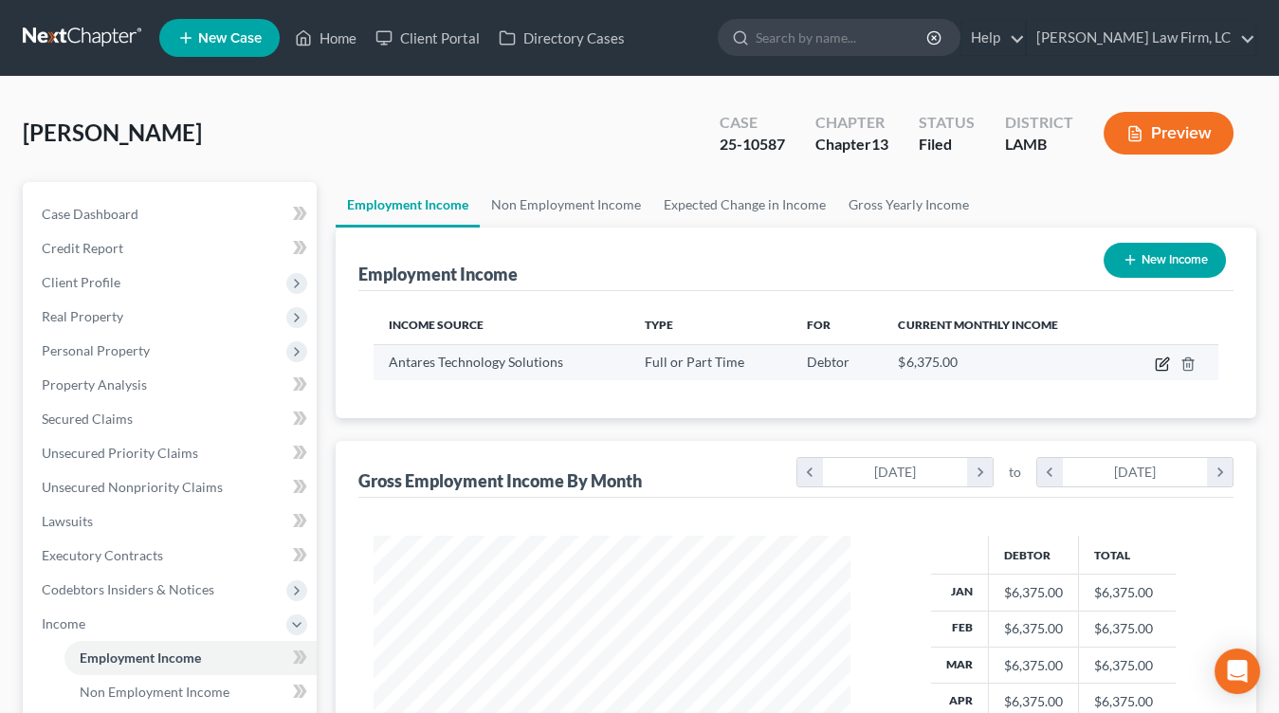
select select "2"
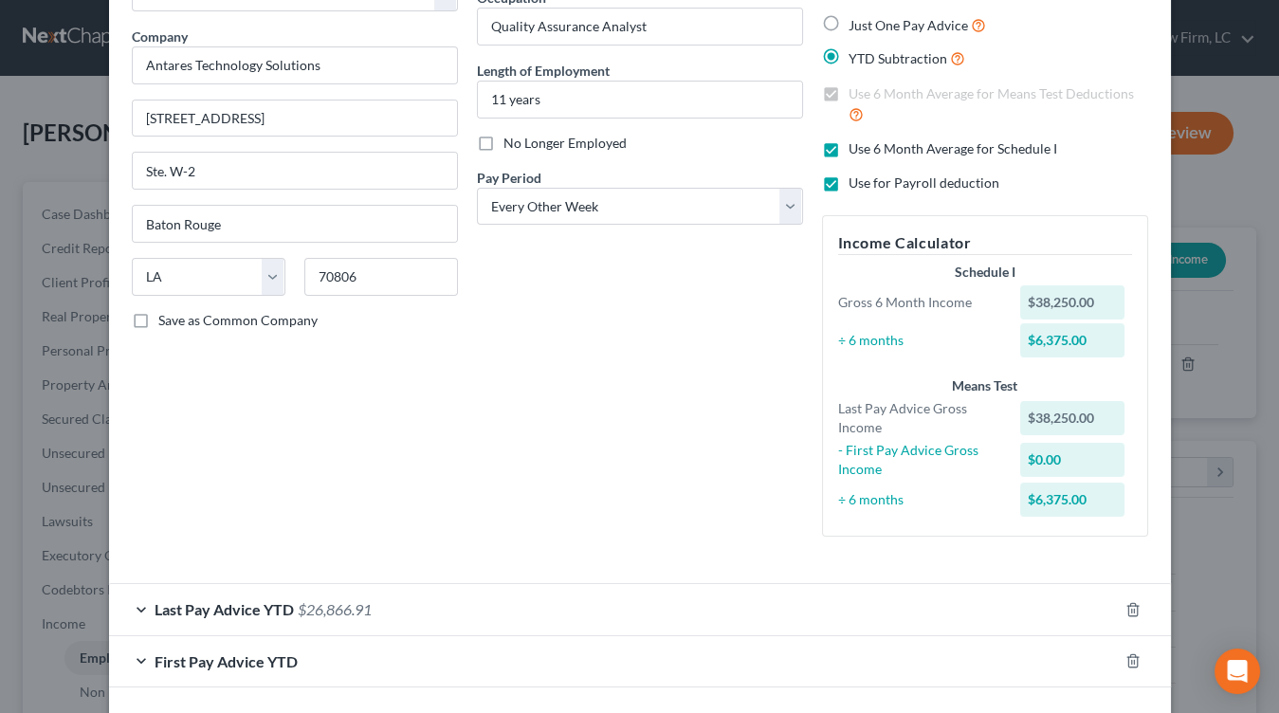
scroll to position [209, 0]
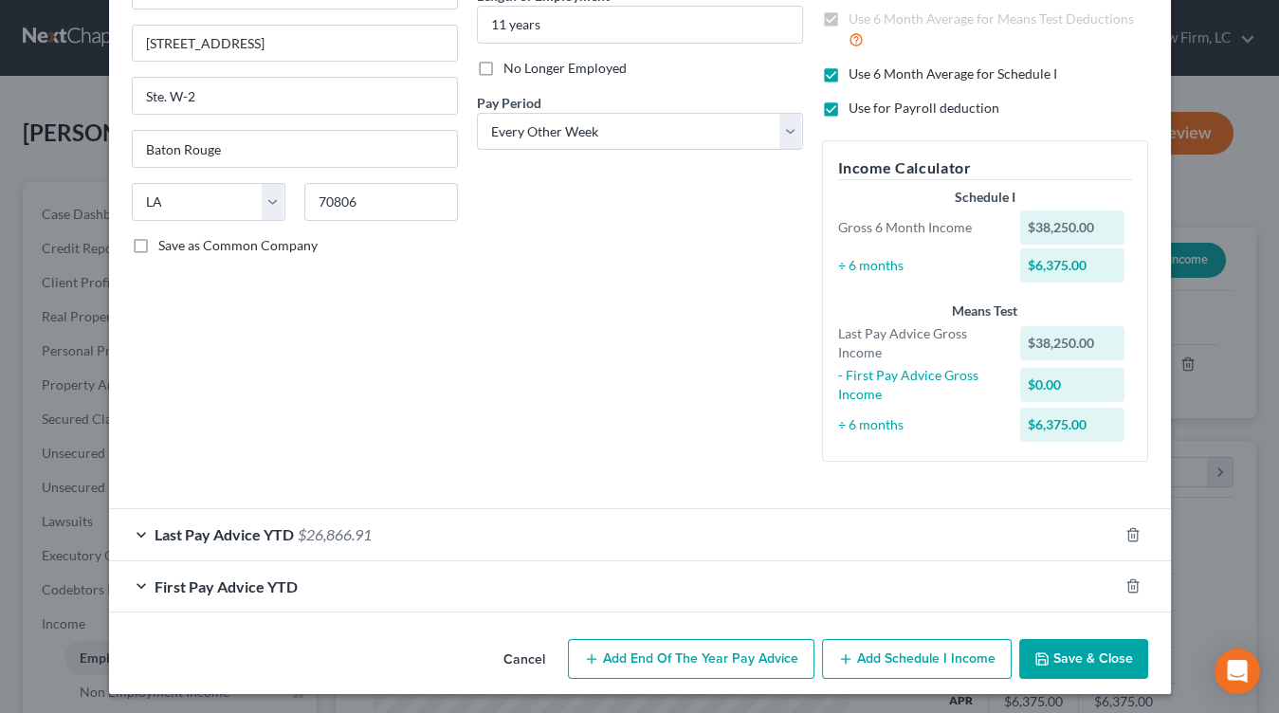
click at [514, 646] on button "Cancel" at bounding box center [524, 660] width 72 height 38
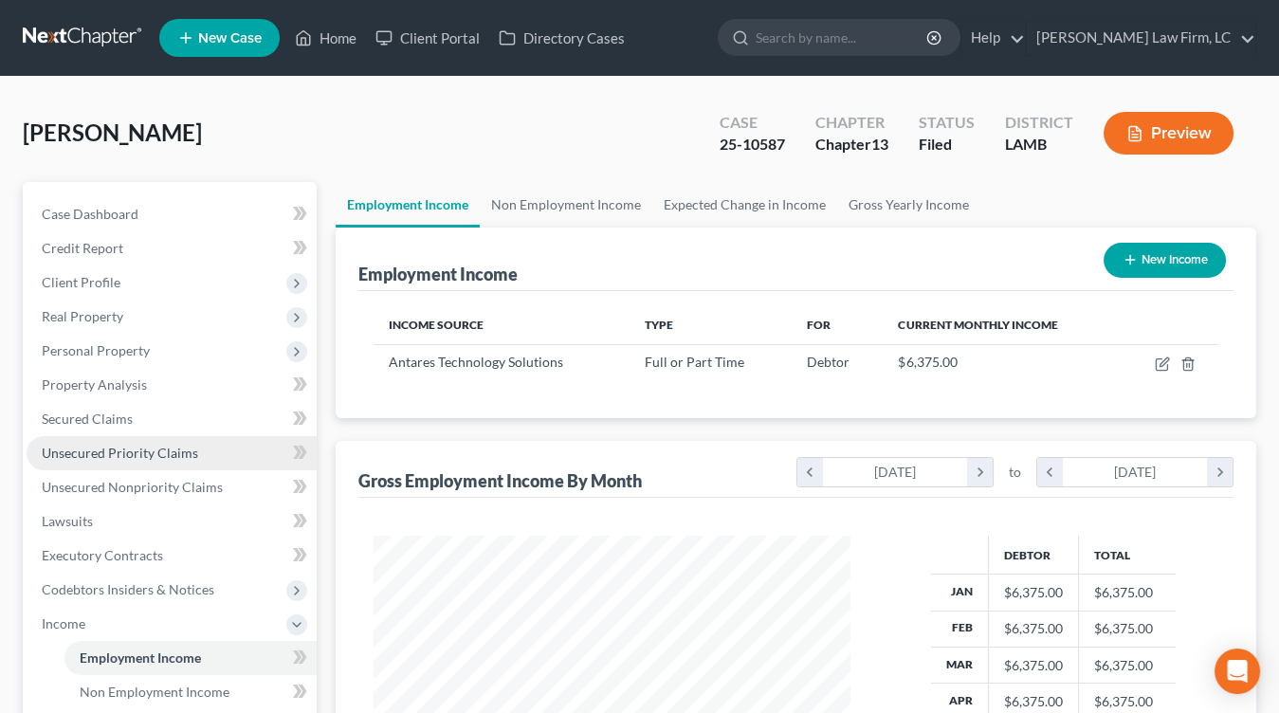
click at [182, 445] on span "Unsecured Priority Claims" at bounding box center [120, 453] width 156 height 16
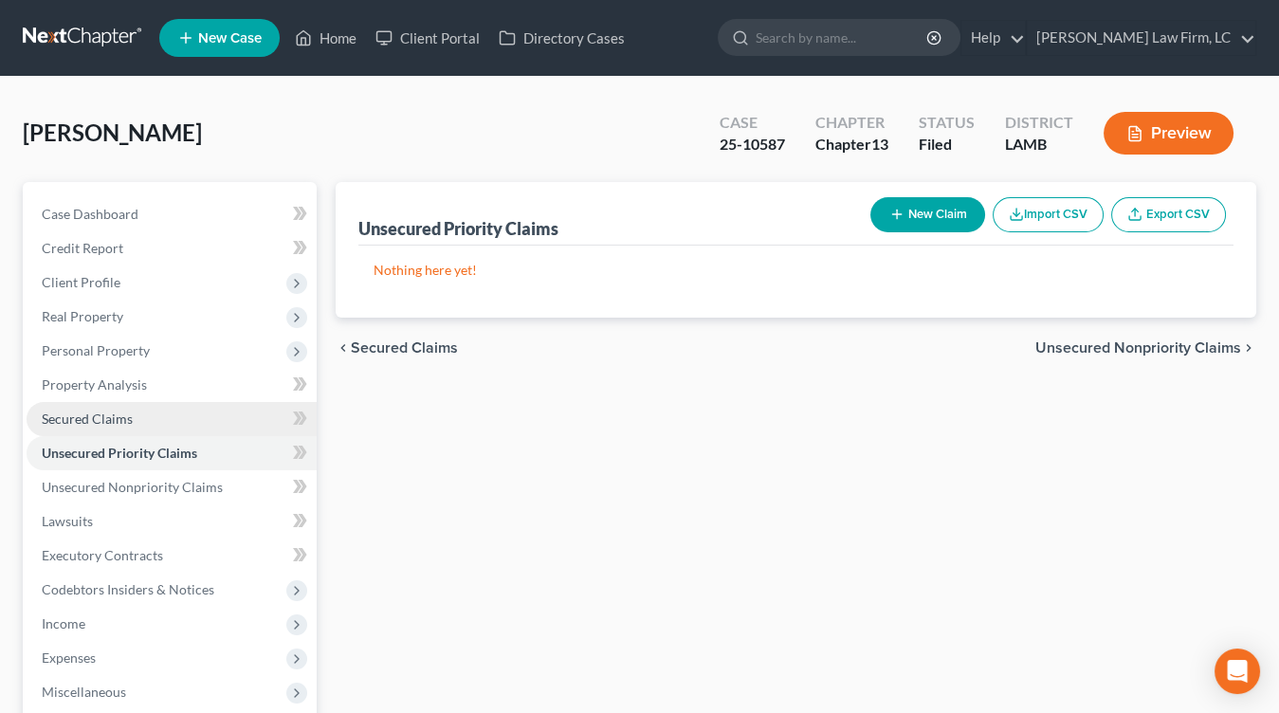
click at [183, 420] on link "Secured Claims" at bounding box center [172, 419] width 290 height 34
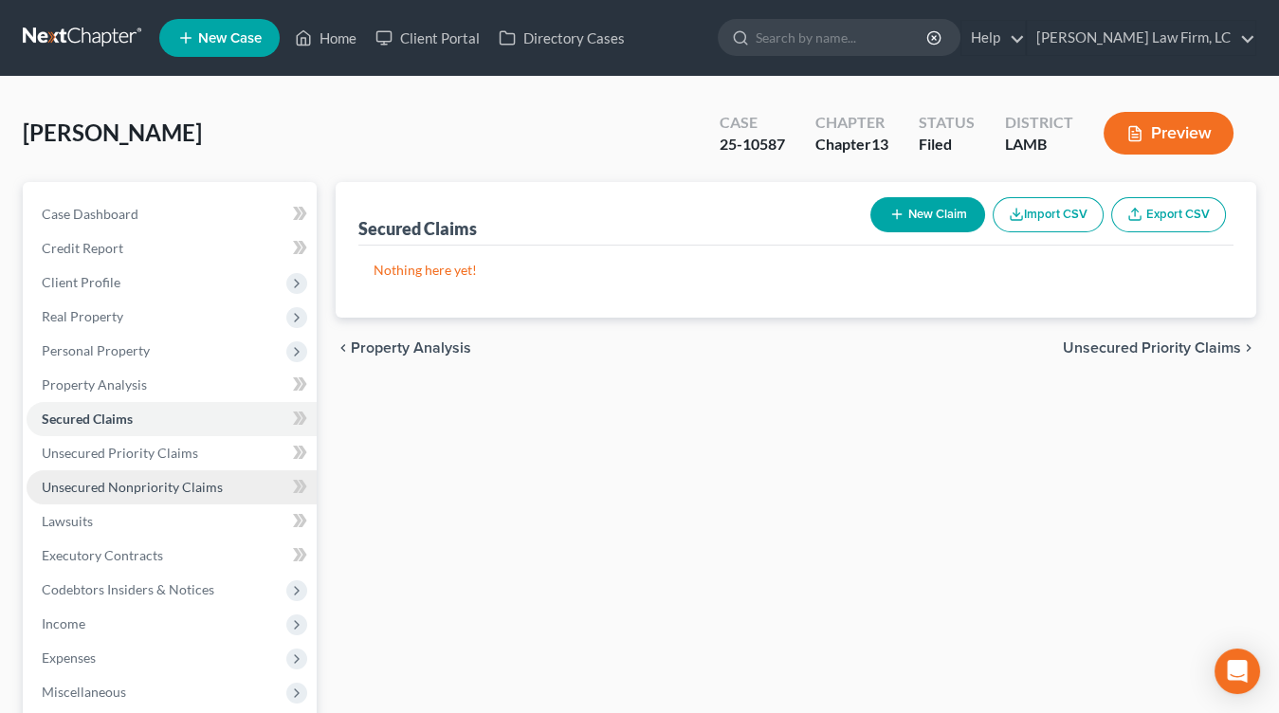
click at [173, 479] on span "Unsecured Nonpriority Claims" at bounding box center [132, 487] width 181 height 16
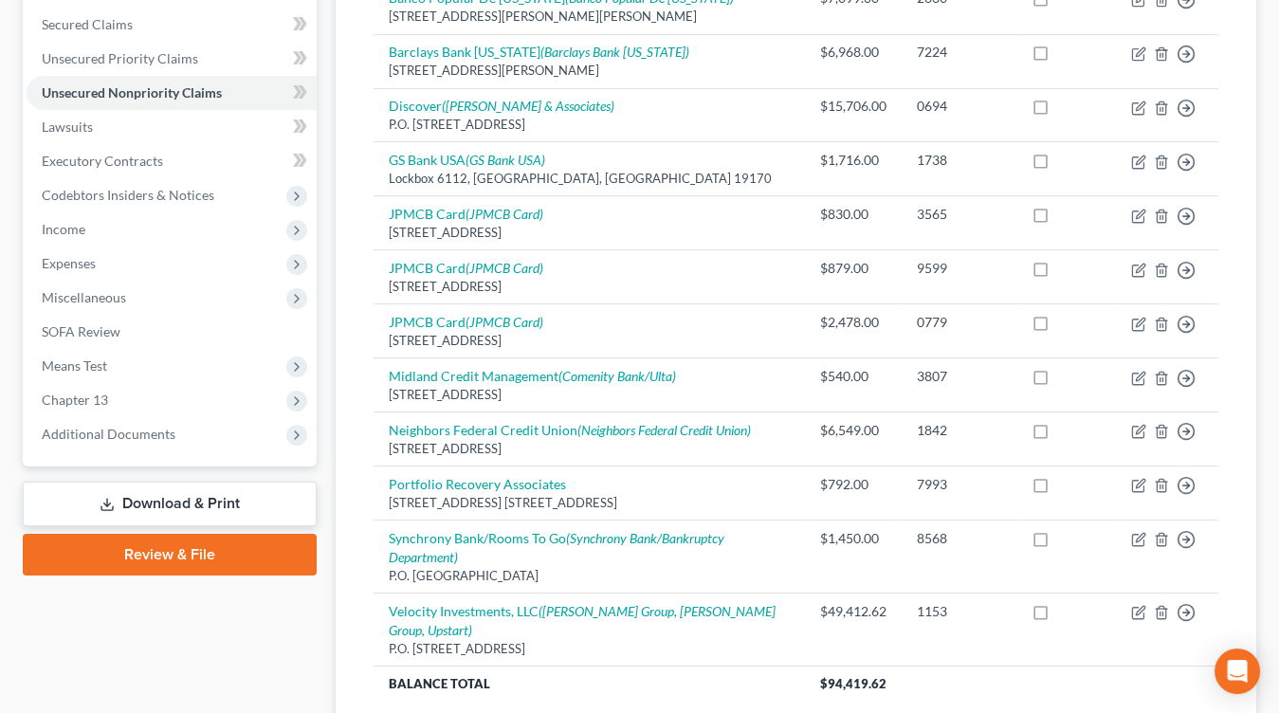
scroll to position [526, 0]
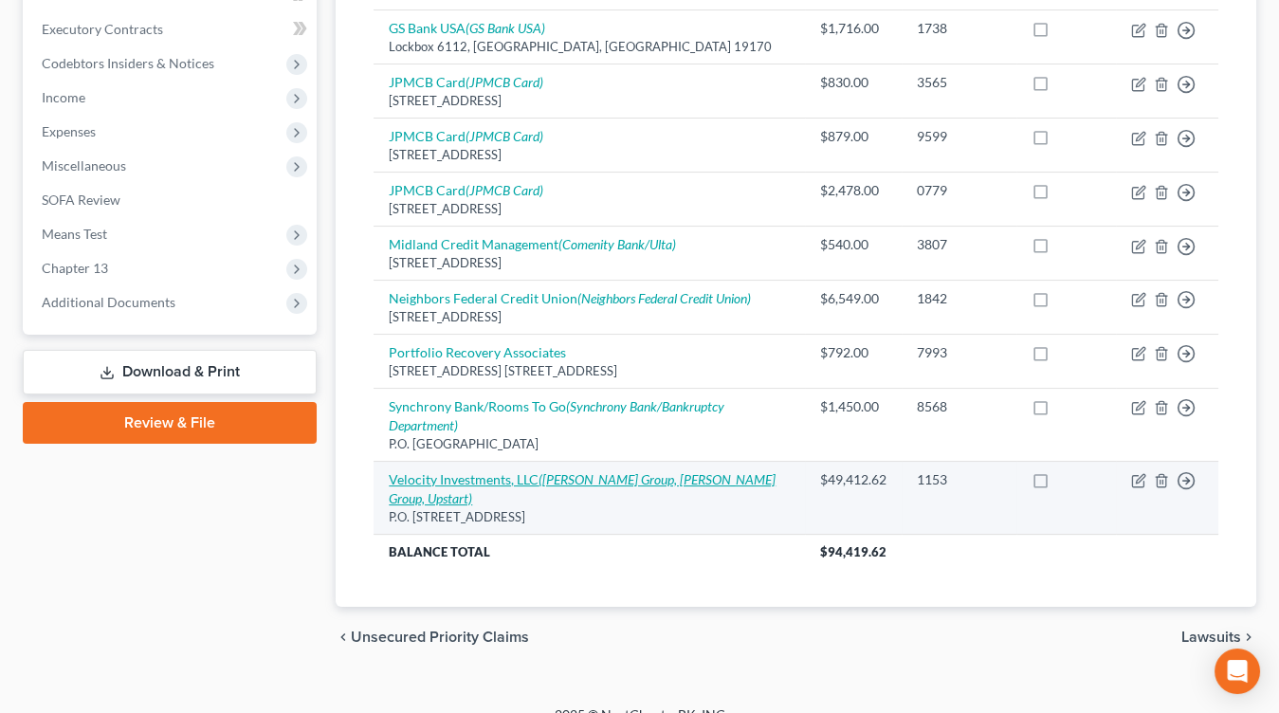
click at [493, 464] on td "Velocity Investments, LLC (Eaton Group, Eaton Group, Upstart) P.O. Box 788, Bel…" at bounding box center [588, 498] width 430 height 73
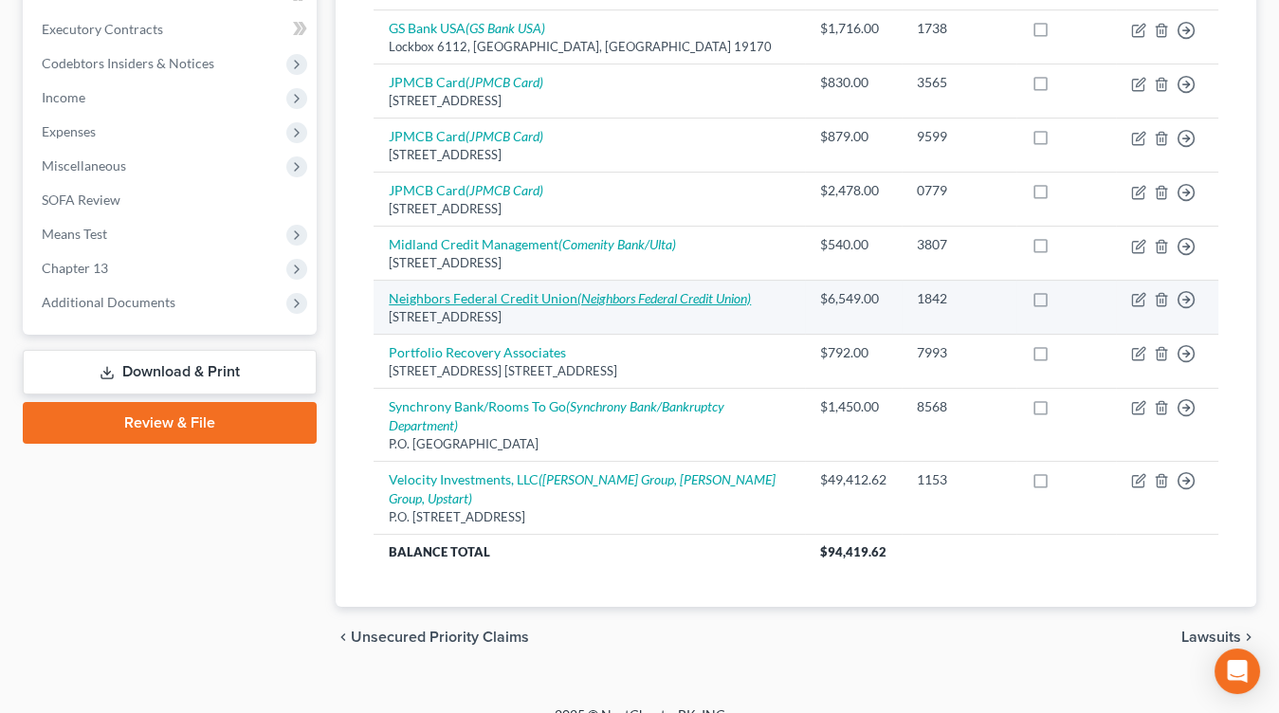
click at [618, 295] on icon "(Neighbors Federal Credit Union)" at bounding box center [663, 298] width 173 height 16
select select "19"
select select "2"
select select "0"
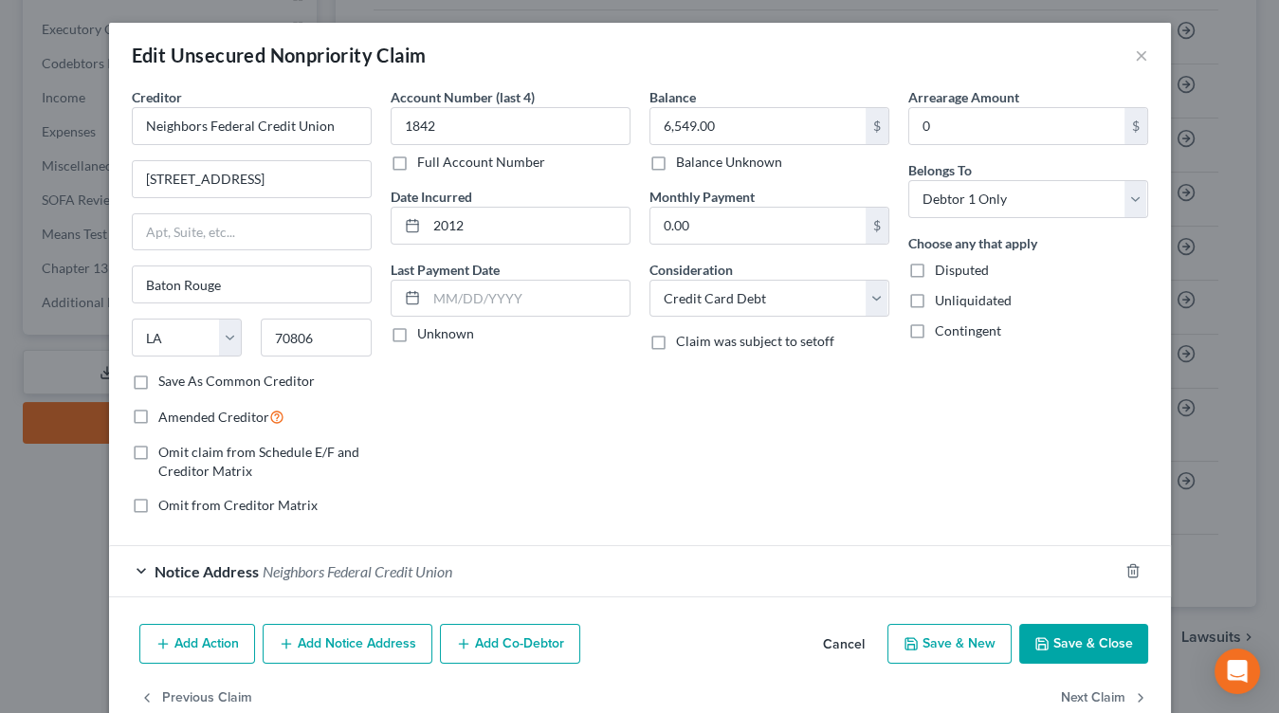
click at [822, 633] on button "Cancel" at bounding box center [844, 645] width 72 height 38
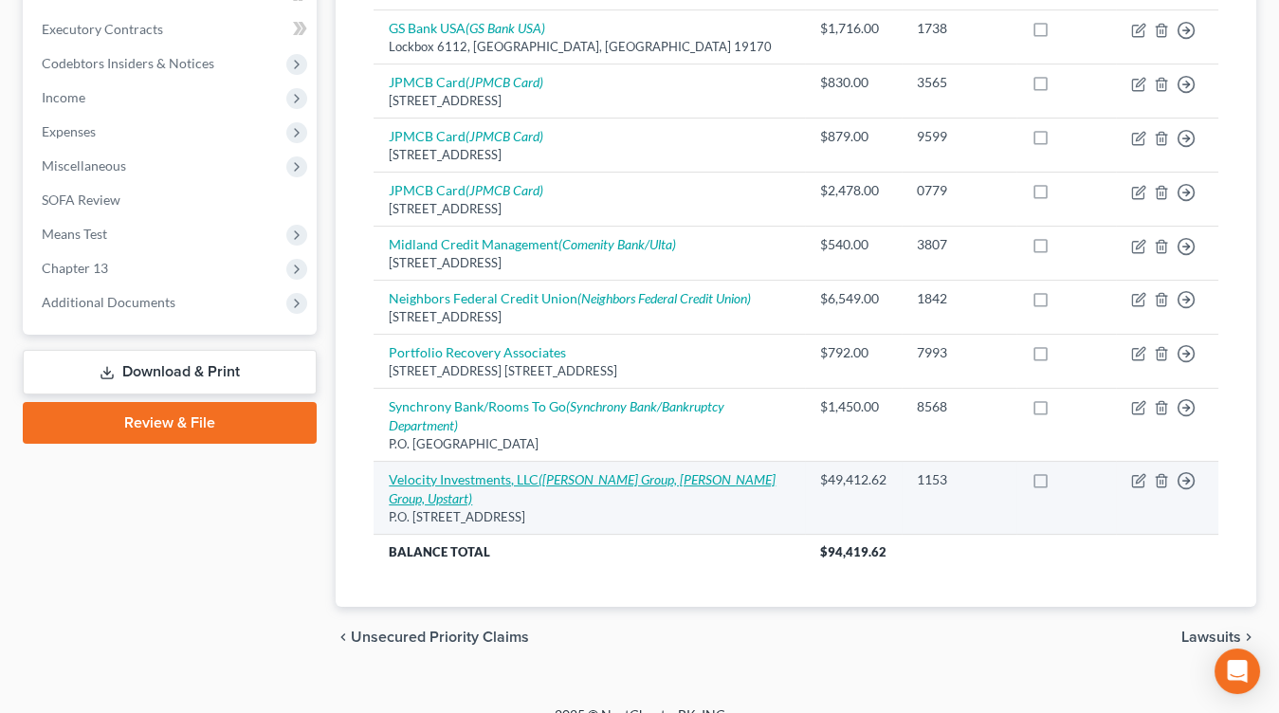
click at [601, 472] on icon "(Eaton Group, Eaton Group, Upstart)" at bounding box center [582, 488] width 387 height 35
select select "33"
select select "1"
select select "0"
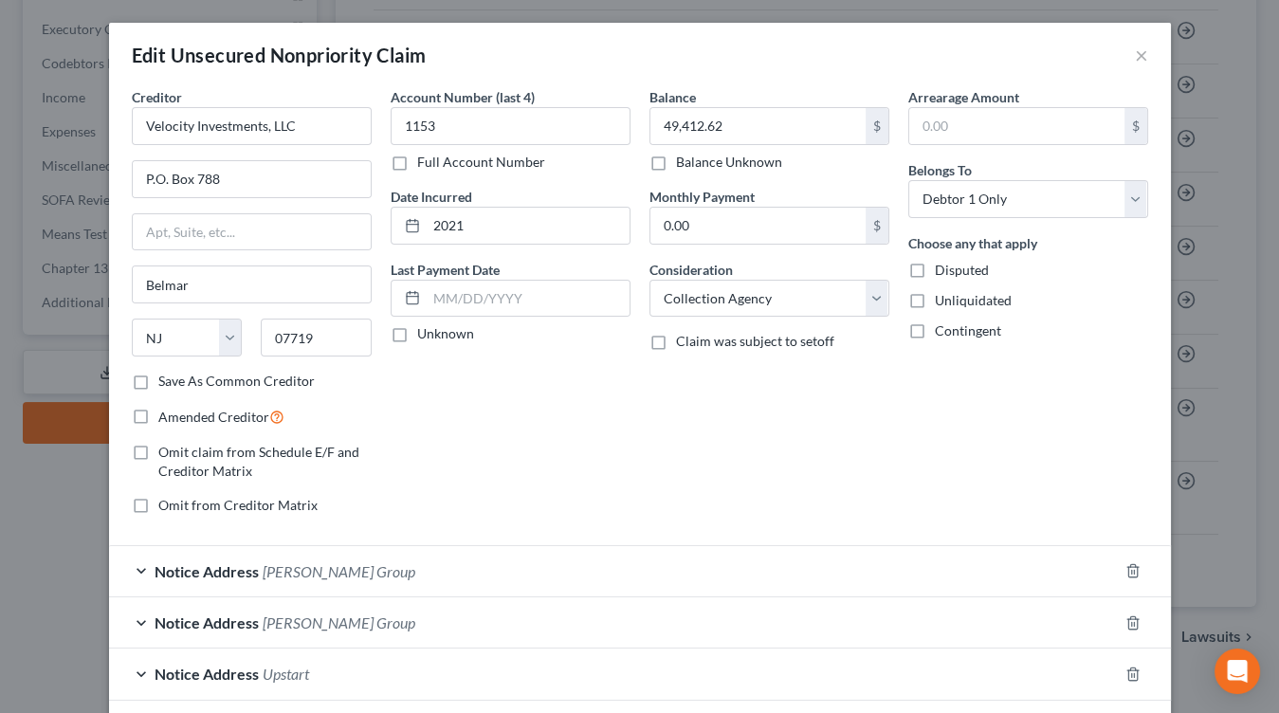
scroll to position [139, 0]
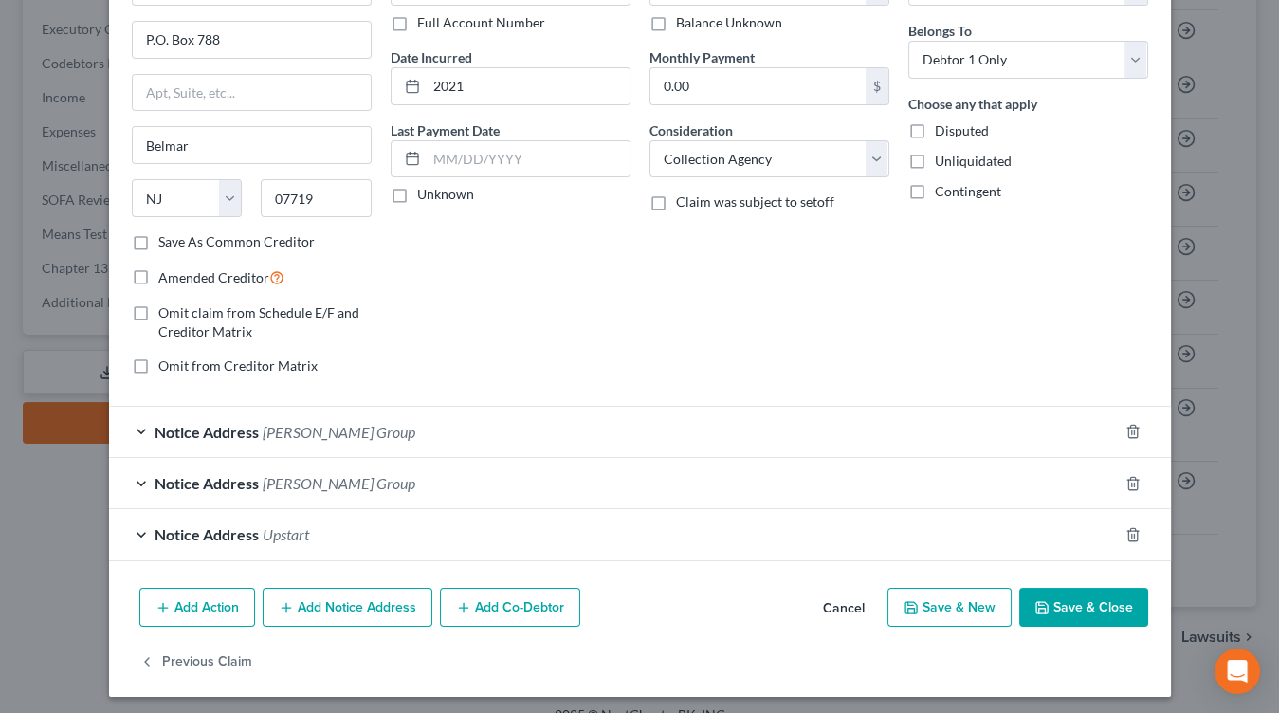
click at [831, 610] on button "Cancel" at bounding box center [844, 609] width 72 height 38
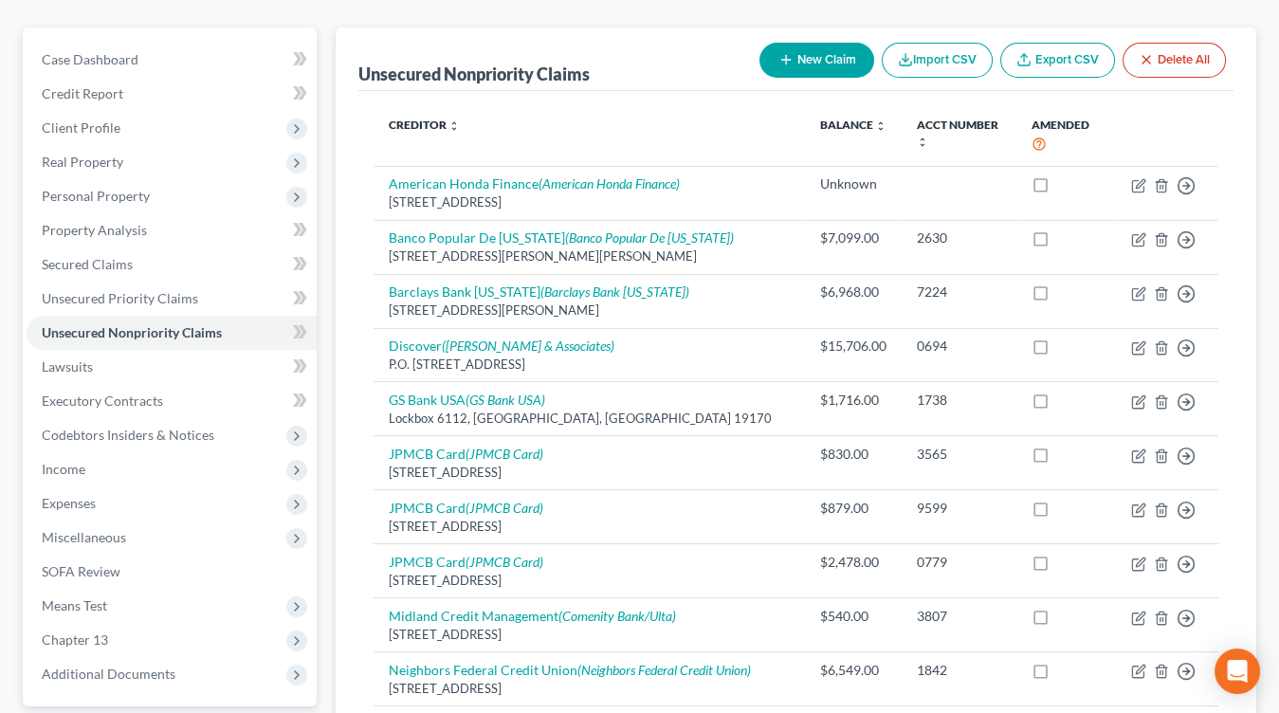
scroll to position [0, 0]
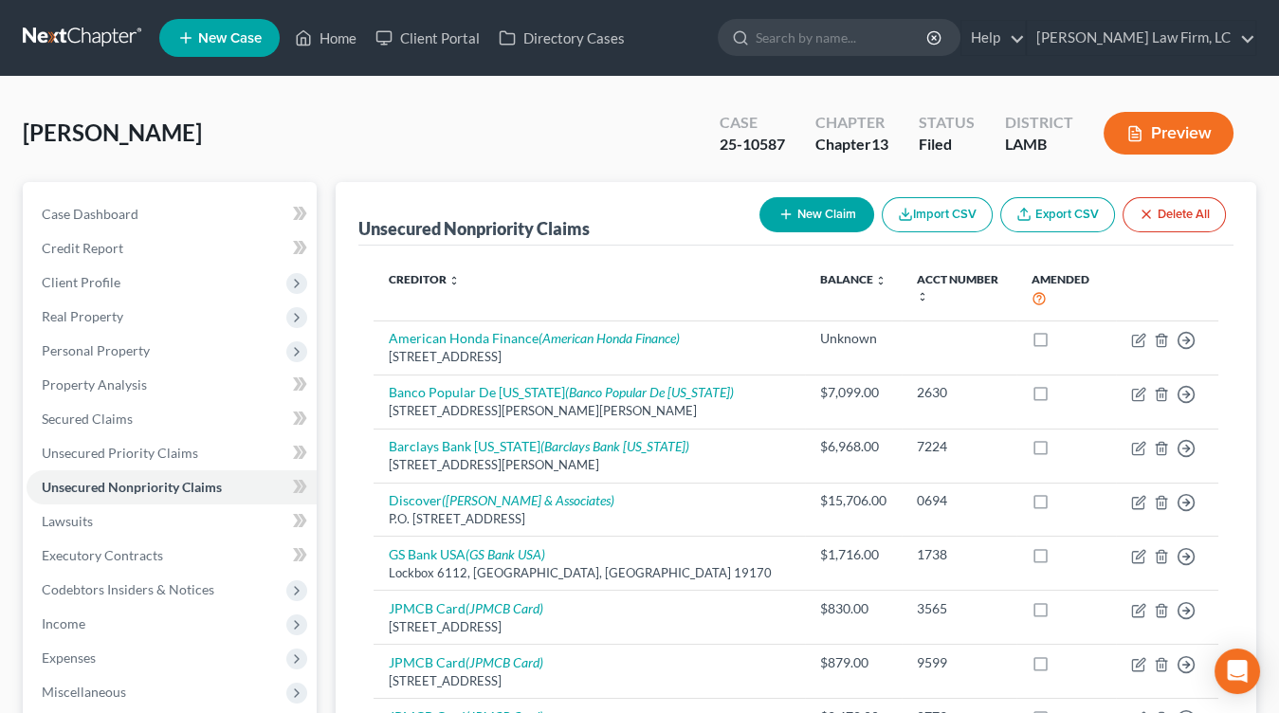
click at [112, 25] on link at bounding box center [83, 38] width 121 height 34
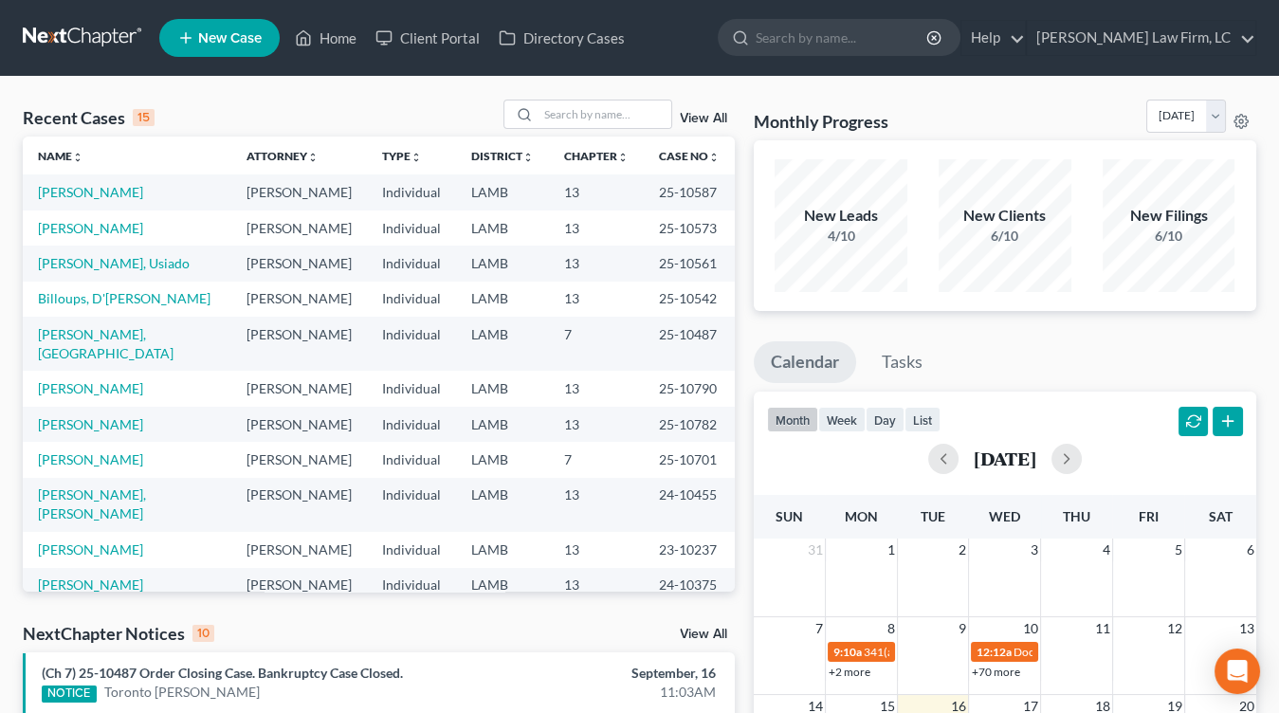
click at [544, 246] on td "LAMB" at bounding box center [502, 227] width 93 height 35
click at [915, 182] on div "New Leads 4/10" at bounding box center [841, 225] width 164 height 140
click at [610, 100] on div "Recent Cases 15 View All Name unfold_more expand_more expand_less Attorney unfo…" at bounding box center [639, 703] width 1279 height 1253
click at [607, 106] on input "search" at bounding box center [604, 113] width 133 height 27
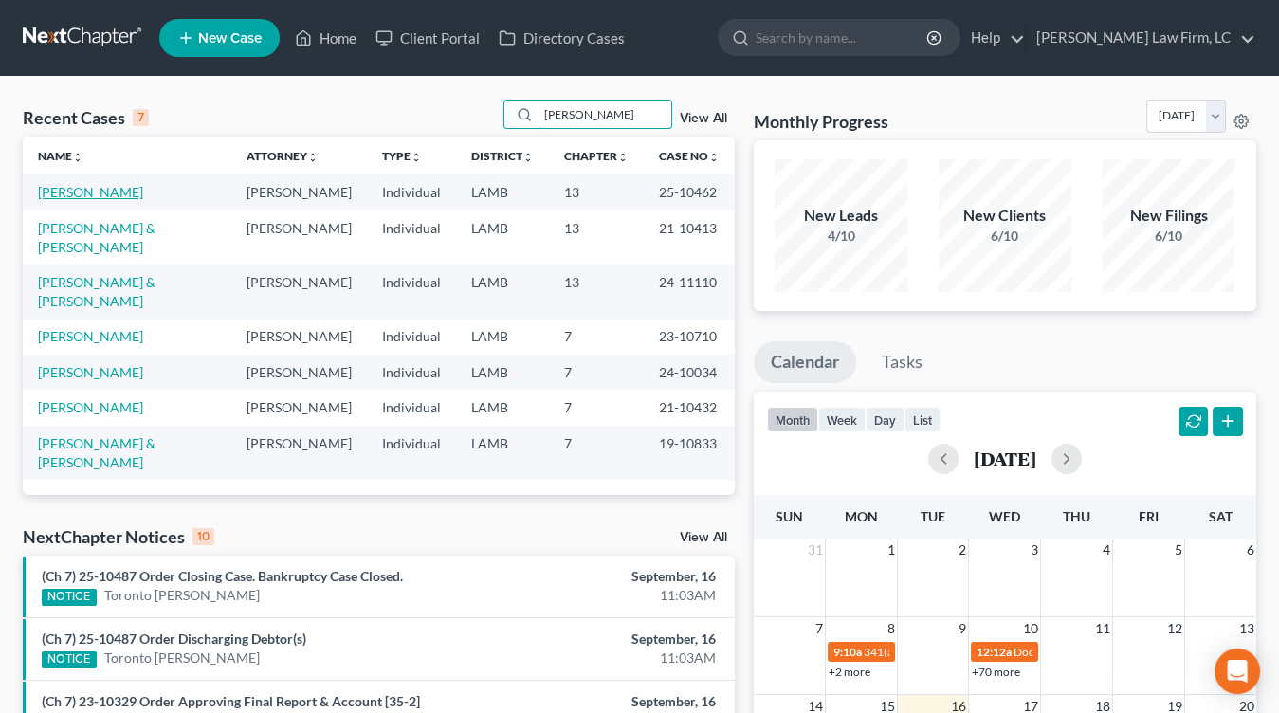
type input "richard"
click at [90, 191] on link "Richard, Antoinette" at bounding box center [90, 192] width 105 height 16
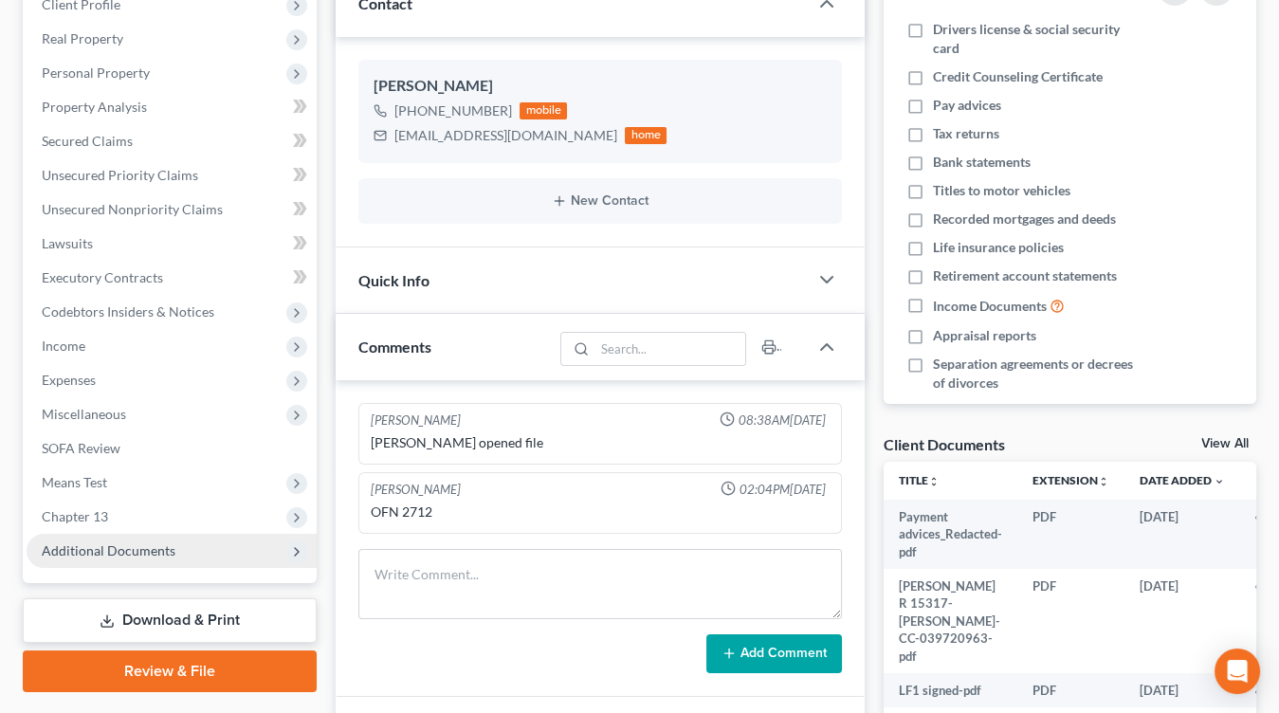
scroll to position [280, 0]
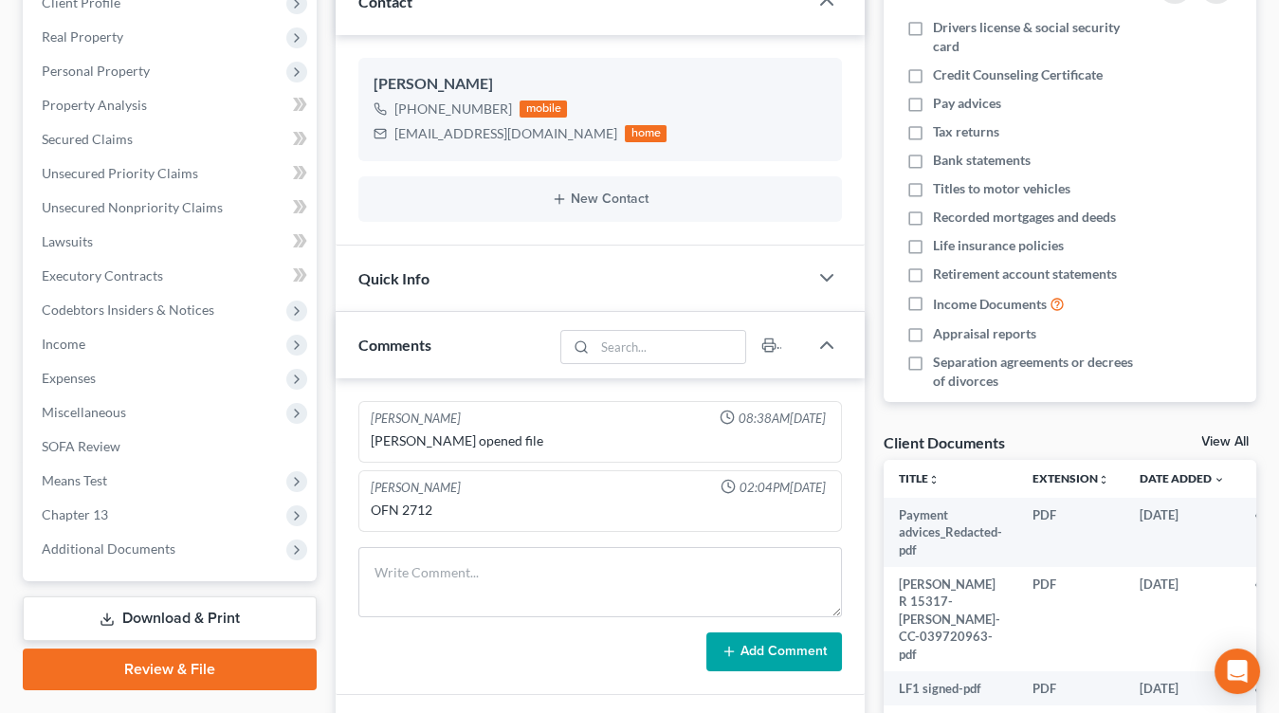
drag, startPoint x: 167, startPoint y: 549, endPoint x: 167, endPoint y: 604, distance: 55.0
click at [167, 550] on span "Additional Documents" at bounding box center [109, 548] width 134 height 16
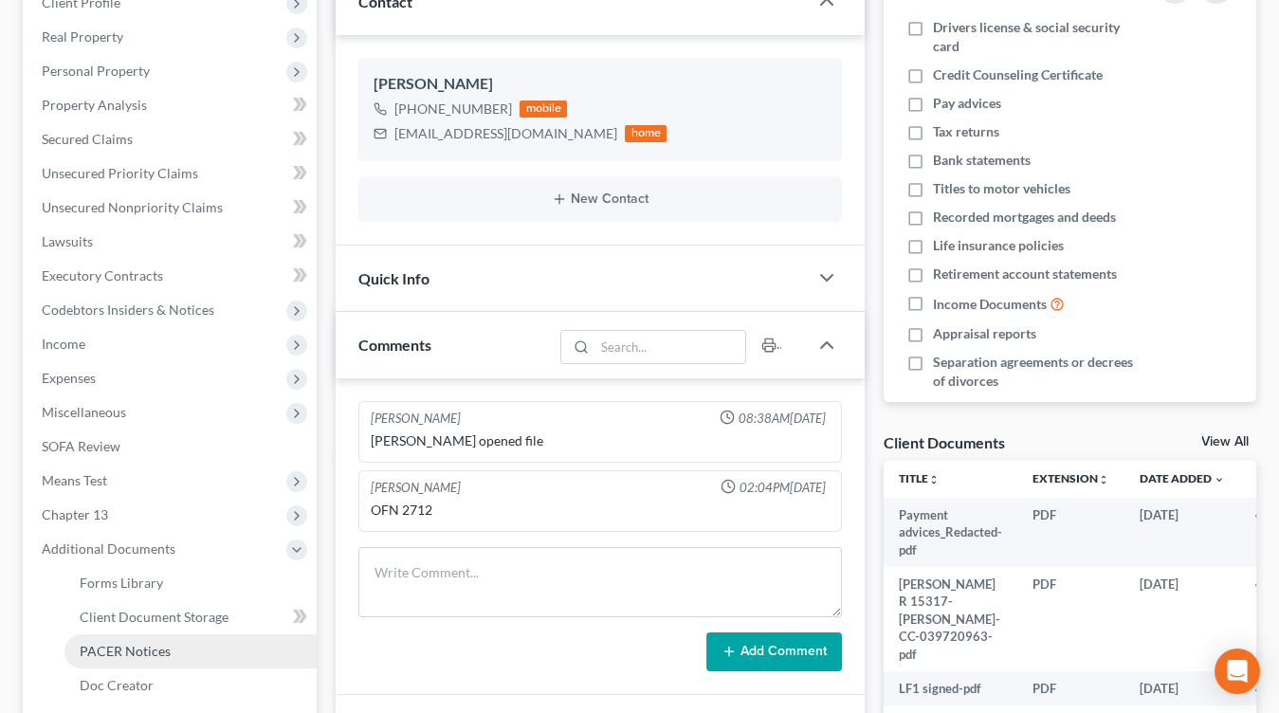
click at [158, 654] on span "PACER Notices" at bounding box center [125, 651] width 91 height 16
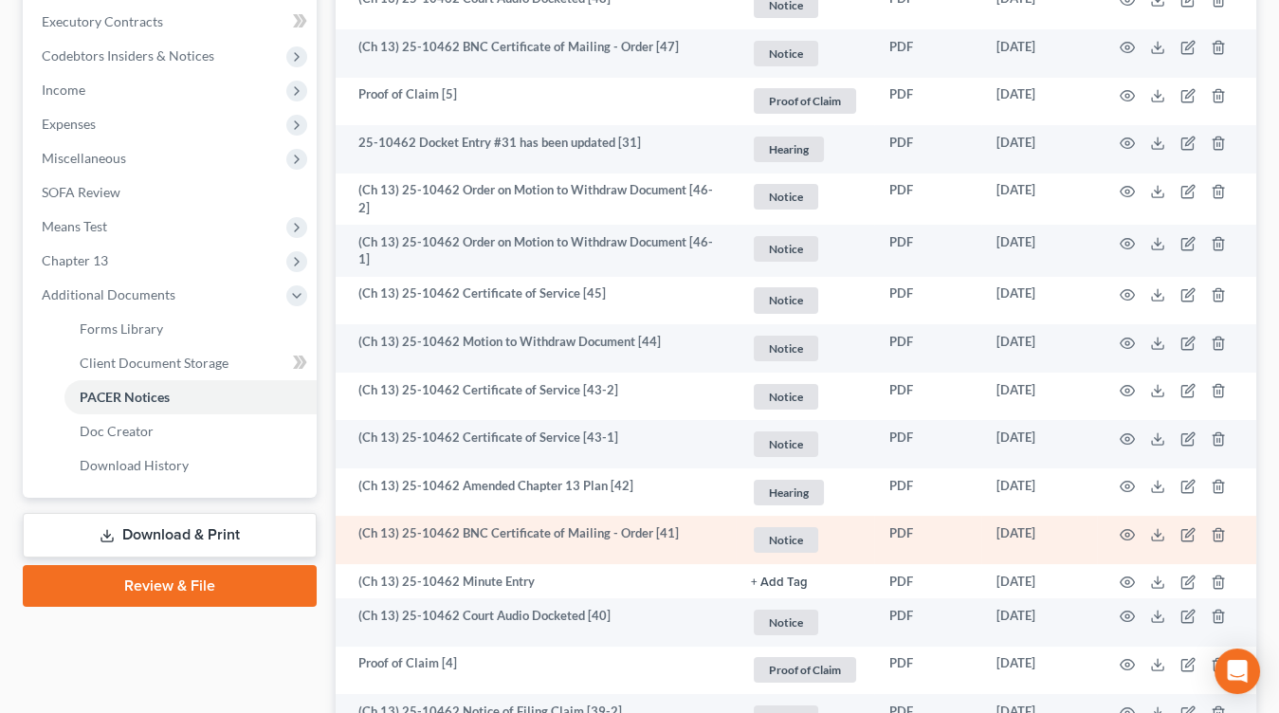
scroll to position [569, 0]
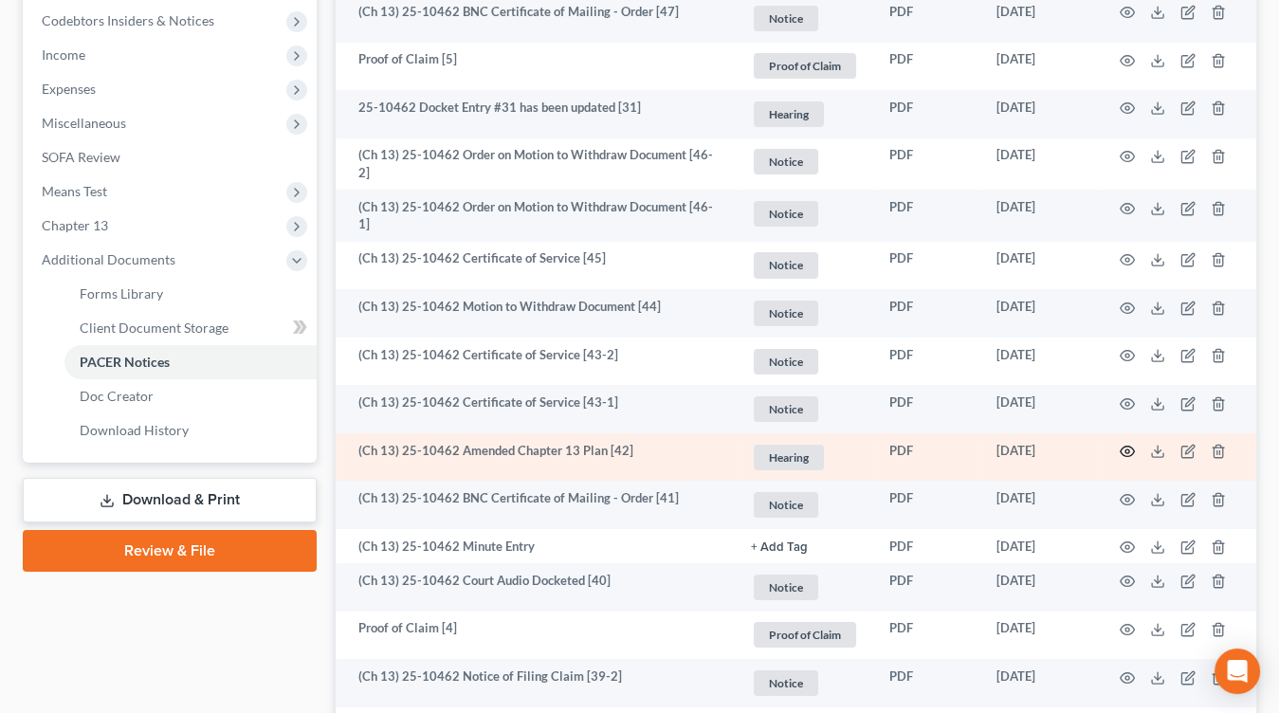
click at [1125, 445] on icon "button" at bounding box center [1126, 451] width 15 height 15
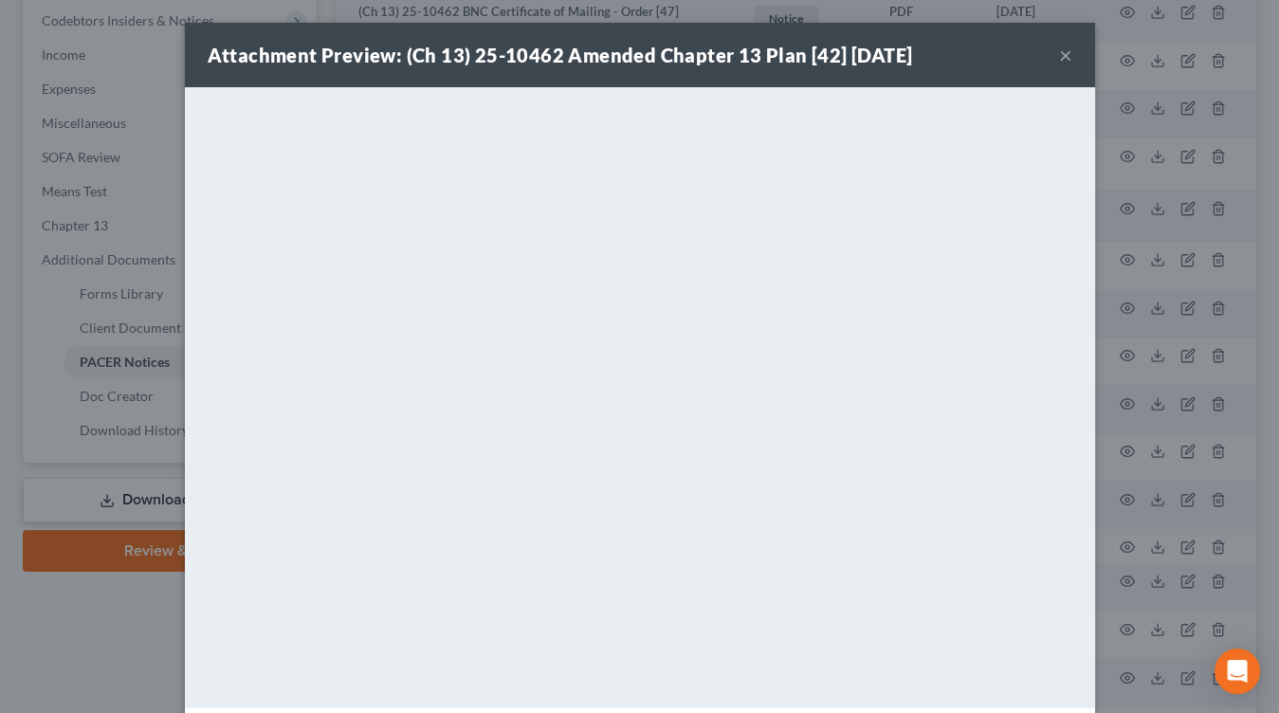
scroll to position [79, 0]
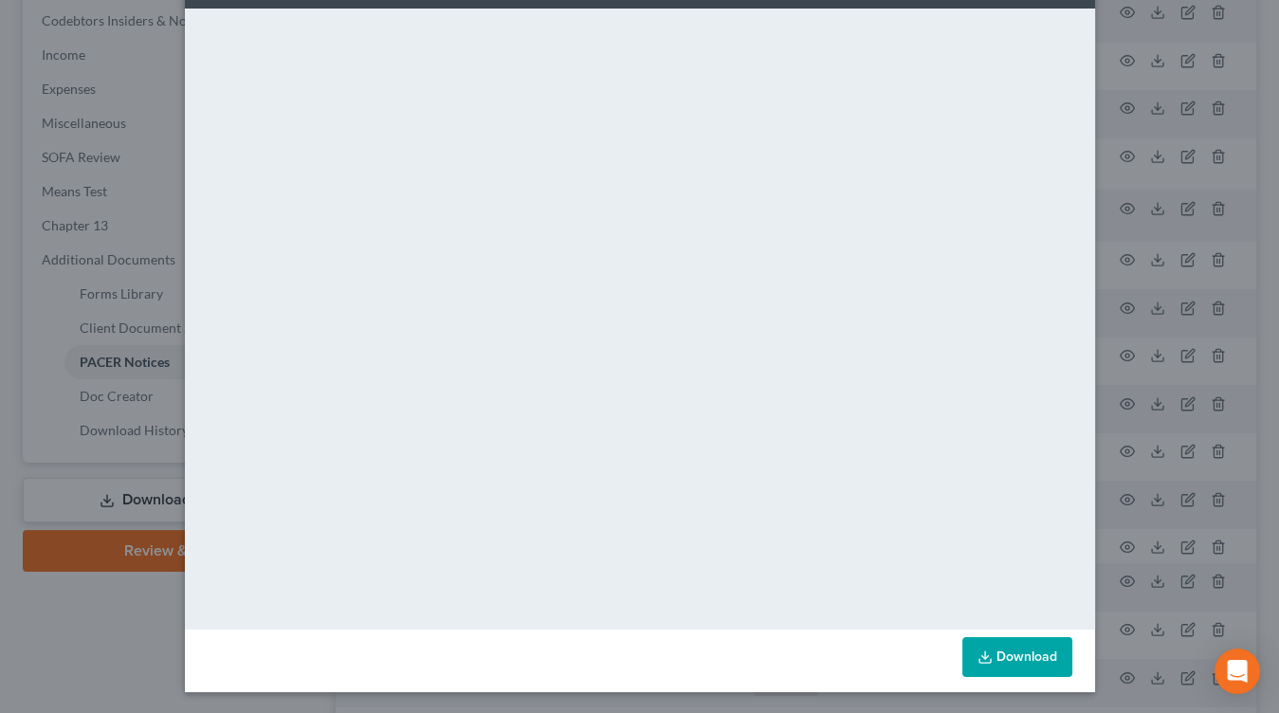
click at [1005, 666] on link "Download" at bounding box center [1017, 657] width 110 height 40
click at [1153, 215] on div "Attachment Preview: (Ch 13) 25-10462 Amended Chapter 13 Plan [42] 08/19/2025 × …" at bounding box center [639, 356] width 1279 height 713
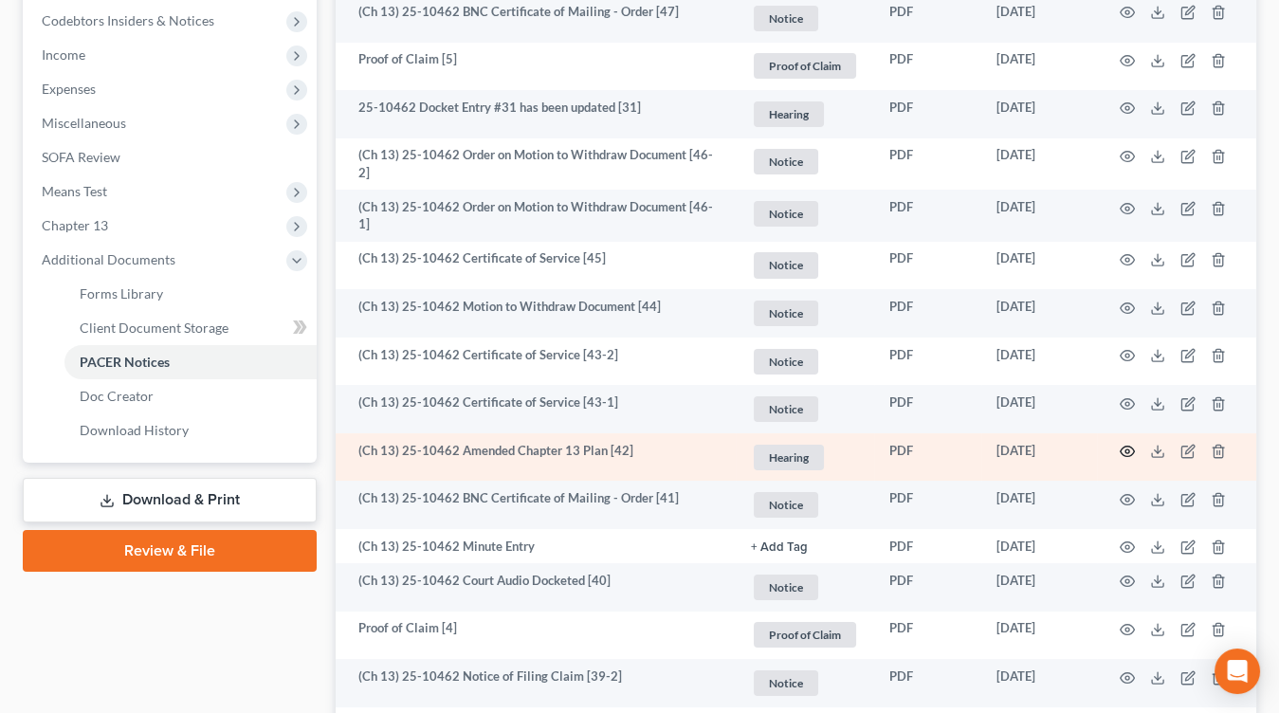
click at [1123, 444] on icon "button" at bounding box center [1126, 451] width 15 height 15
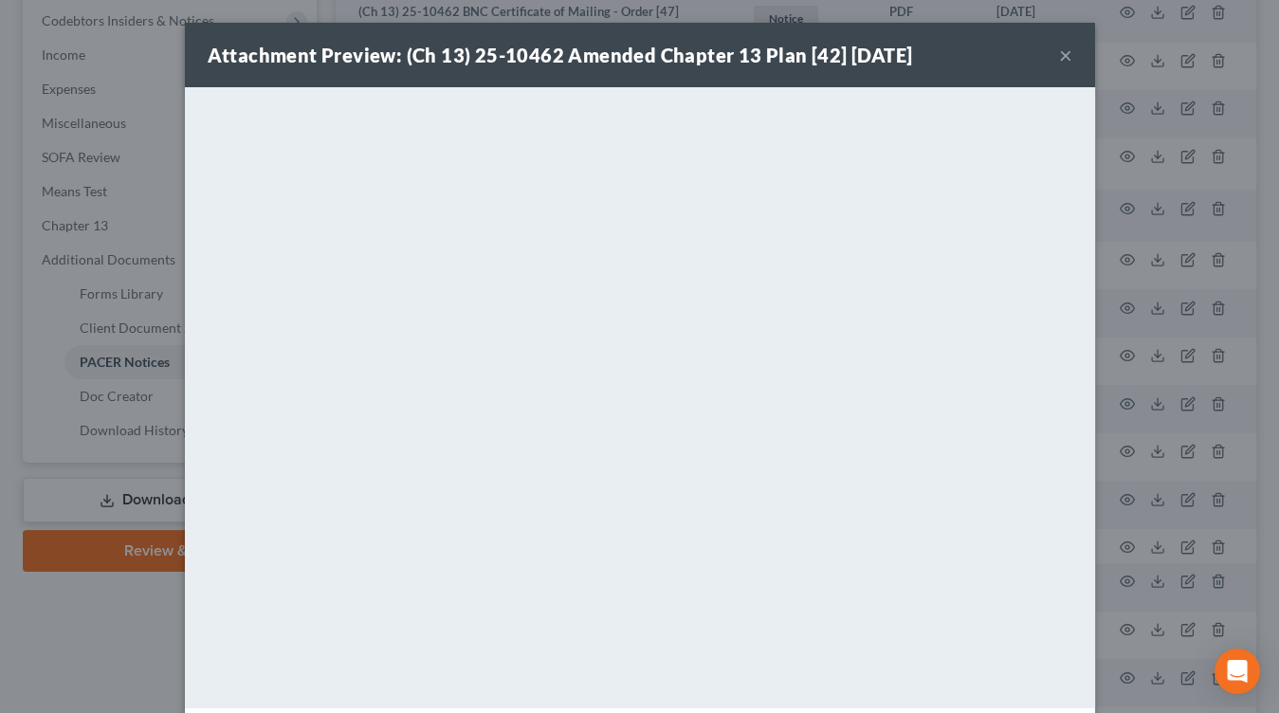
click at [1117, 380] on div "Attachment Preview: (Ch 13) 25-10462 Amended Chapter 13 Plan [42] 08/19/2025 × …" at bounding box center [639, 356] width 1279 height 713
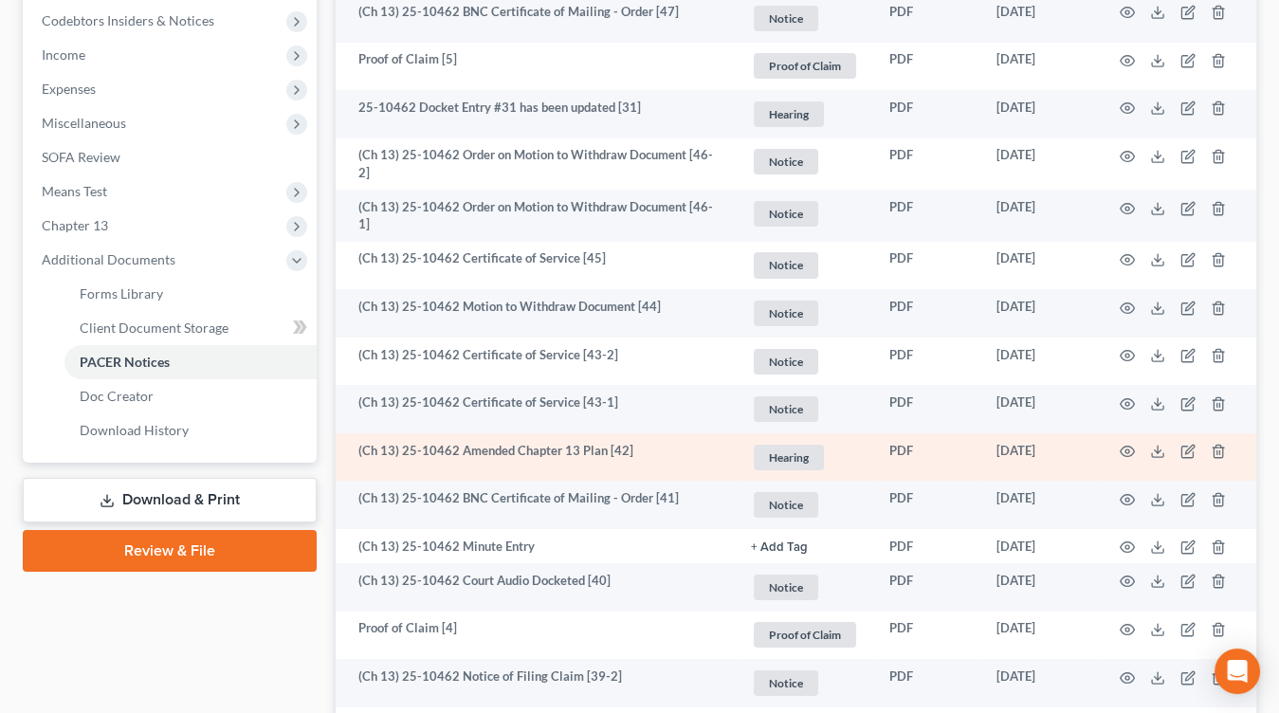
click at [1108, 436] on td at bounding box center [1176, 457] width 159 height 48
click at [1119, 444] on icon "button" at bounding box center [1126, 451] width 15 height 15
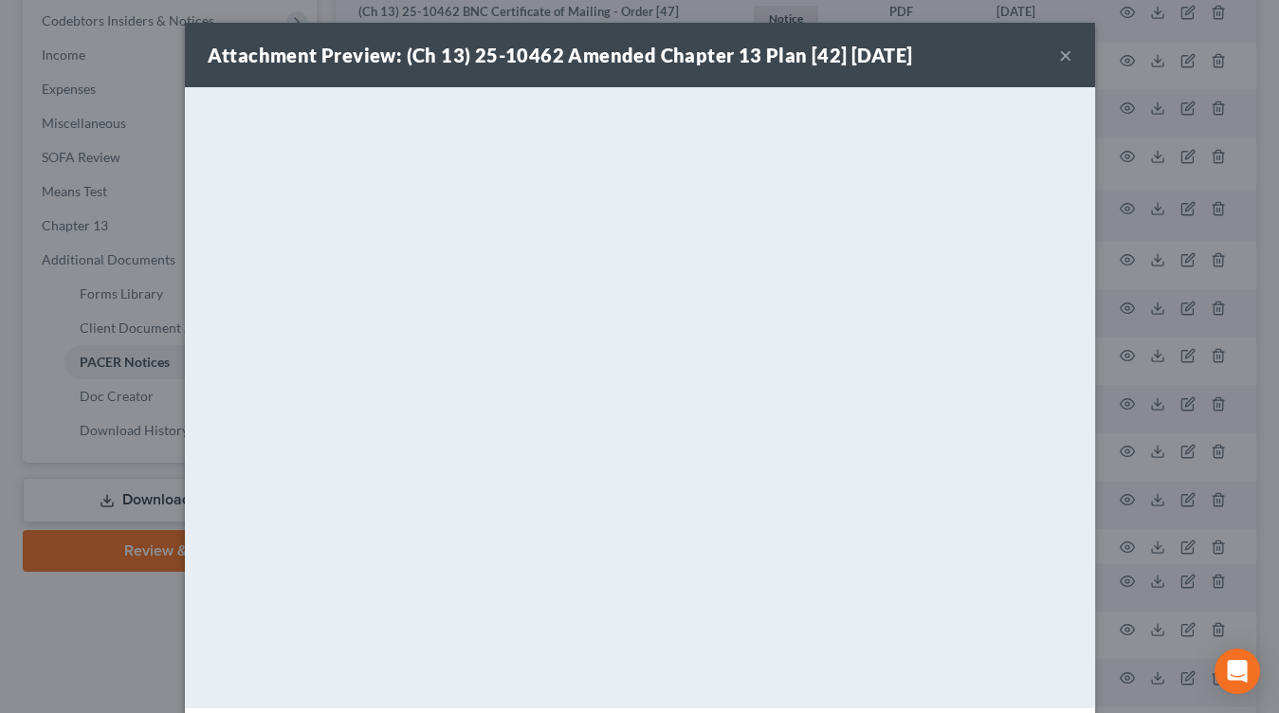
click at [152, 73] on div "Attachment Preview: (Ch 13) 25-10462 Amended Chapter 13 Plan [42] 08/19/2025 × …" at bounding box center [639, 356] width 1279 height 713
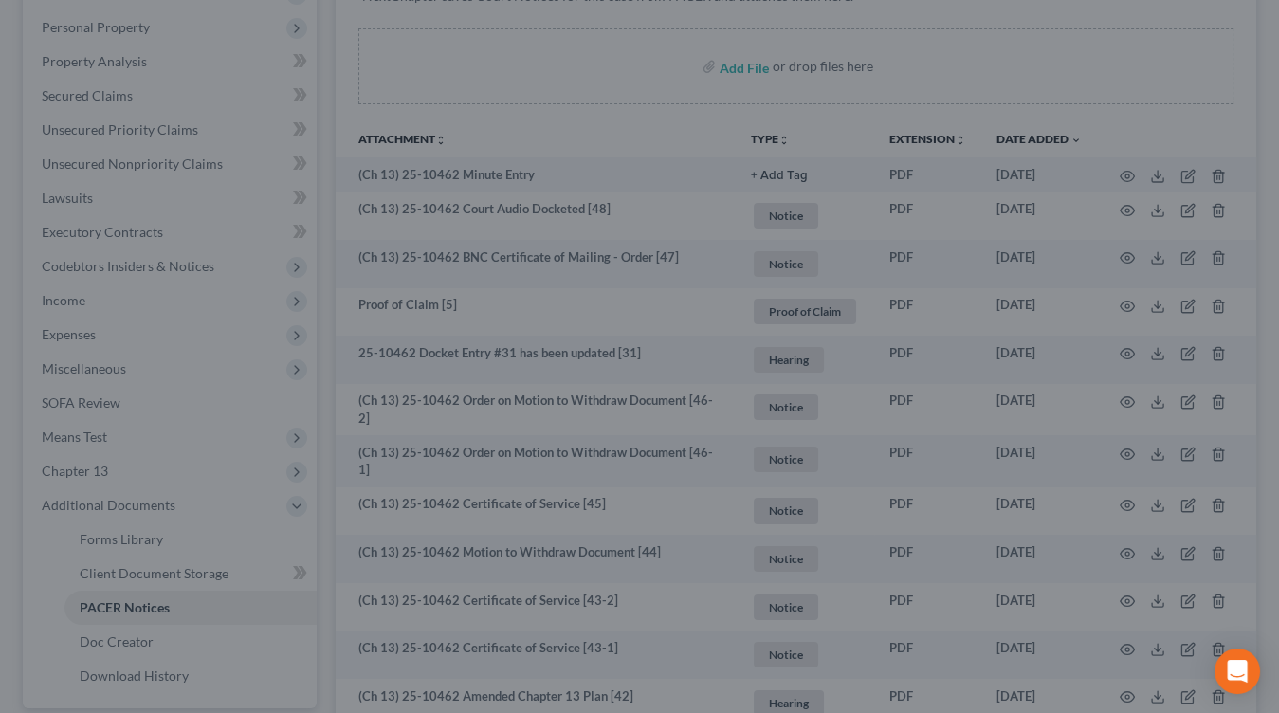
scroll to position [0, 0]
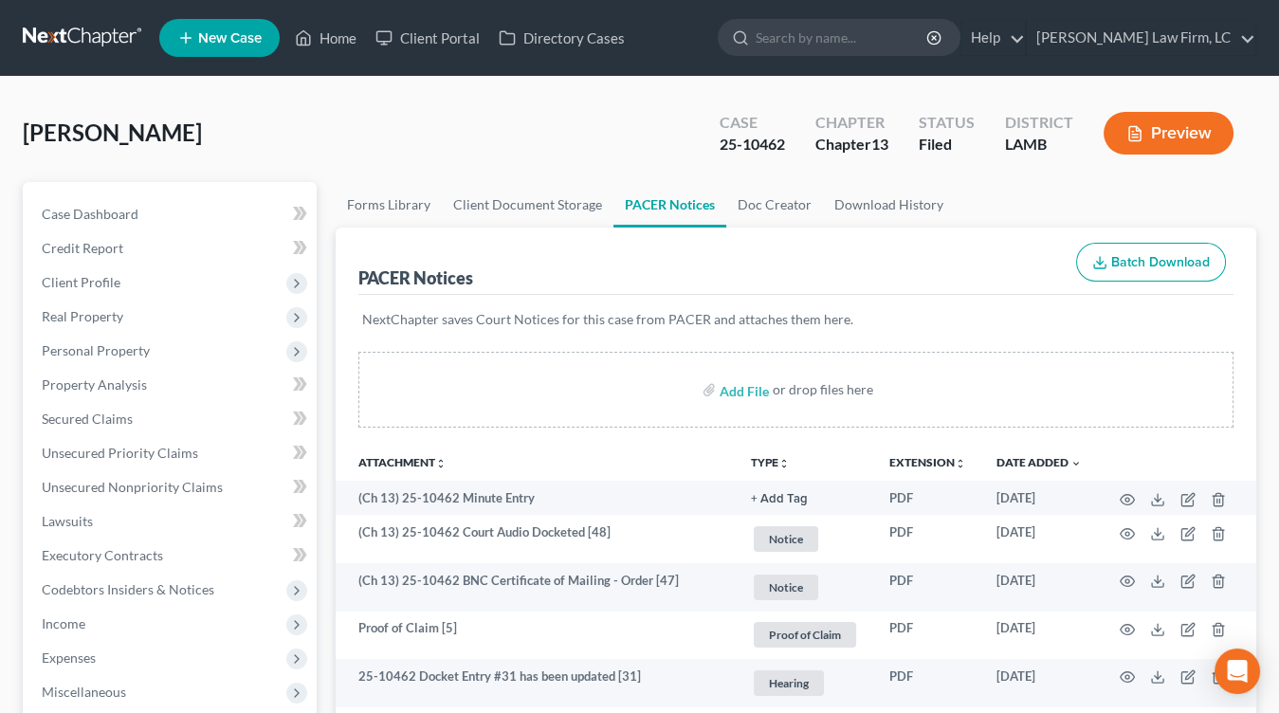
click at [100, 42] on link at bounding box center [83, 38] width 121 height 34
click at [57, 33] on link at bounding box center [83, 38] width 121 height 34
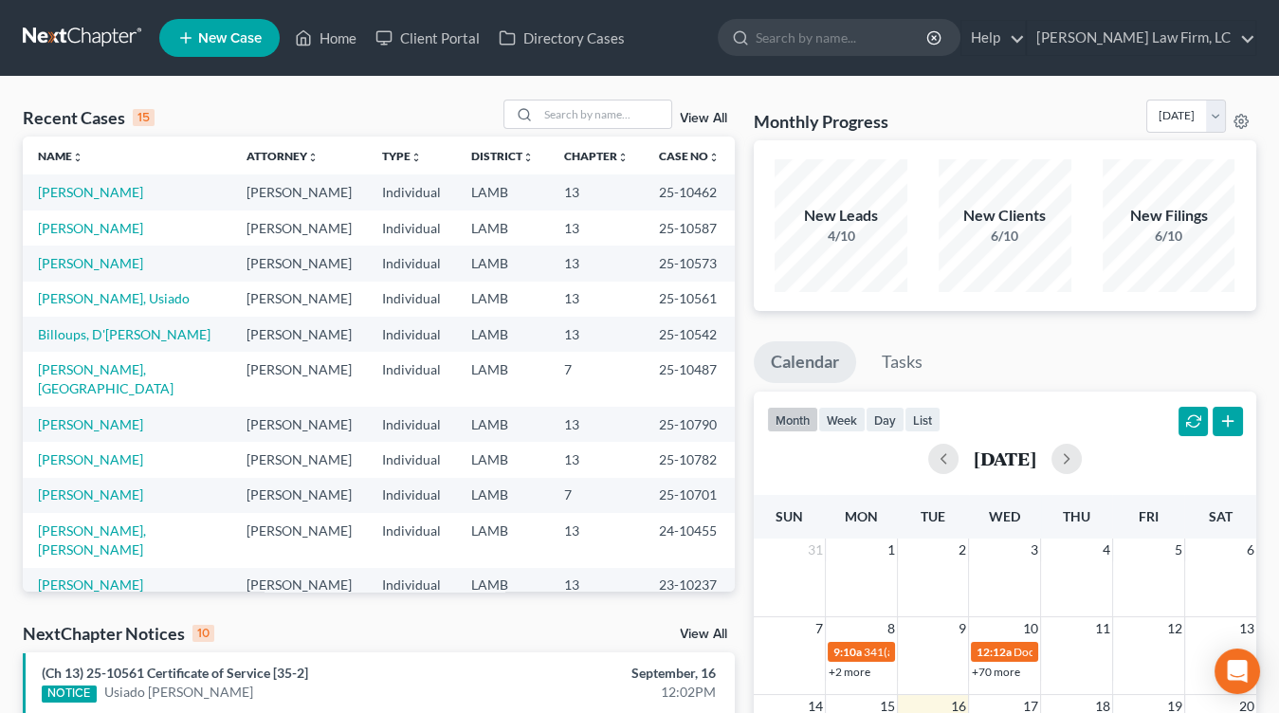
click at [653, 317] on td "25-10561" at bounding box center [689, 299] width 91 height 35
click at [85, 17] on nav "Home New Case Client Portal Directory Cases [PERSON_NAME] Law Firm, [GEOGRAPHIC…" at bounding box center [639, 38] width 1279 height 76
click at [72, 31] on link at bounding box center [83, 38] width 121 height 34
click at [36, 35] on link at bounding box center [83, 38] width 121 height 34
click at [623, 115] on input "search" at bounding box center [604, 113] width 133 height 27
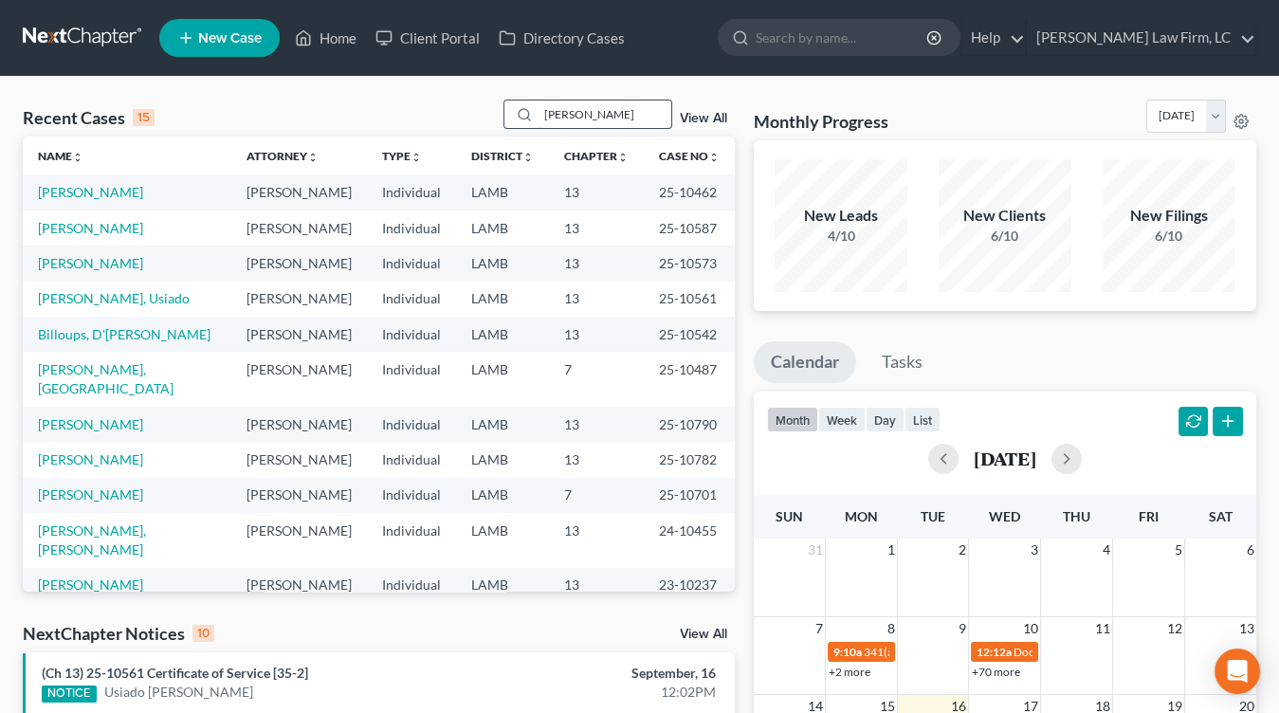
type input "[PERSON_NAME]"
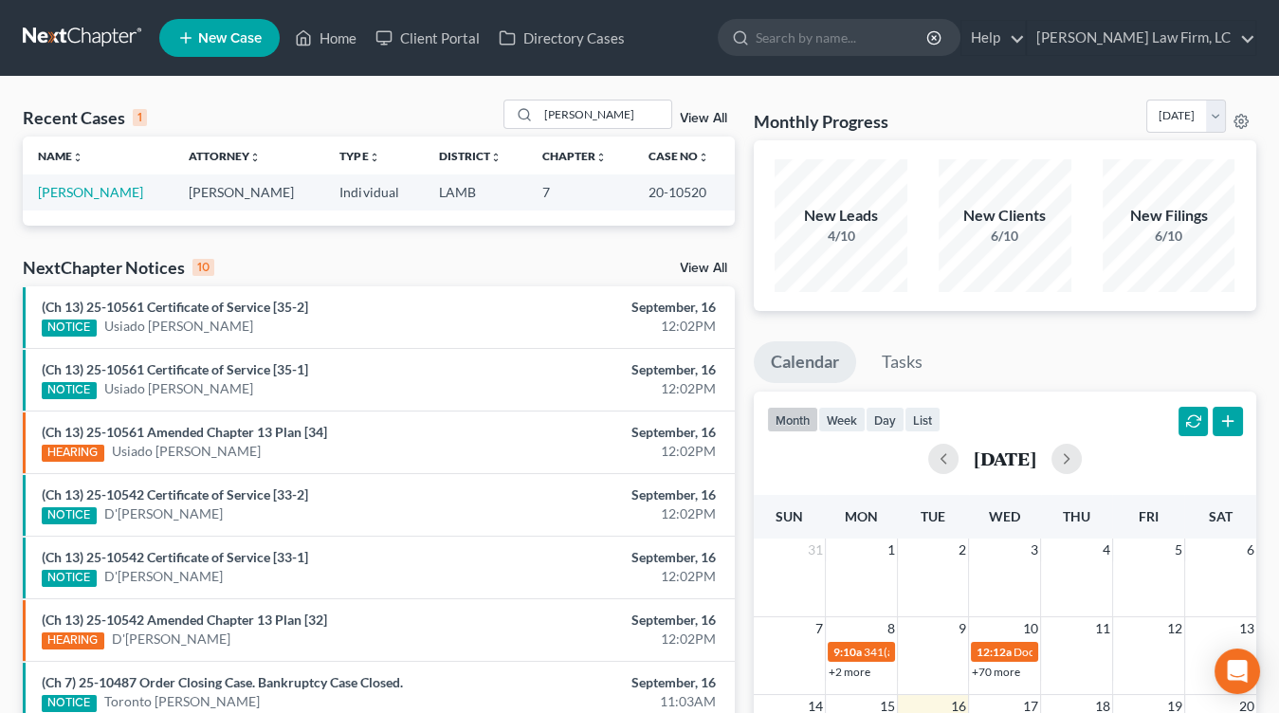
drag, startPoint x: 84, startPoint y: 34, endPoint x: 288, endPoint y: 9, distance: 205.3
click at [84, 34] on link at bounding box center [83, 38] width 121 height 34
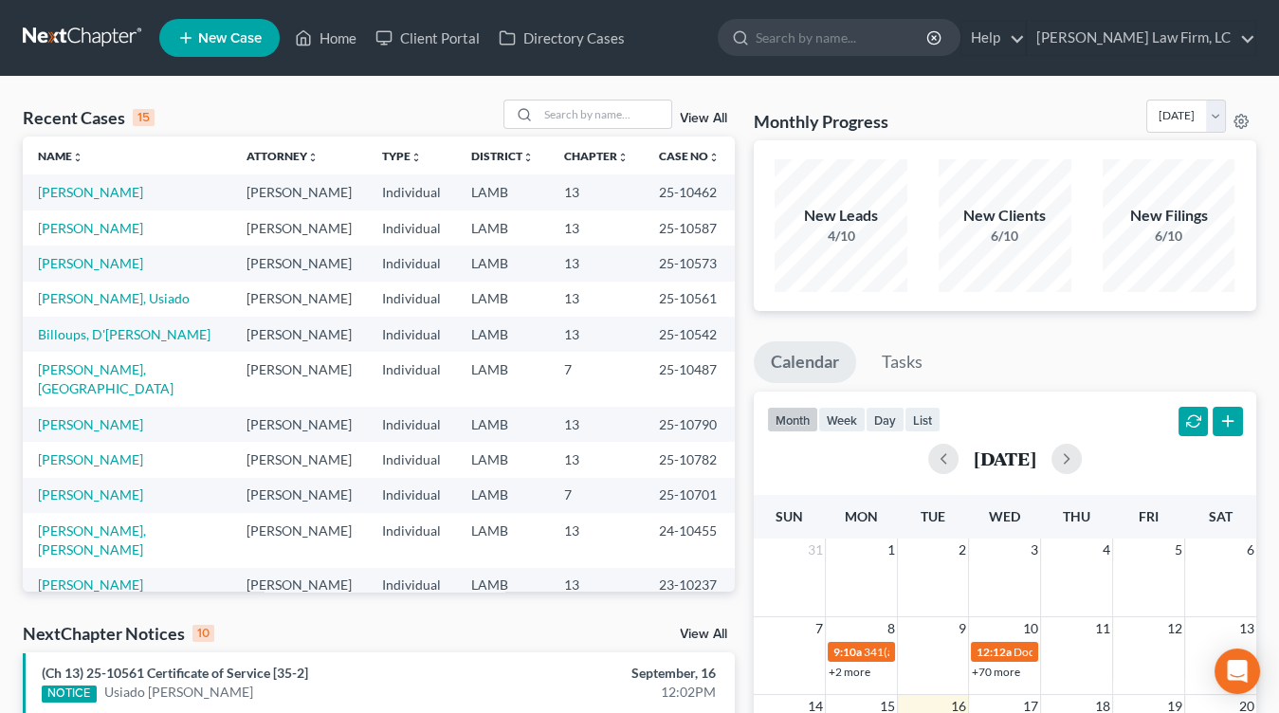
drag, startPoint x: 73, startPoint y: 30, endPoint x: 41, endPoint y: 52, distance: 38.9
click at [73, 30] on link at bounding box center [83, 38] width 121 height 34
click at [96, 27] on link at bounding box center [83, 38] width 121 height 34
click at [646, 317] on td "25-10561" at bounding box center [689, 299] width 91 height 35
drag, startPoint x: 582, startPoint y: 372, endPoint x: 651, endPoint y: 371, distance: 69.2
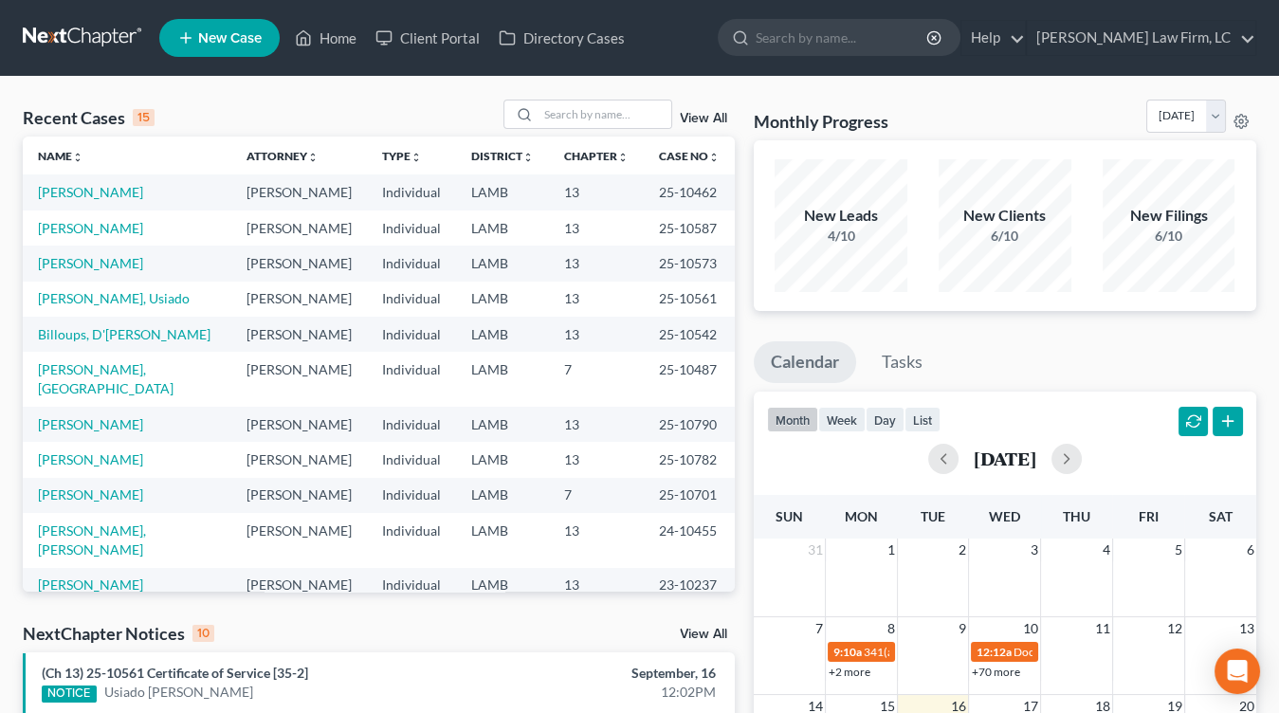
click at [583, 317] on td "13" at bounding box center [596, 299] width 95 height 35
click at [462, 246] on td "LAMB" at bounding box center [502, 227] width 93 height 35
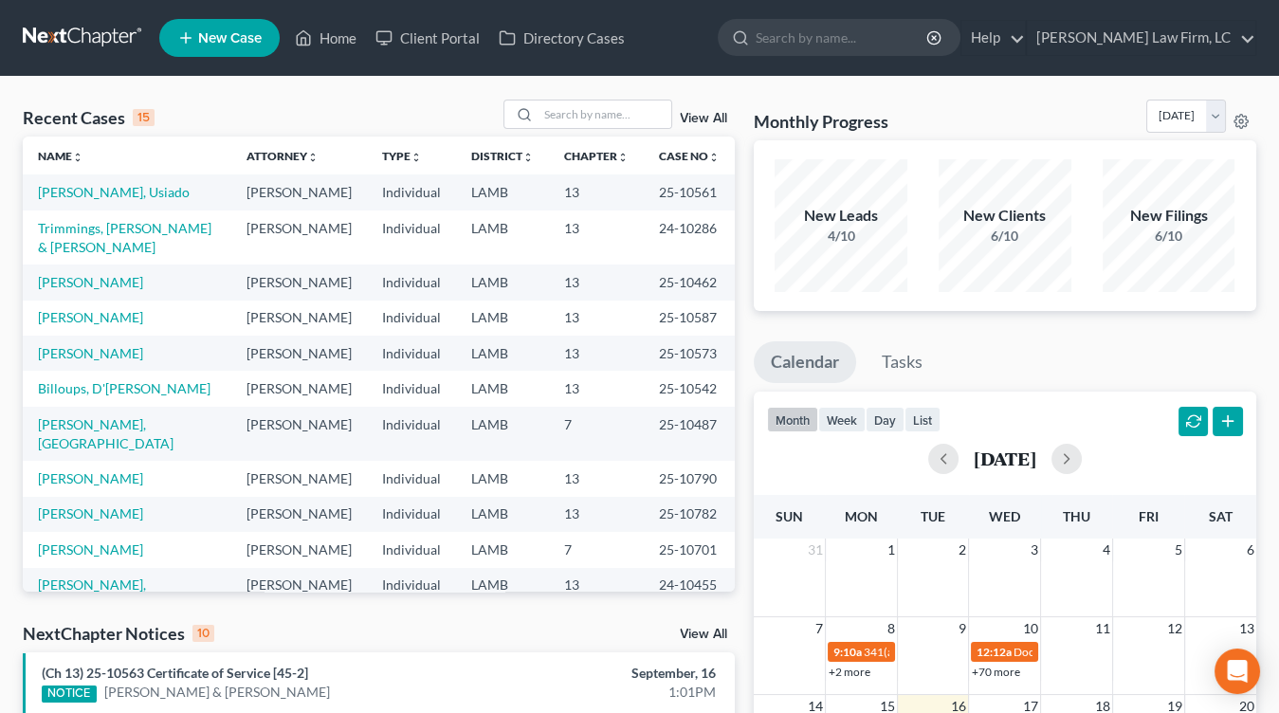
drag, startPoint x: 93, startPoint y: 44, endPoint x: 190, endPoint y: 7, distance: 103.5
click at [549, 406] on td "13" at bounding box center [596, 388] width 95 height 35
click at [655, 371] on td "25-10573" at bounding box center [689, 353] width 91 height 35
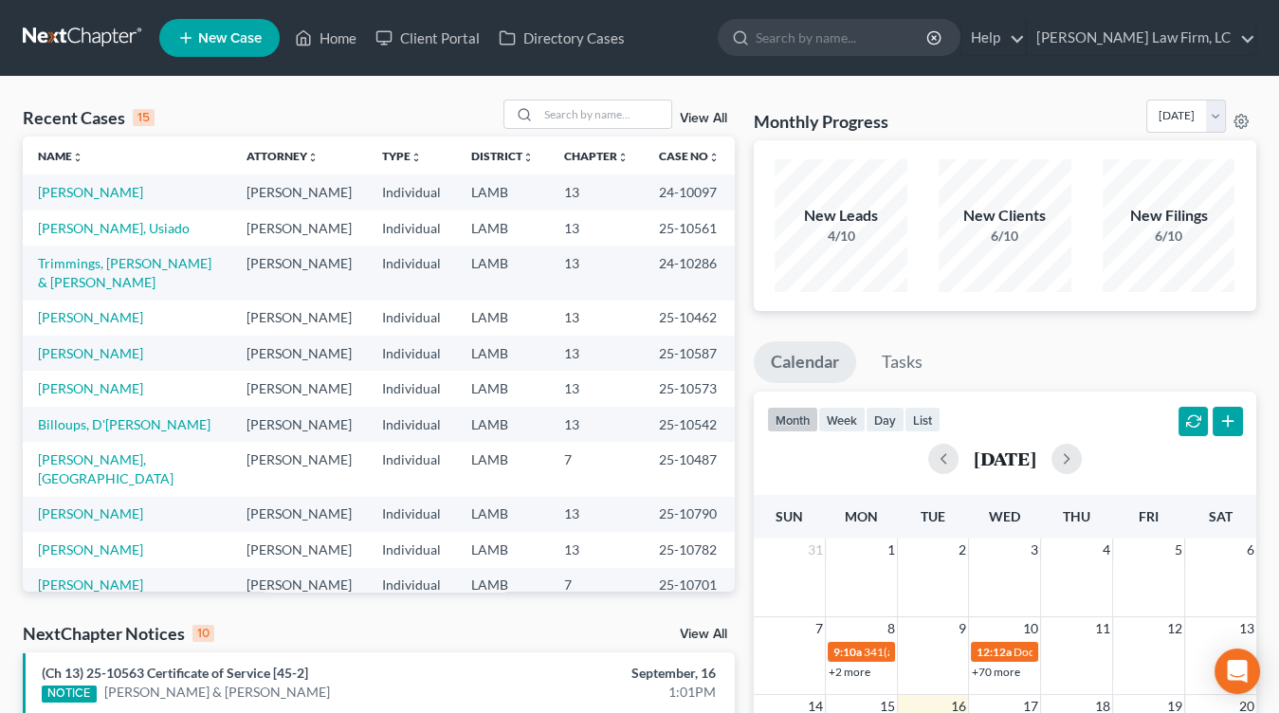
click at [60, 41] on link at bounding box center [83, 38] width 121 height 34
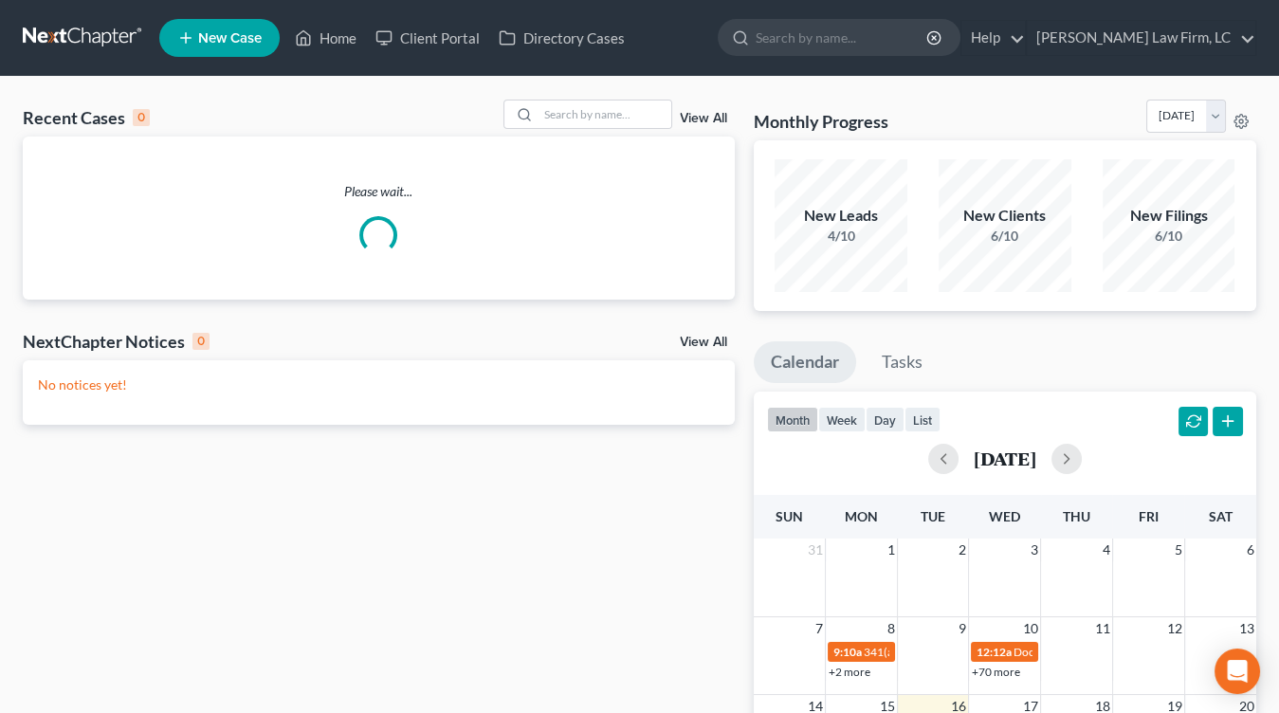
click at [735, 190] on div "Recent Cases 0 View All Please wait... NextChapter Notices 0 View All No notice…" at bounding box center [378, 569] width 731 height 938
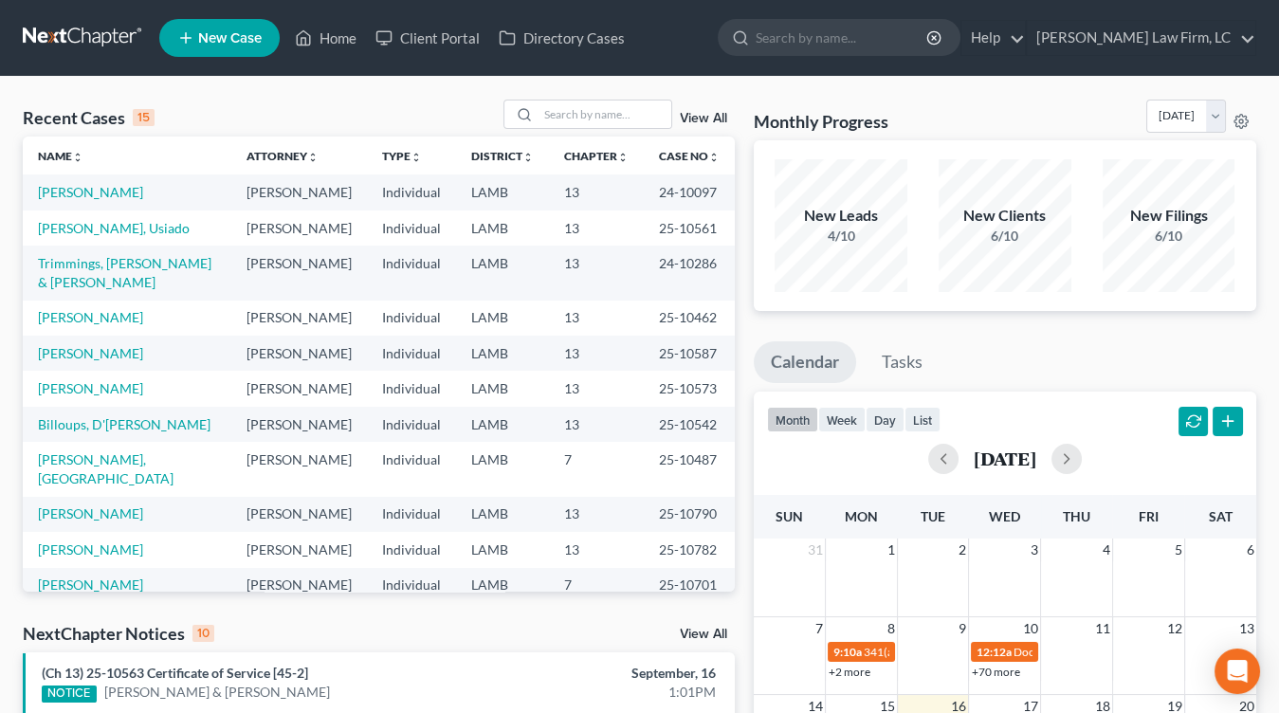
click at [590, 336] on td "13" at bounding box center [596, 317] width 95 height 35
click at [587, 300] on td "13" at bounding box center [596, 273] width 95 height 54
click at [100, 14] on nav "Home New Case Client Portal Directory Cases Dickson Law Firm, LC mdd@dicksonlaw…" at bounding box center [639, 38] width 1279 height 76
click at [95, 24] on link at bounding box center [83, 38] width 121 height 34
click at [59, 26] on link at bounding box center [83, 38] width 121 height 34
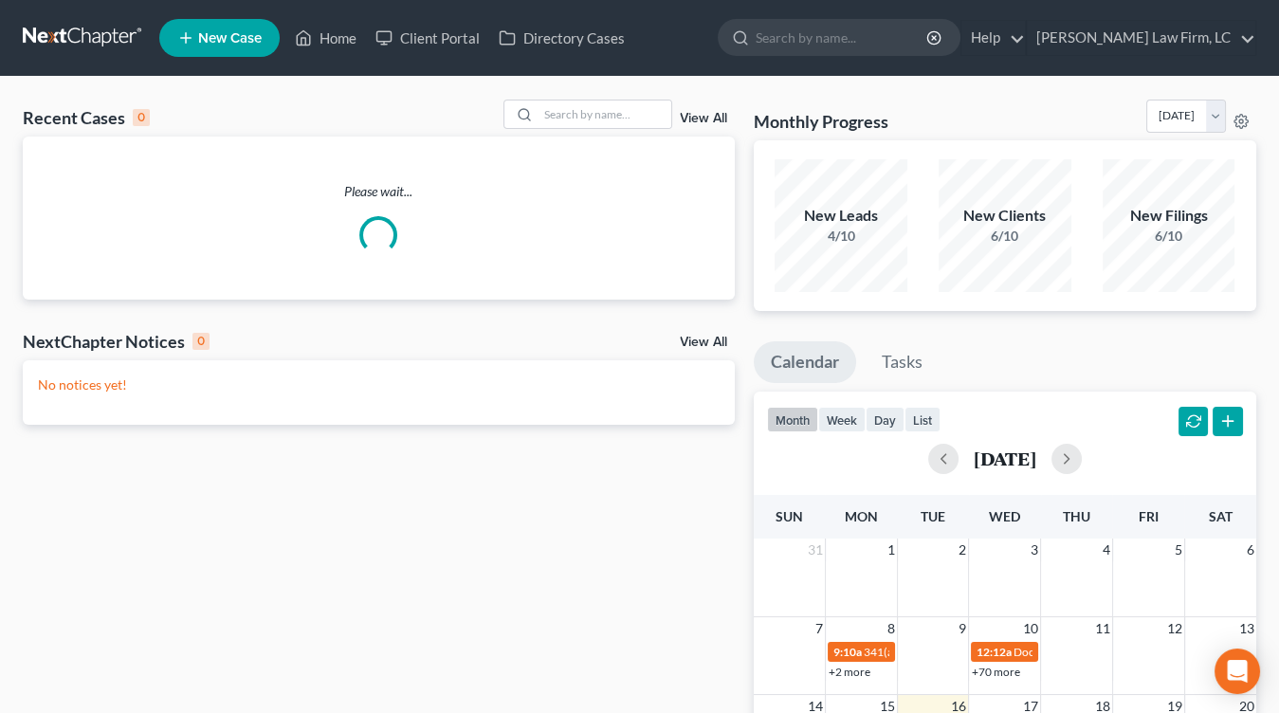
click at [494, 435] on div "Recent Cases 0 View All Please wait... NextChapter Notices 0 View All No notice…" at bounding box center [378, 569] width 731 height 938
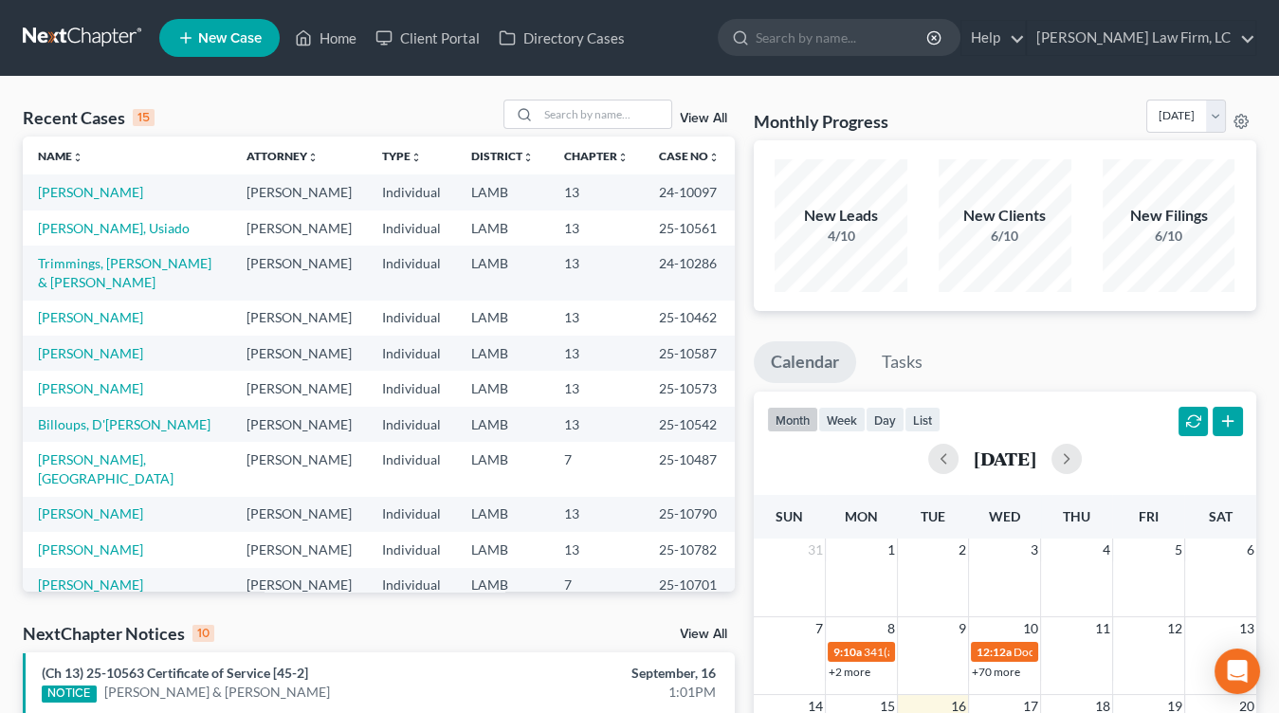
click at [235, 371] on td "[PERSON_NAME]" at bounding box center [299, 353] width 136 height 35
click at [87, 13] on nav "Home New Case Client Portal Directory Cases [PERSON_NAME] Law Firm, [GEOGRAPHIC…" at bounding box center [639, 38] width 1279 height 76
click at [88, 40] on link at bounding box center [83, 38] width 121 height 34
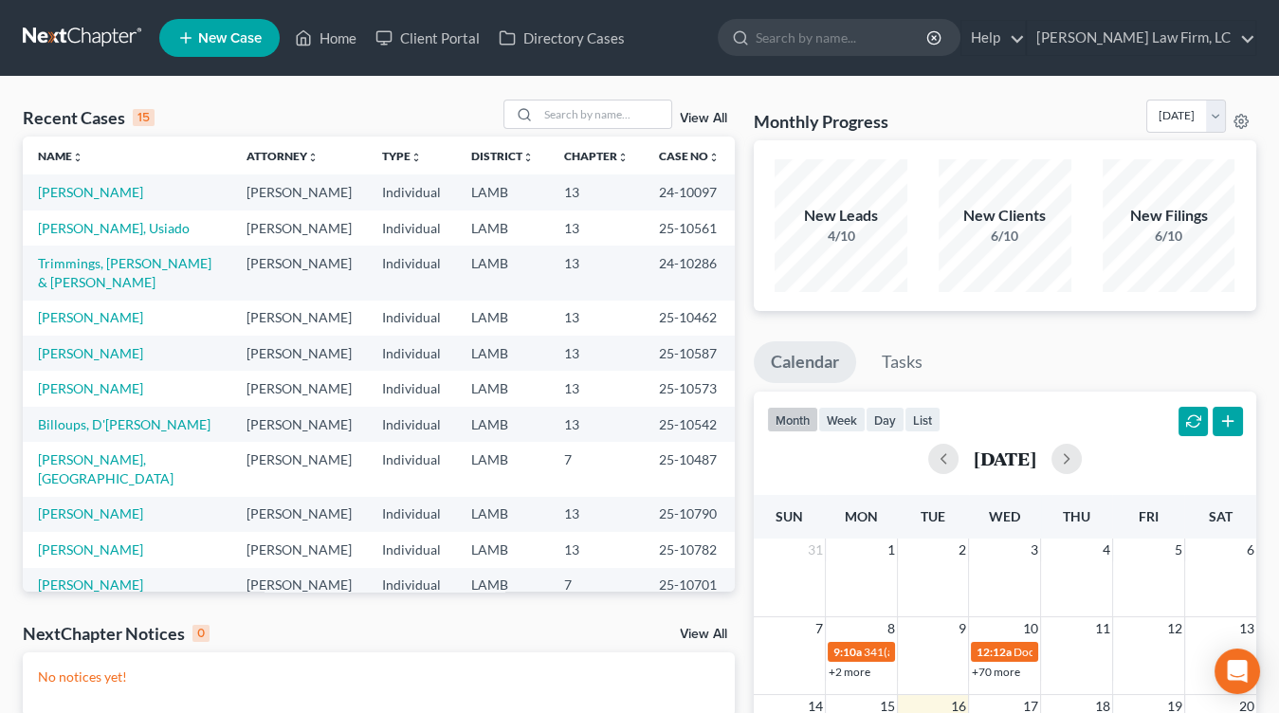
click at [581, 607] on div "Recent Cases 15 View All Name unfold_more expand_more expand_less Attorney unfo…" at bounding box center [378, 569] width 731 height 938
